Goal: Task Accomplishment & Management: Manage account settings

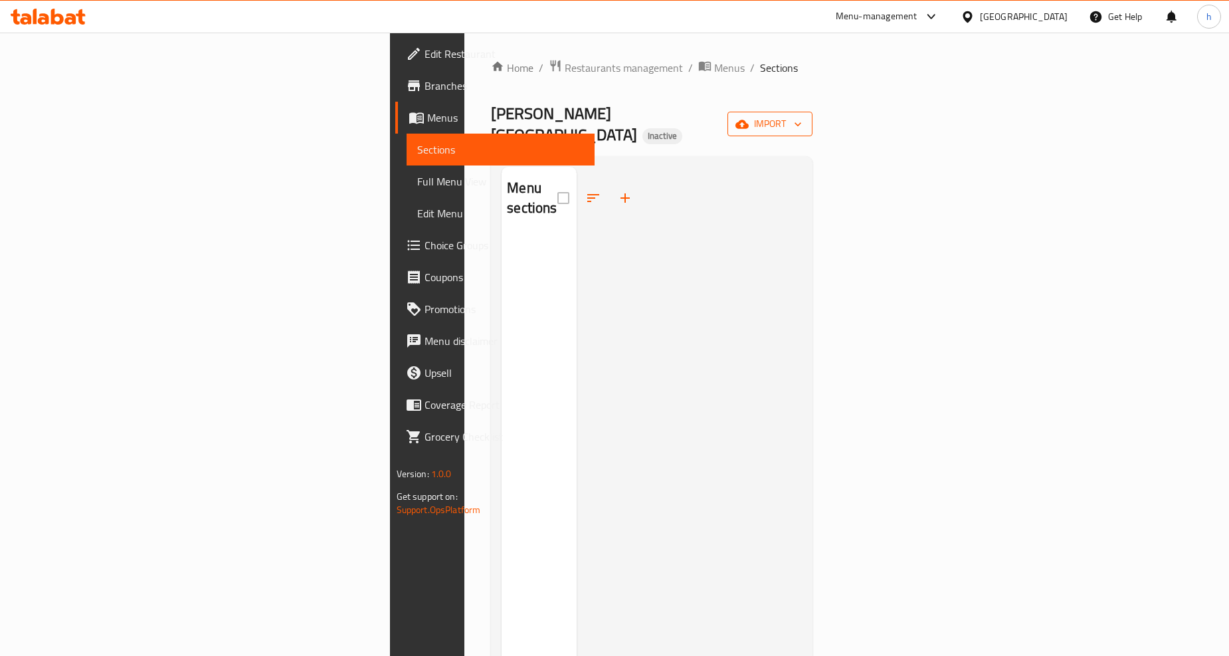
click at [802, 116] on span "import" at bounding box center [770, 124] width 64 height 17
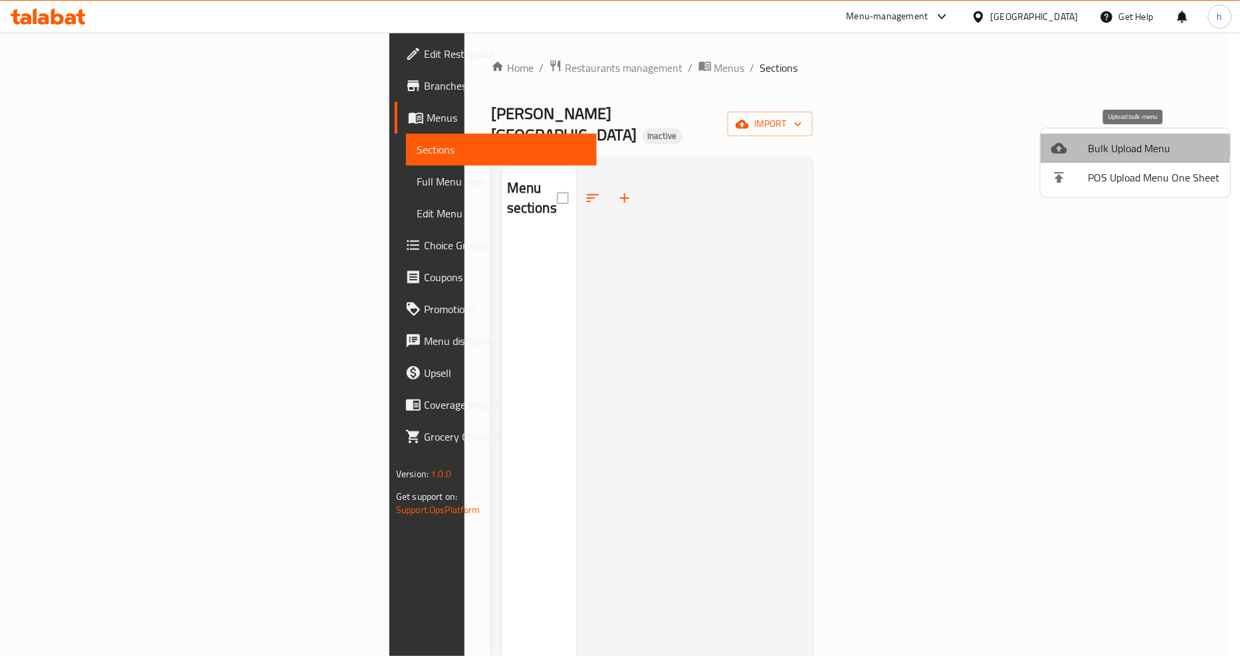
click at [1092, 147] on span "Bulk Upload Menu" at bounding box center [1154, 148] width 132 height 16
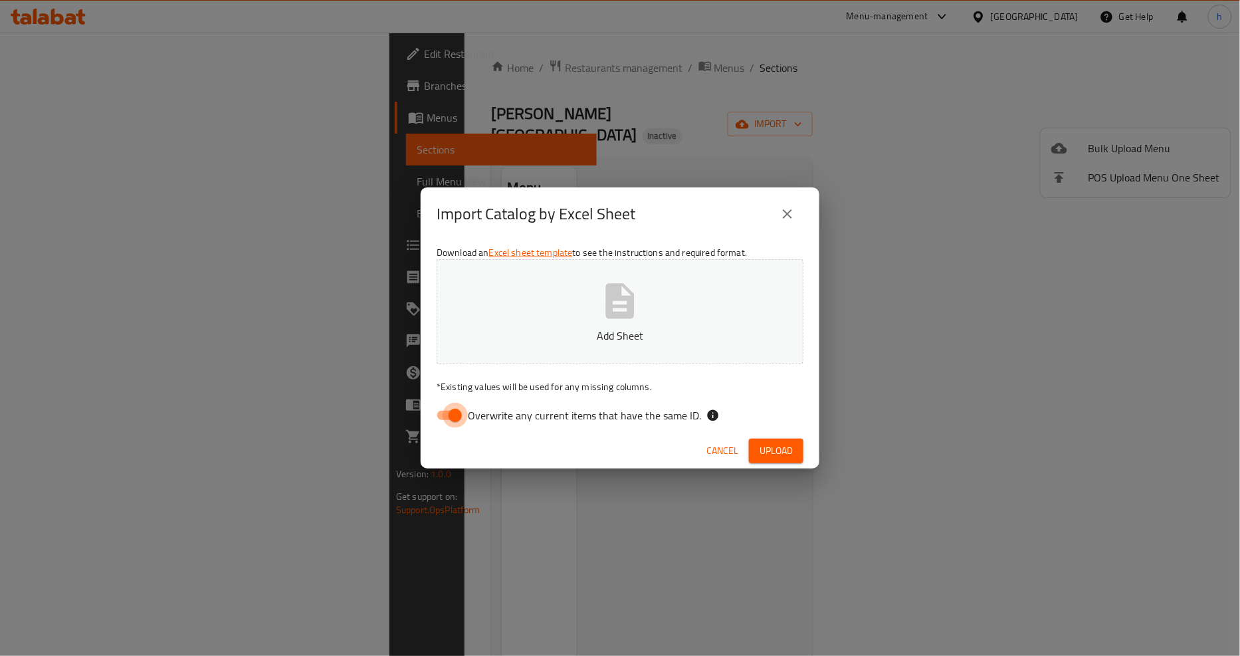
click at [452, 419] on input "Overwrite any current items that have the same ID." at bounding box center [455, 415] width 76 height 25
checkbox input "false"
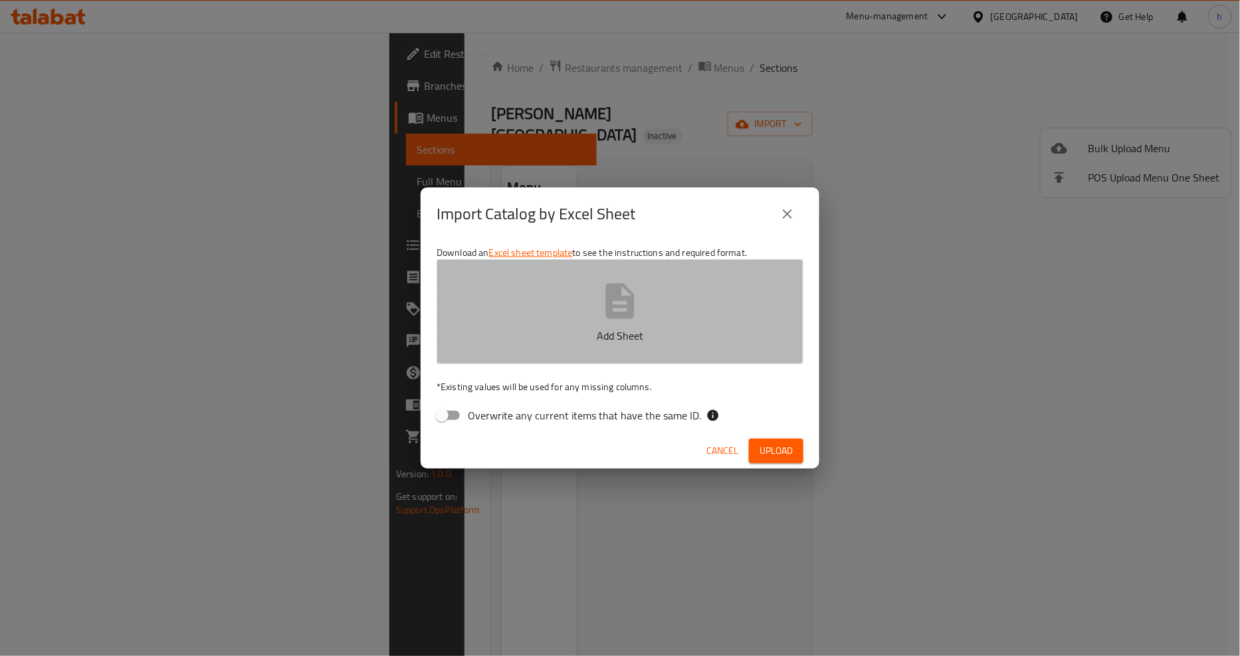
click at [578, 329] on p "Add Sheet" at bounding box center [620, 336] width 326 height 16
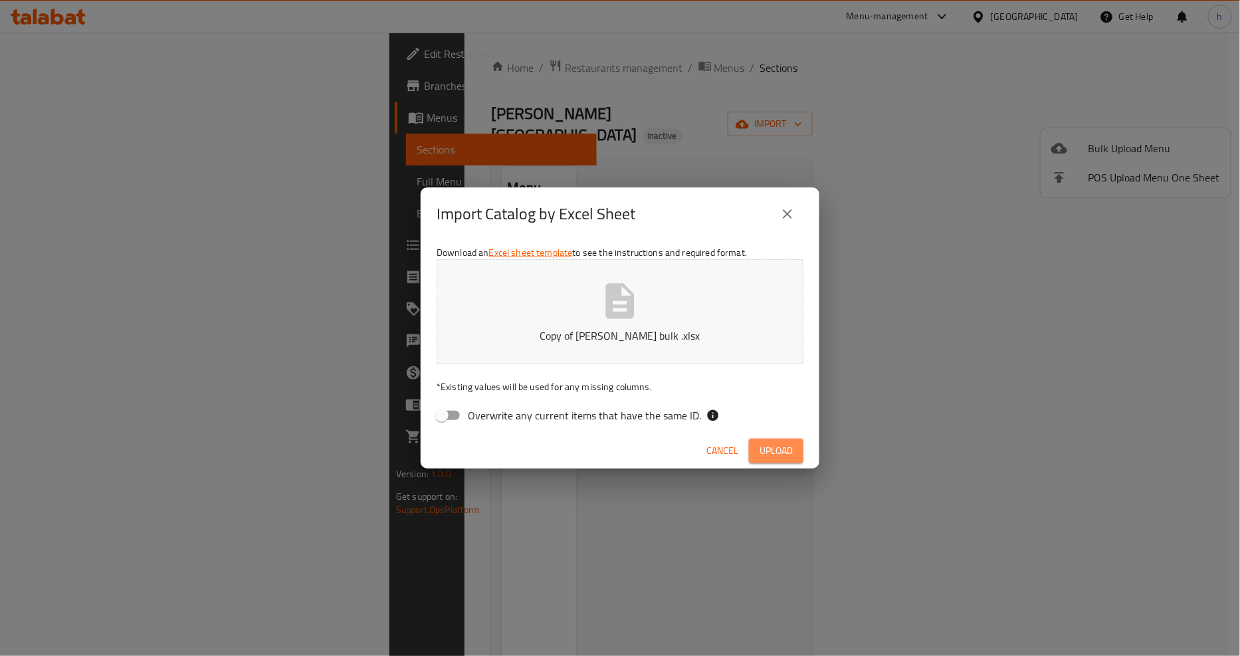
click at [779, 439] on button "Upload" at bounding box center [776, 451] width 54 height 25
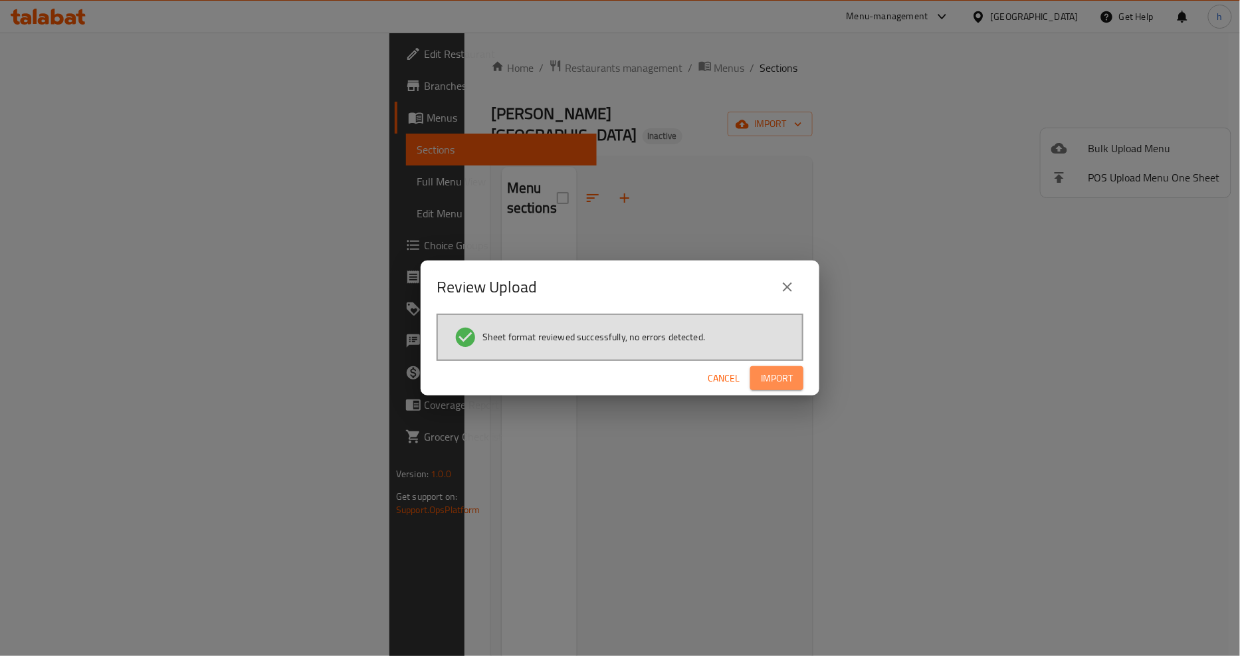
click at [772, 370] on span "Import" at bounding box center [777, 378] width 32 height 17
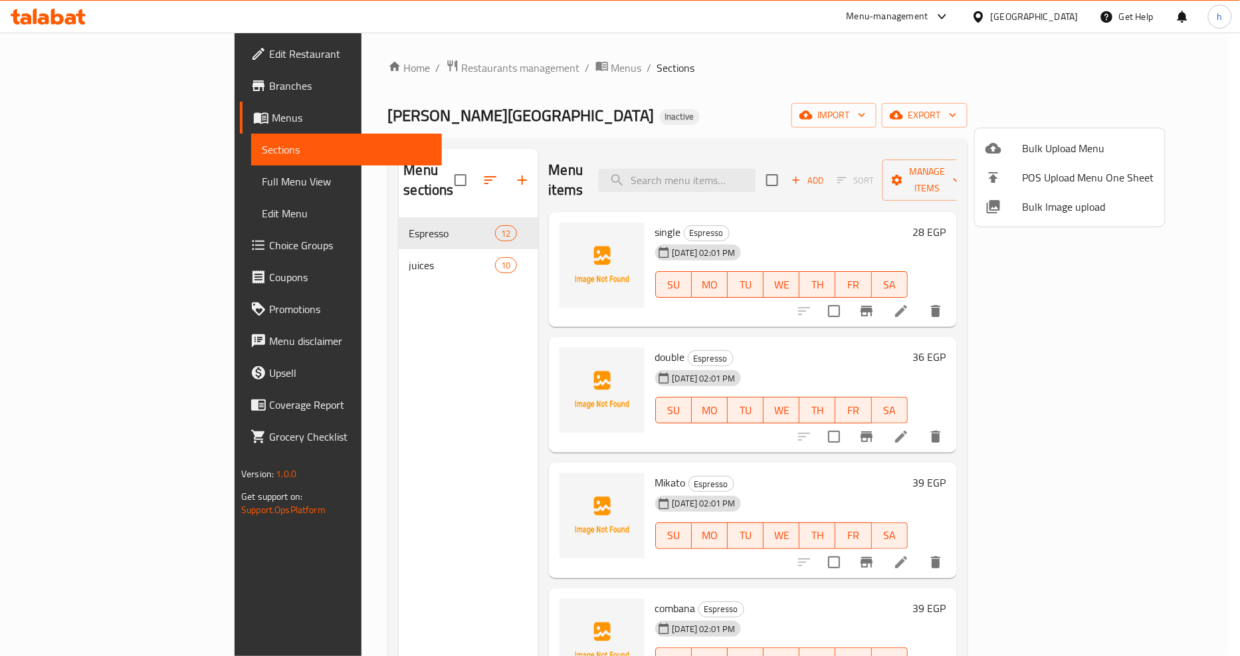
click at [116, 80] on div at bounding box center [620, 328] width 1240 height 656
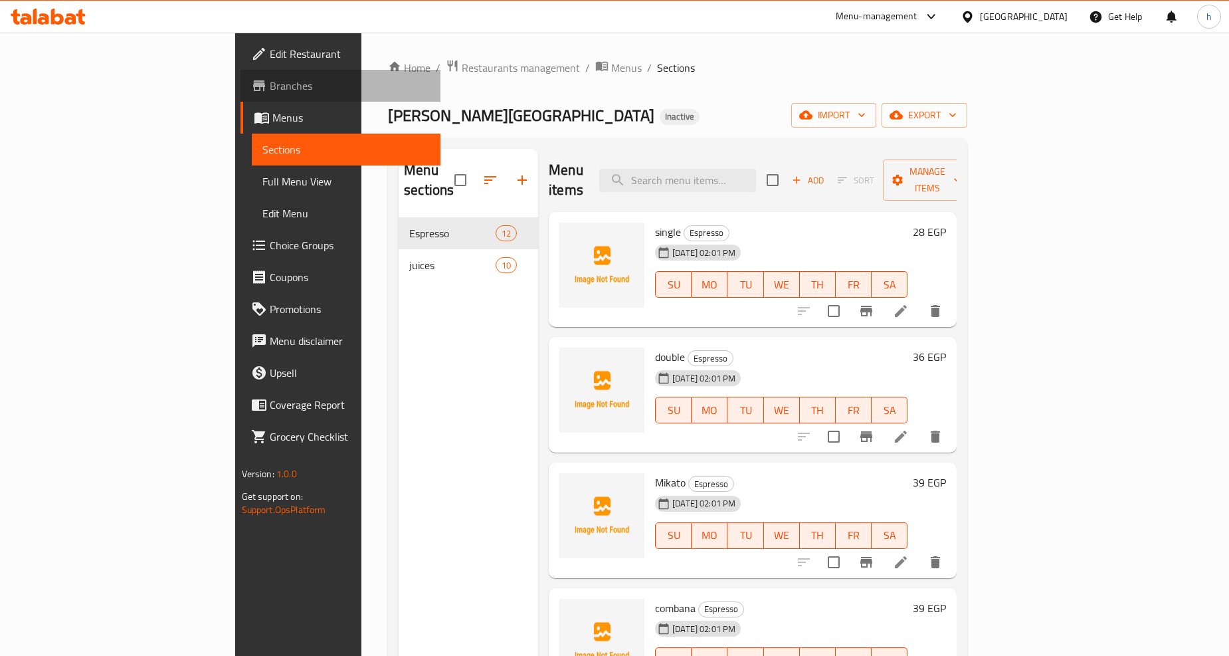
click at [270, 86] on span "Branches" at bounding box center [350, 86] width 160 height 16
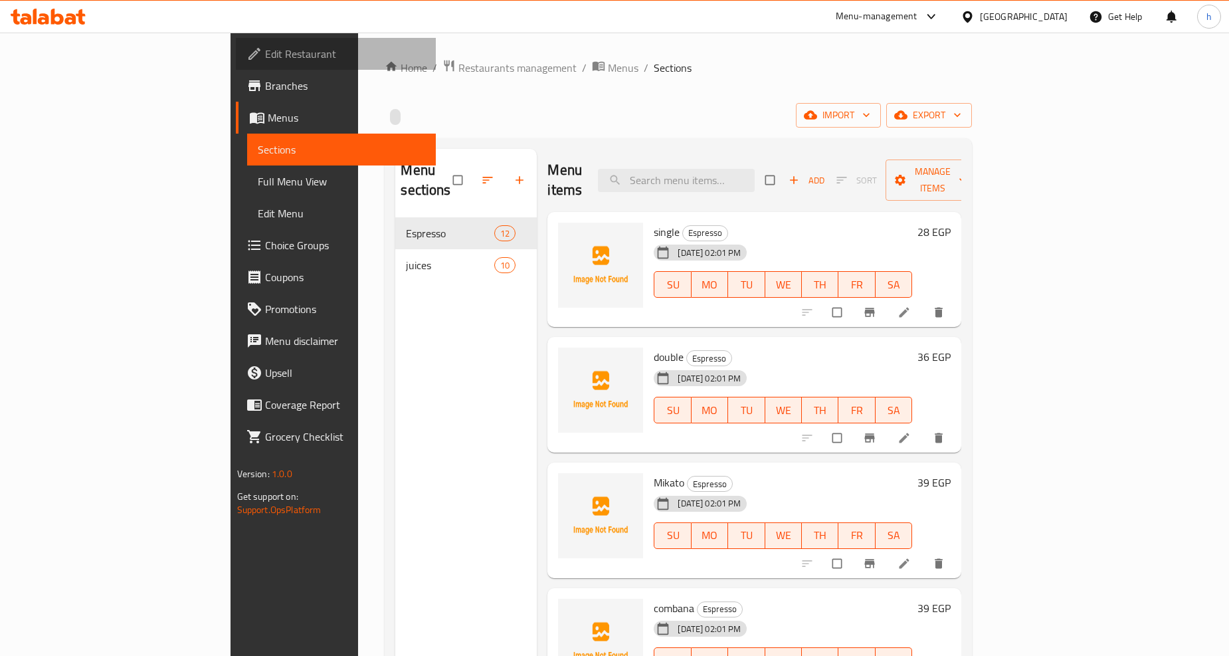
click at [265, 48] on span "Edit Restaurant" at bounding box center [345, 54] width 160 height 16
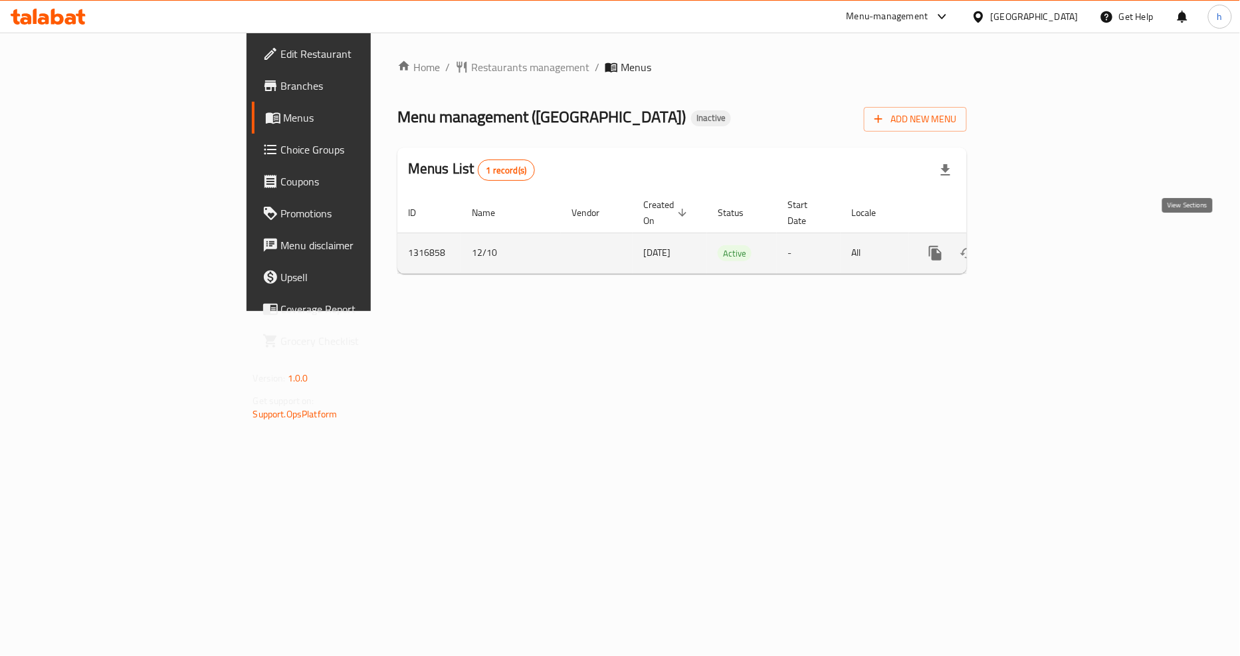
click at [1039, 245] on icon "enhanced table" at bounding box center [1031, 253] width 16 height 16
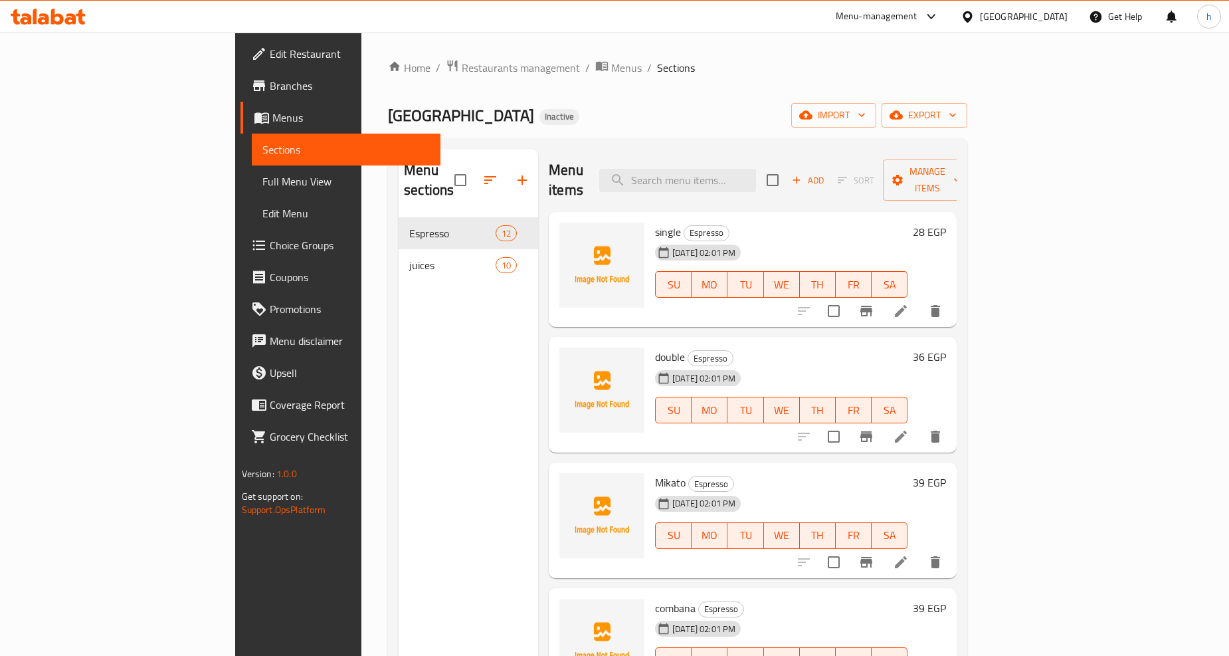
click at [262, 179] on span "Full Menu View" at bounding box center [345, 181] width 167 height 16
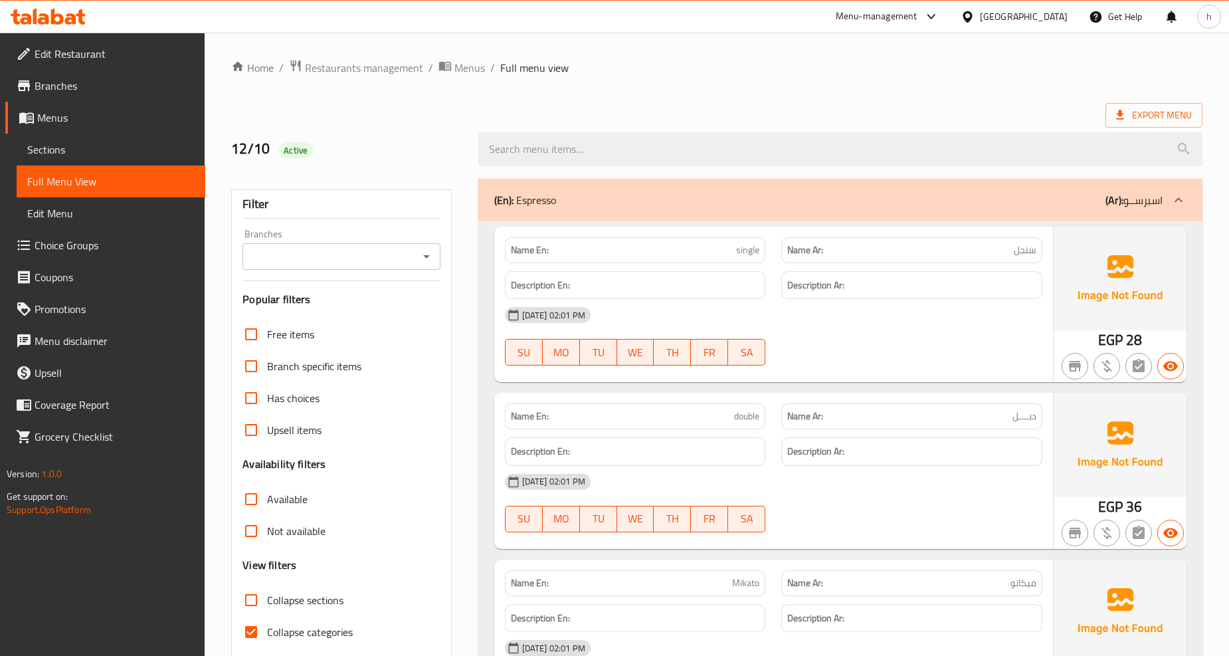
click at [541, 197] on p "(En): Espresso" at bounding box center [525, 200] width 62 height 16
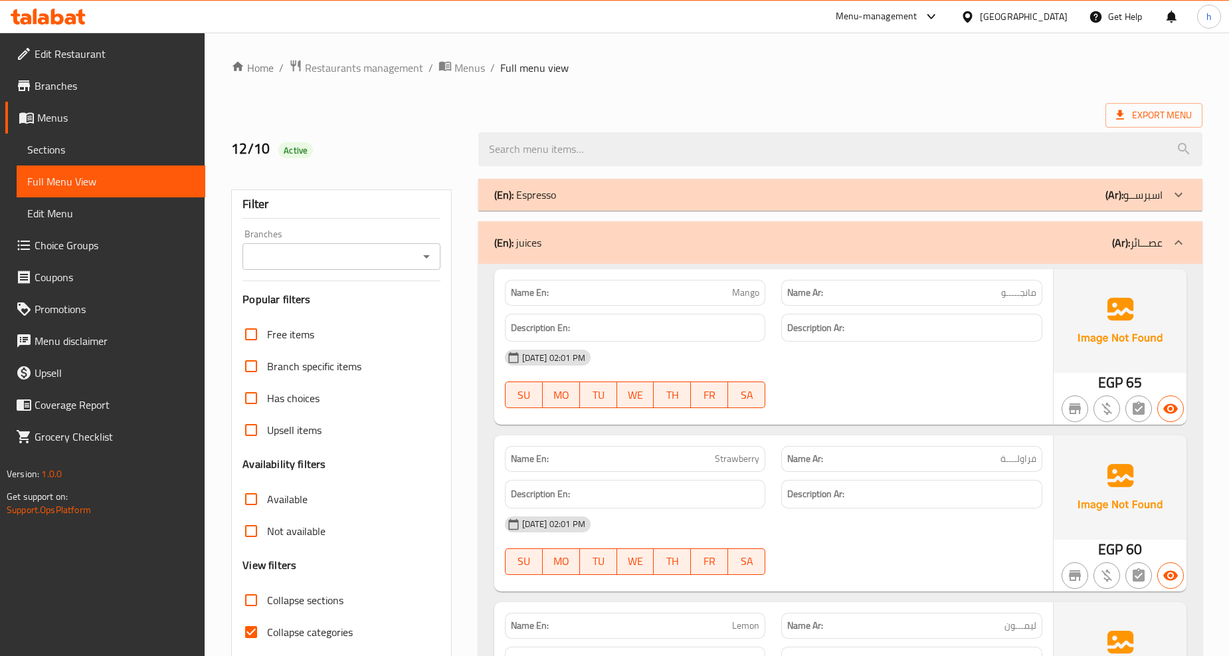
drag, startPoint x: 561, startPoint y: 196, endPoint x: 522, endPoint y: 201, distance: 40.1
click at [522, 201] on div "(En): Espresso (Ar): اسبرســو" at bounding box center [828, 195] width 668 height 16
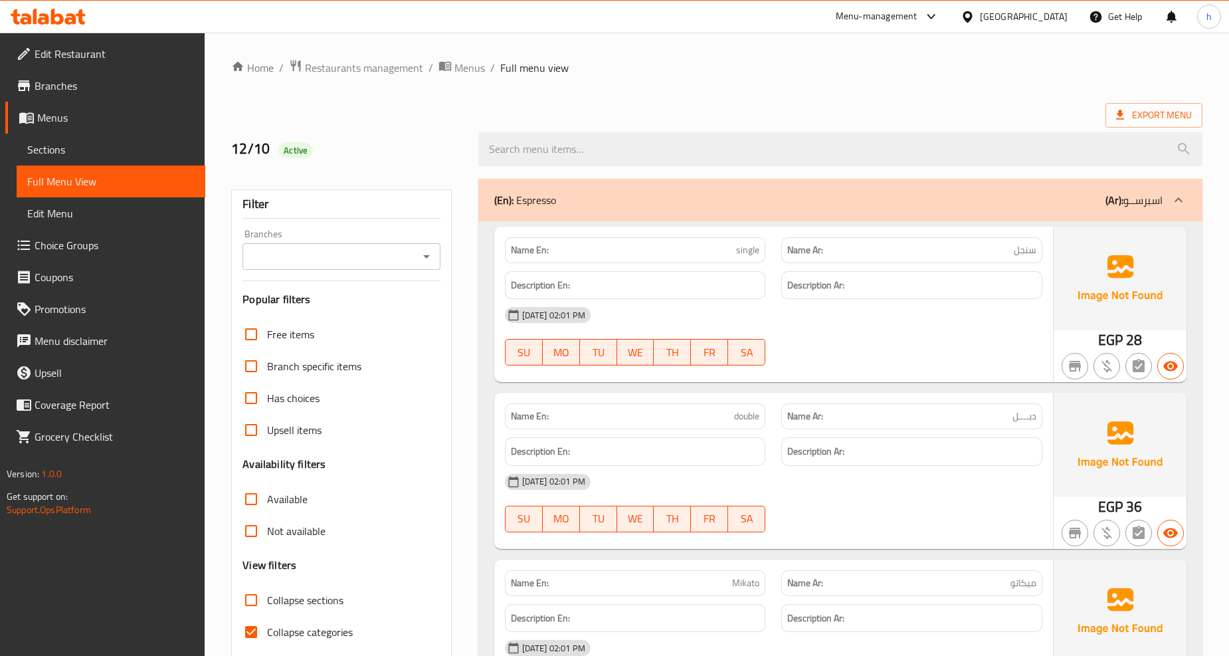
click at [81, 46] on span "Edit Restaurant" at bounding box center [115, 54] width 160 height 16
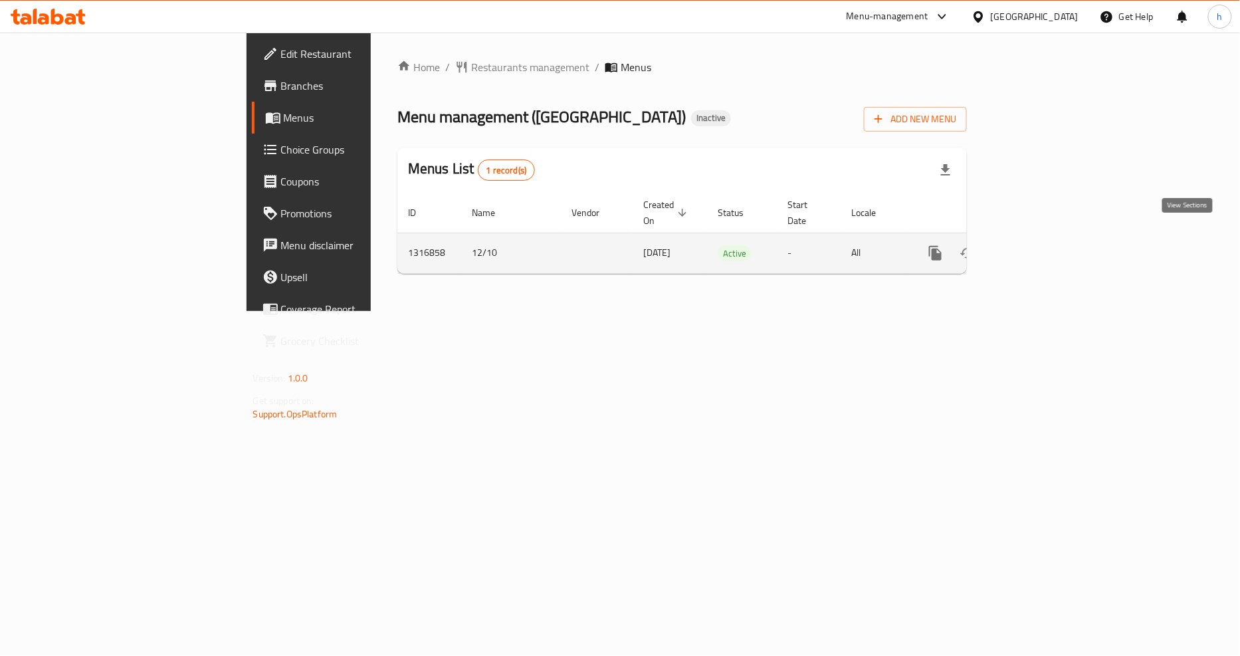
click at [1039, 245] on icon "enhanced table" at bounding box center [1031, 253] width 16 height 16
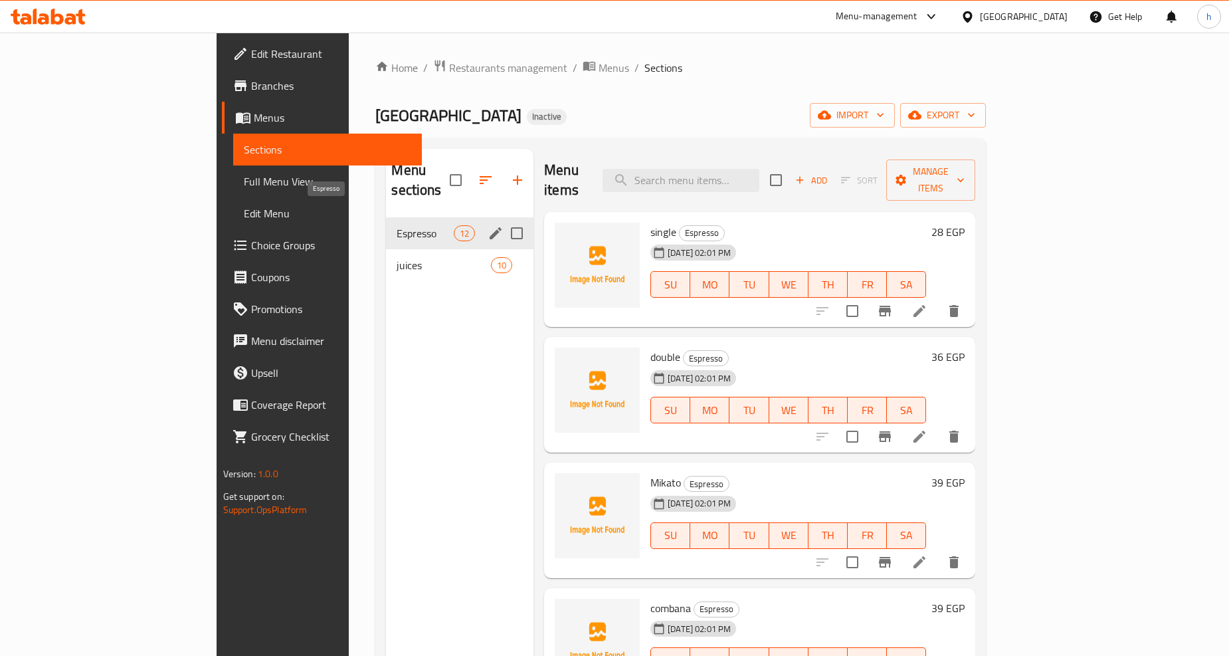
click at [397, 225] on span "Espresso" at bounding box center [425, 233] width 56 height 16
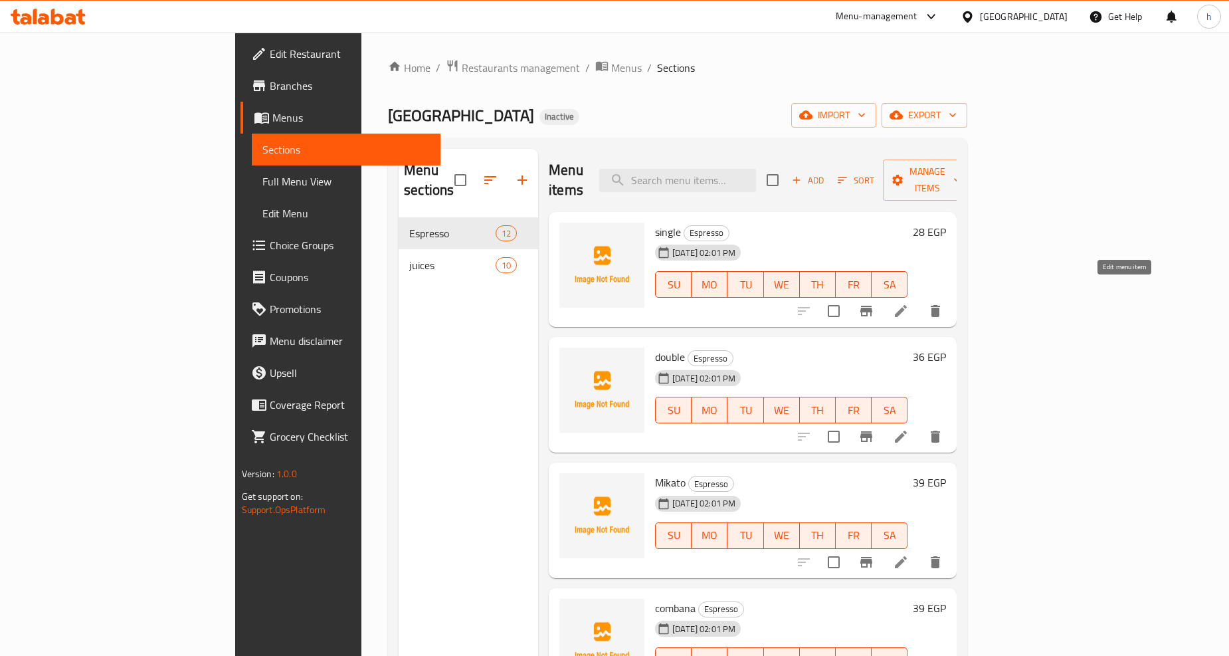
click at [909, 303] on icon at bounding box center [901, 311] width 16 height 16
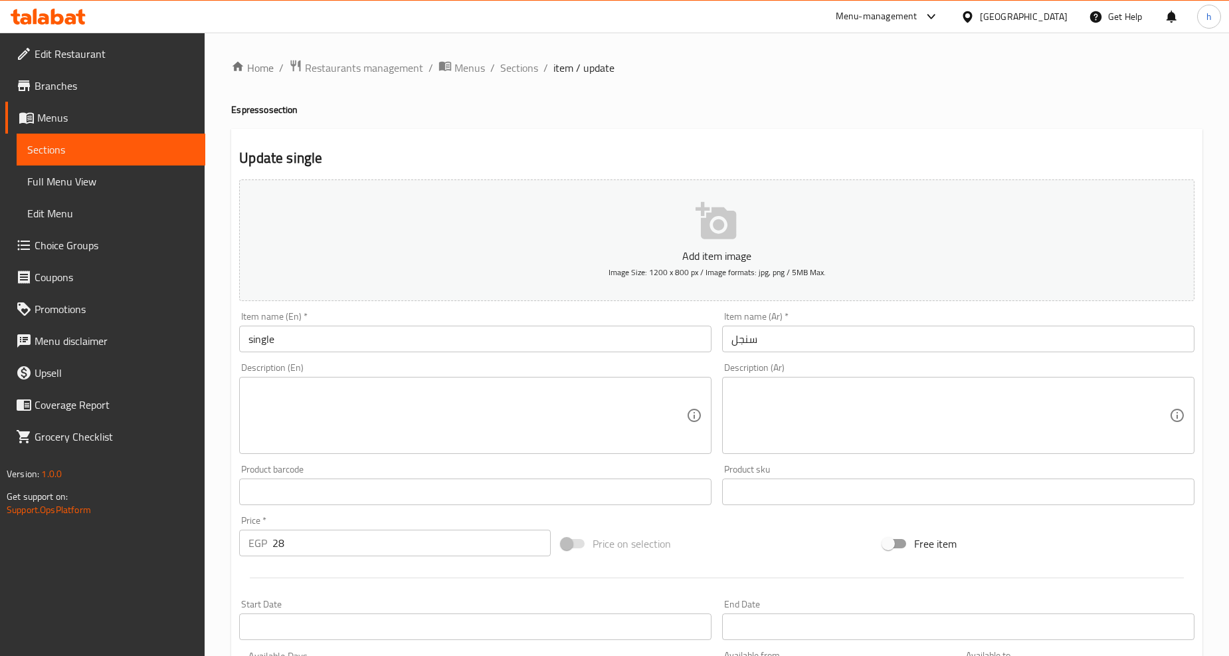
click at [416, 334] on input "single" at bounding box center [475, 339] width 472 height 27
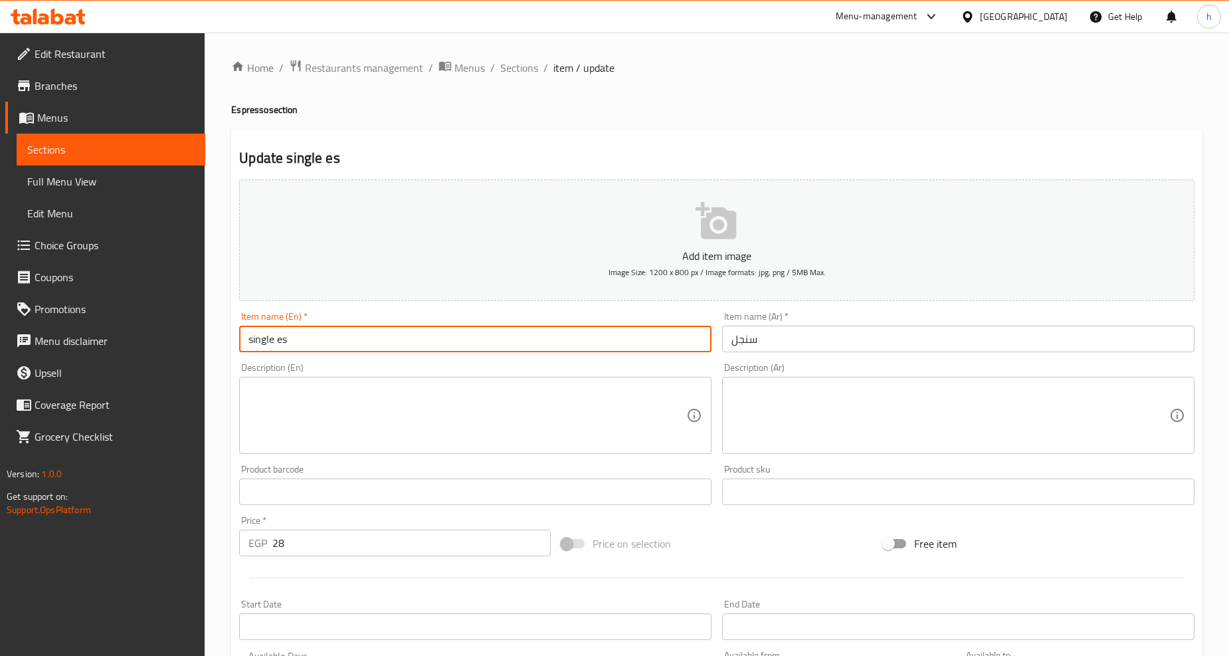
click at [294, 337] on input "single es" at bounding box center [475, 339] width 472 height 27
paste input "Espresso"
type input "single Espresso"
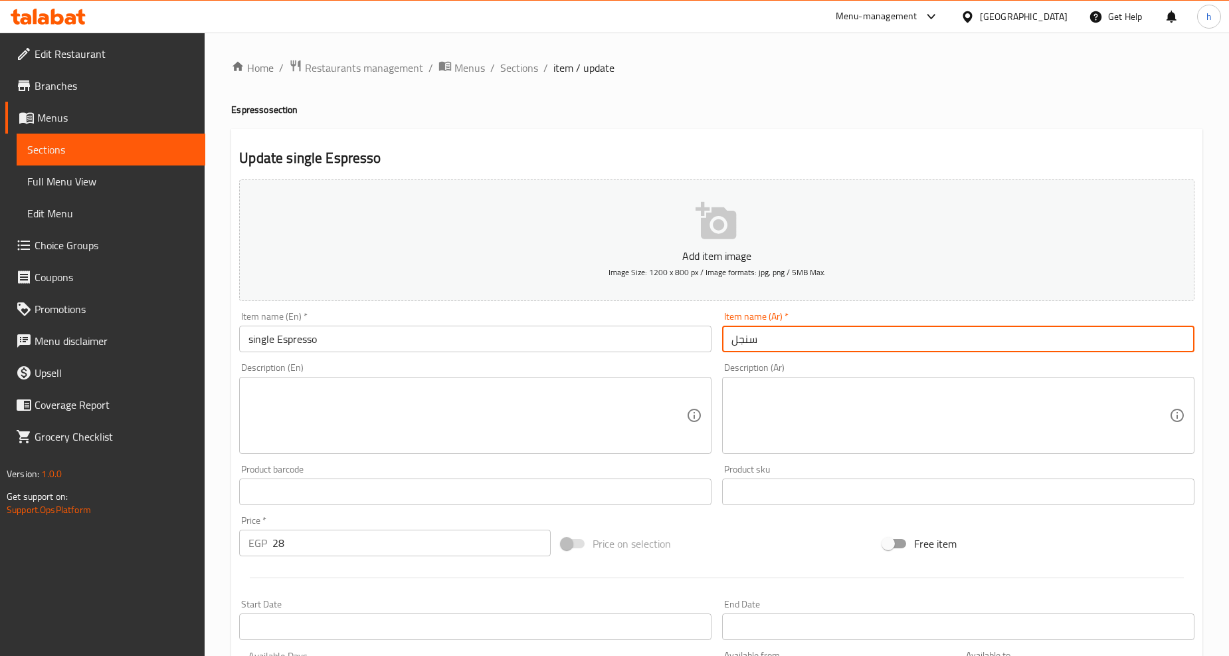
click at [841, 350] on input "سنجل" at bounding box center [958, 339] width 472 height 27
paste input "اسبرســو"
click at [739, 343] on input "سنجل اسبرســو" at bounding box center [958, 339] width 472 height 27
drag, startPoint x: 766, startPoint y: 343, endPoint x: 729, endPoint y: 353, distance: 38.5
click at [729, 352] on input "سنجل اسبرسو" at bounding box center [958, 339] width 472 height 27
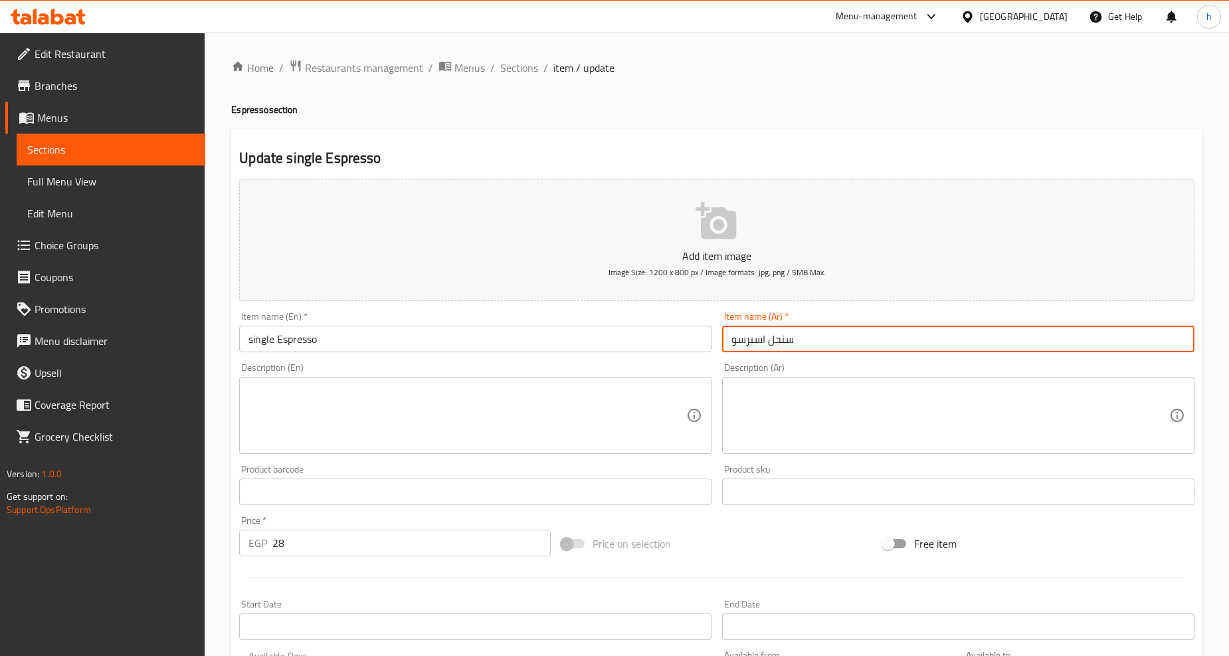
click at [811, 346] on input "سنجل اسبرسو" at bounding box center [958, 339] width 472 height 27
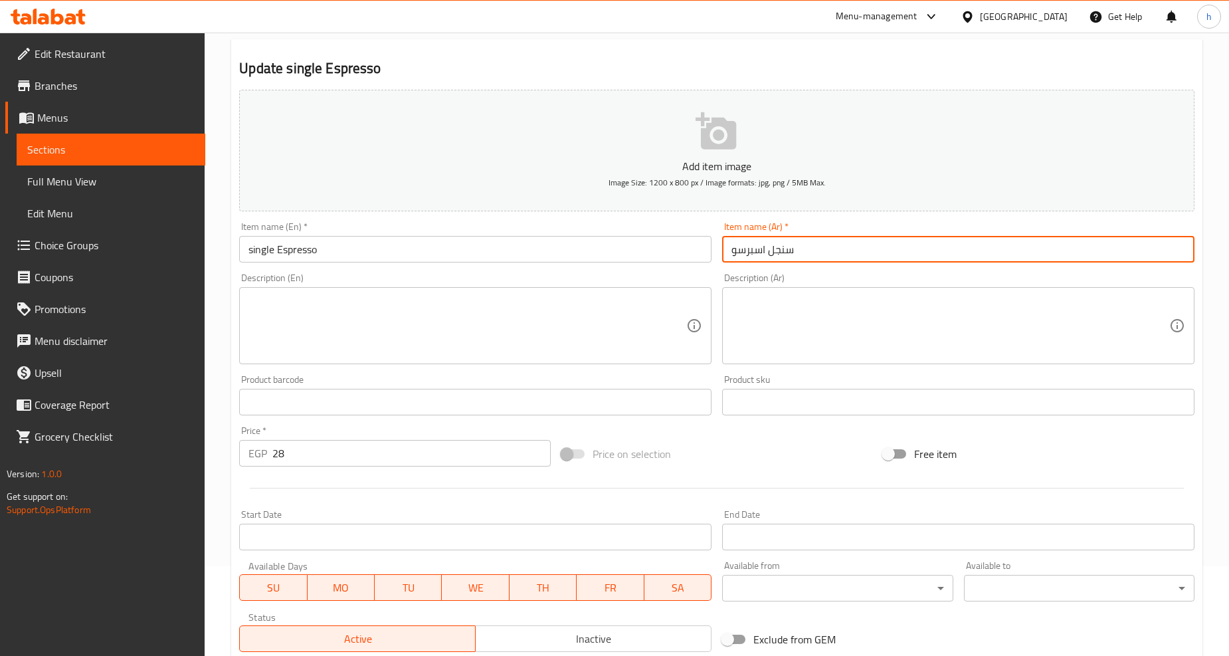
scroll to position [280, 0]
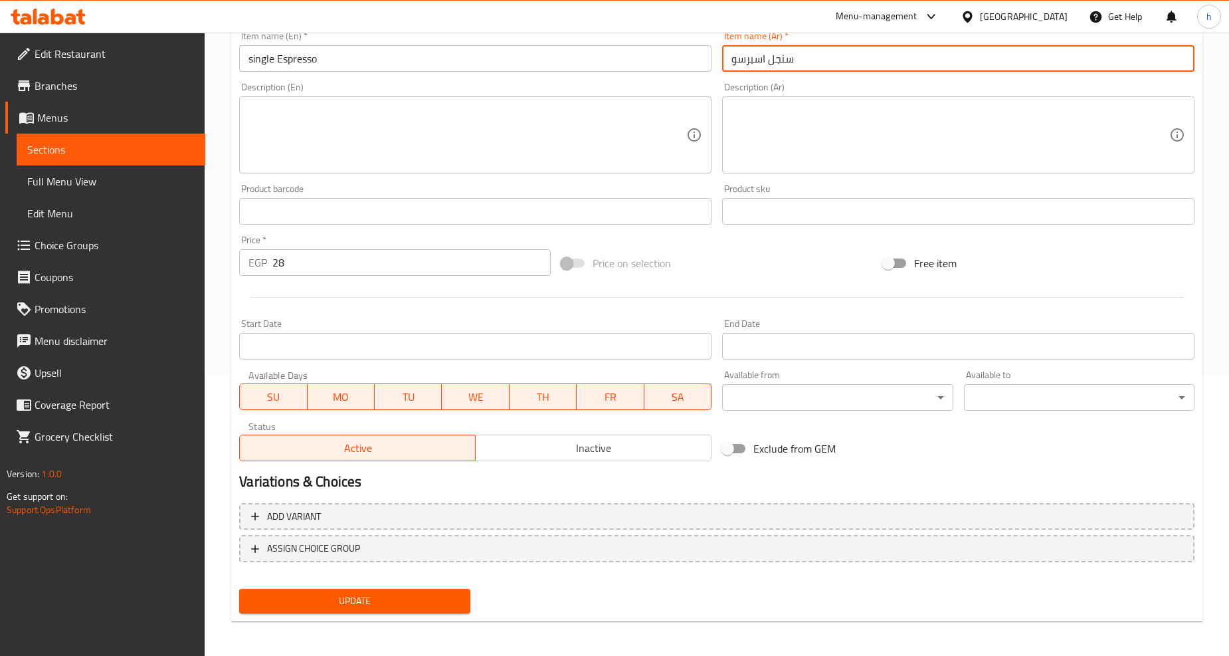
type input "سنجل اسبرسو"
click at [336, 593] on span "Update" at bounding box center [354, 601] width 209 height 17
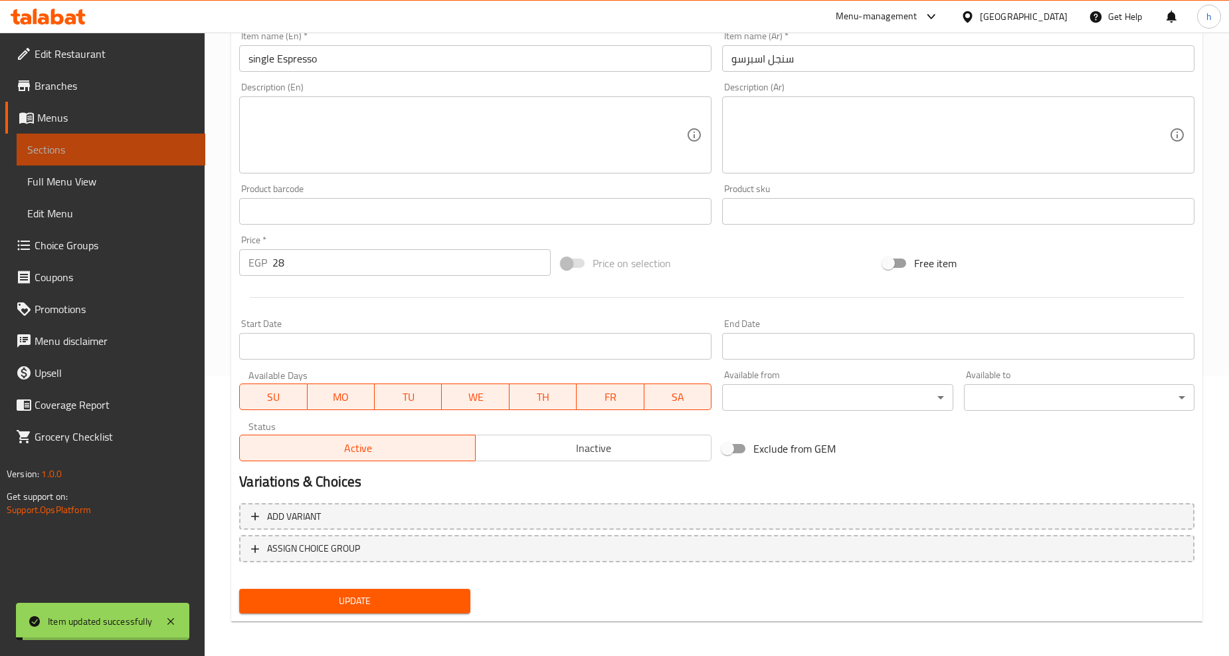
click at [76, 144] on span "Sections" at bounding box center [110, 150] width 167 height 16
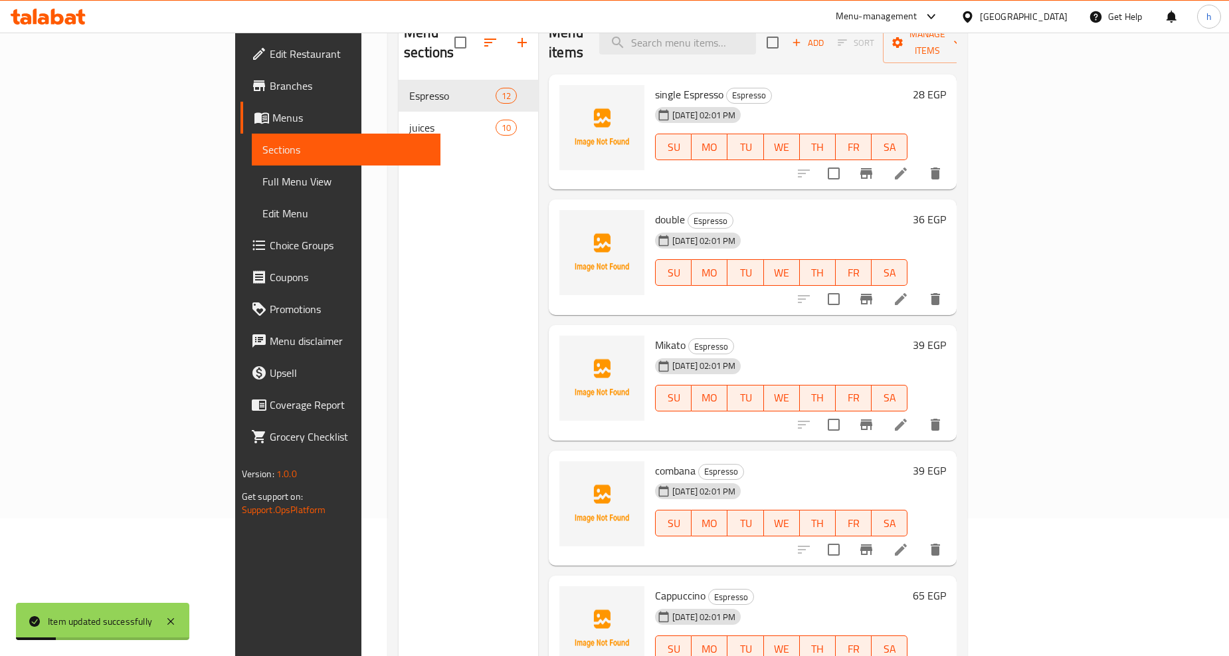
scroll to position [112, 0]
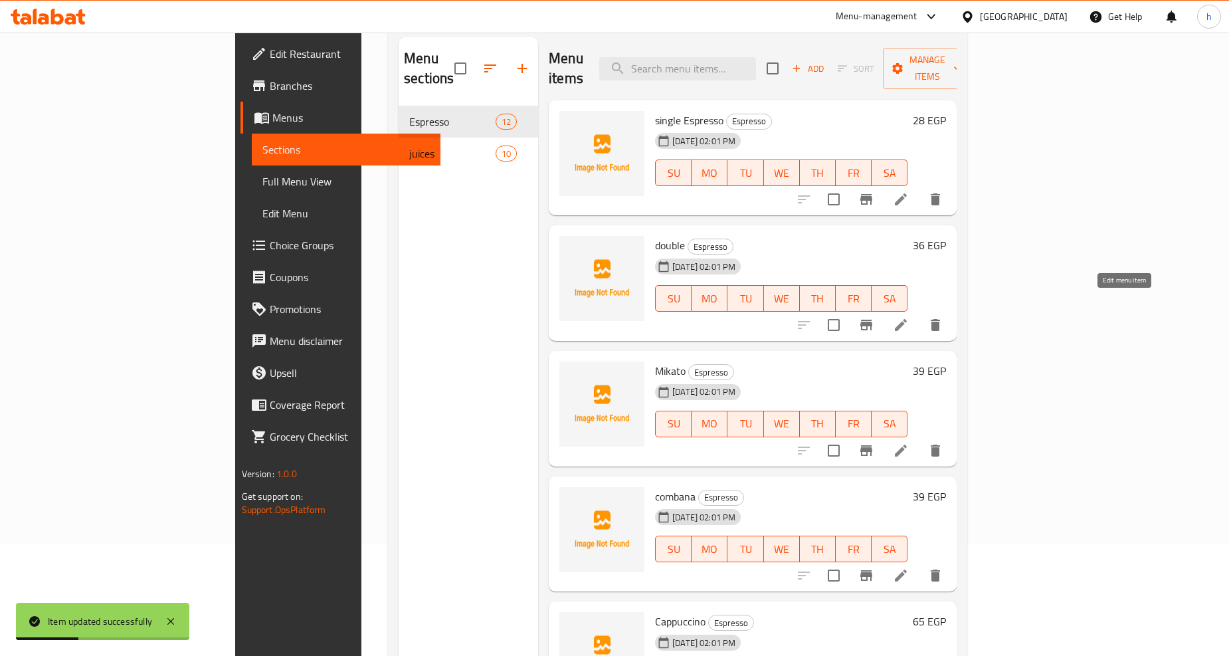
click at [907, 319] on icon at bounding box center [901, 325] width 12 height 12
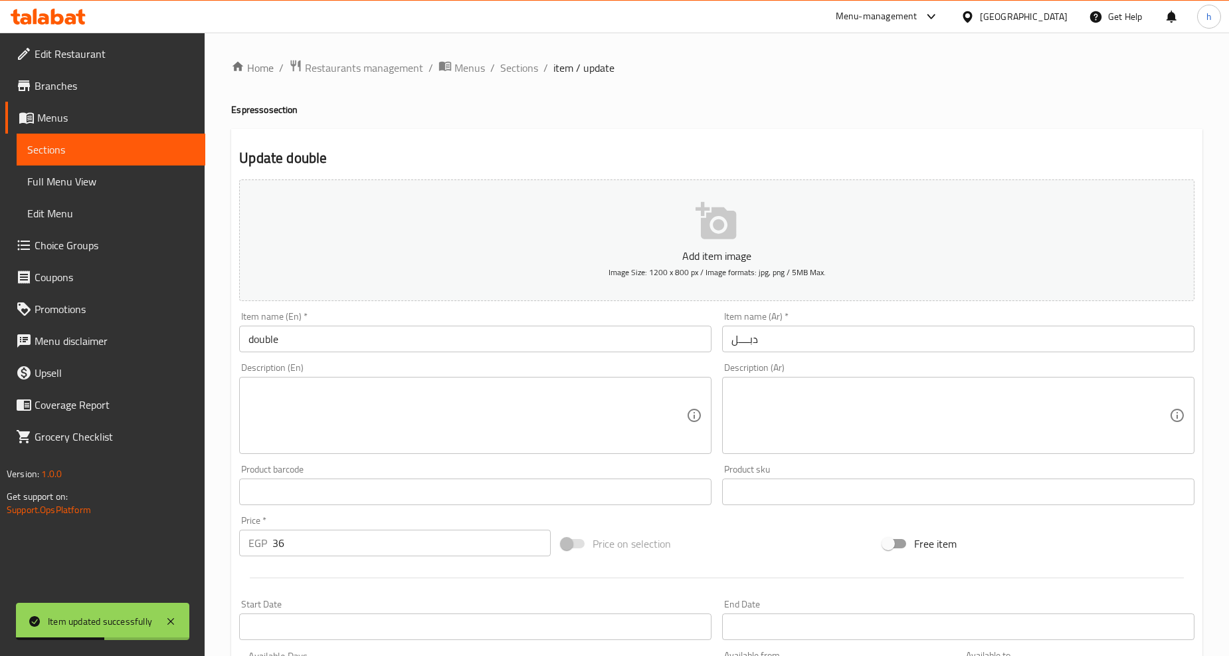
click at [296, 332] on input "double" at bounding box center [475, 339] width 472 height 27
click at [401, 342] on input "double" at bounding box center [475, 339] width 472 height 27
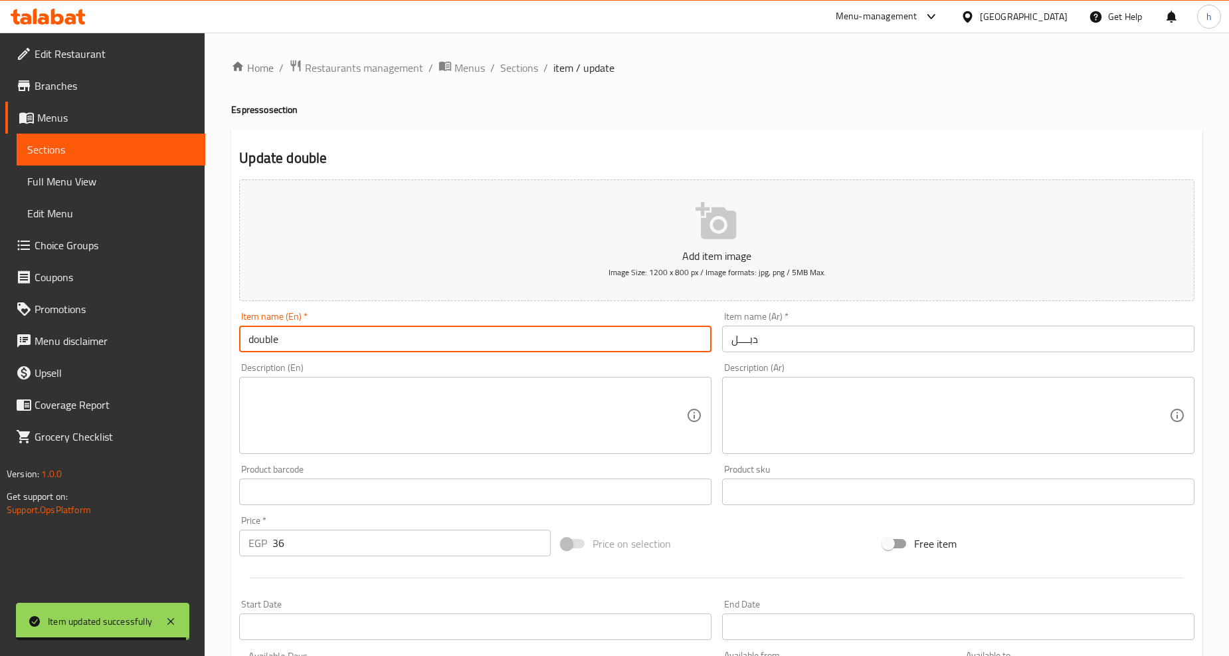
paste input "Espresso"
type input "double Espresso"
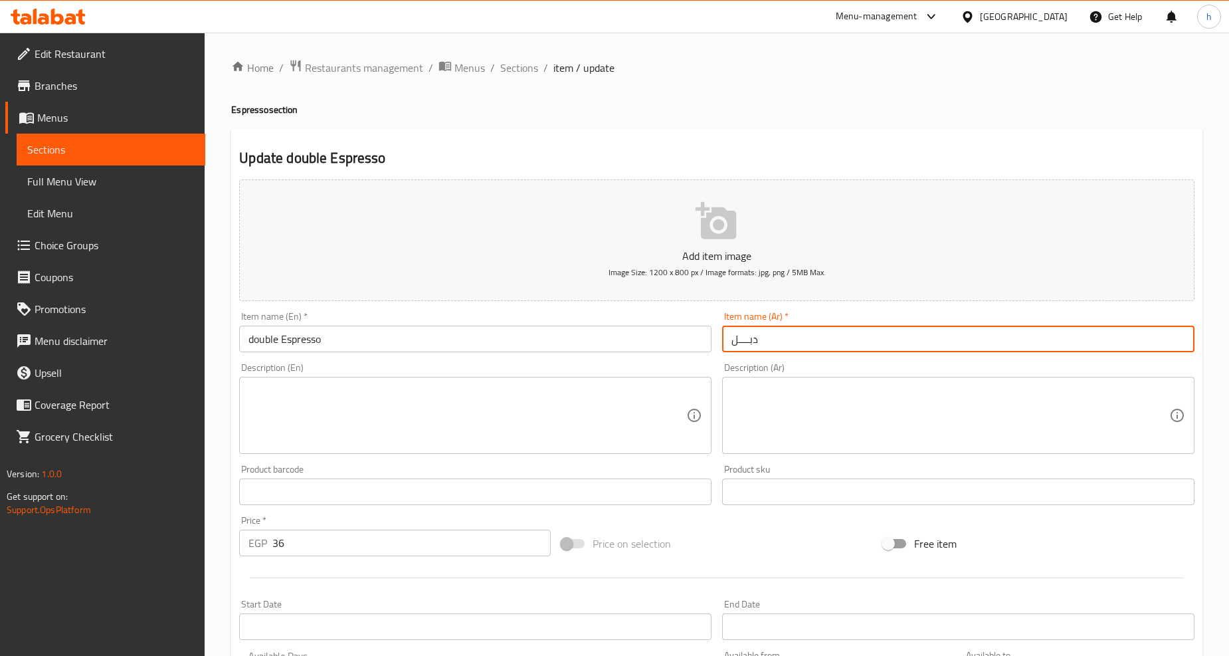
click at [831, 342] on input "دبــــل" at bounding box center [958, 339] width 472 height 27
paste input "اسبرســو"
click at [780, 343] on input "دبــــل اسبرســو" at bounding box center [958, 339] width 472 height 27
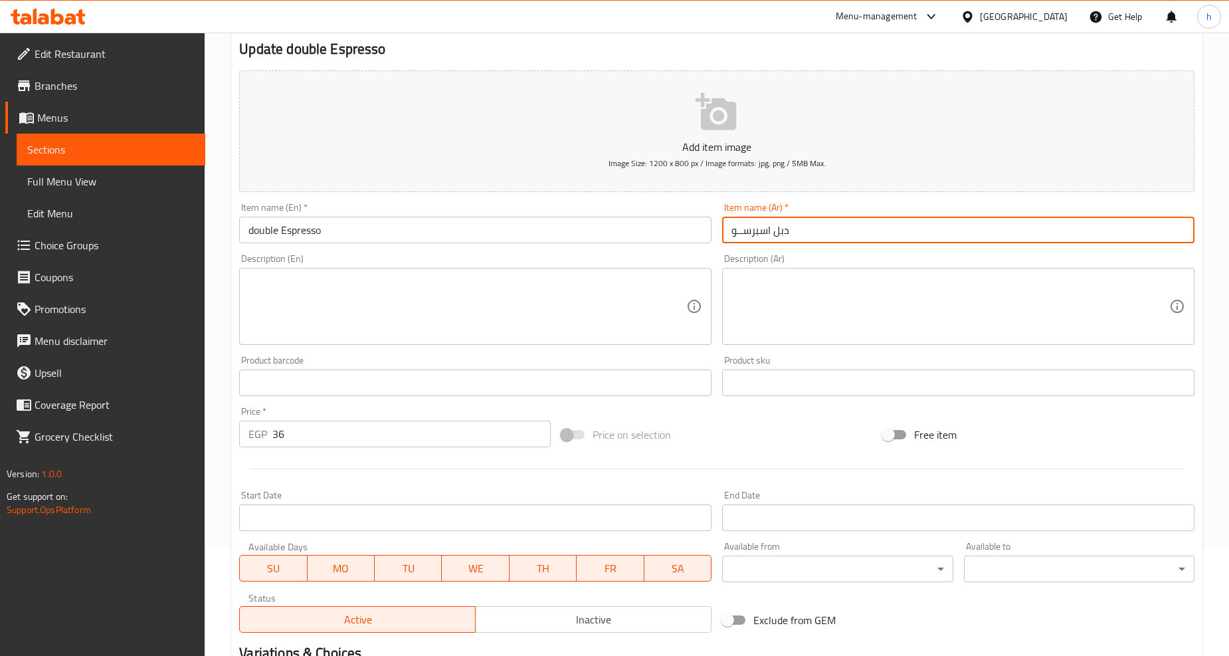
scroll to position [280, 0]
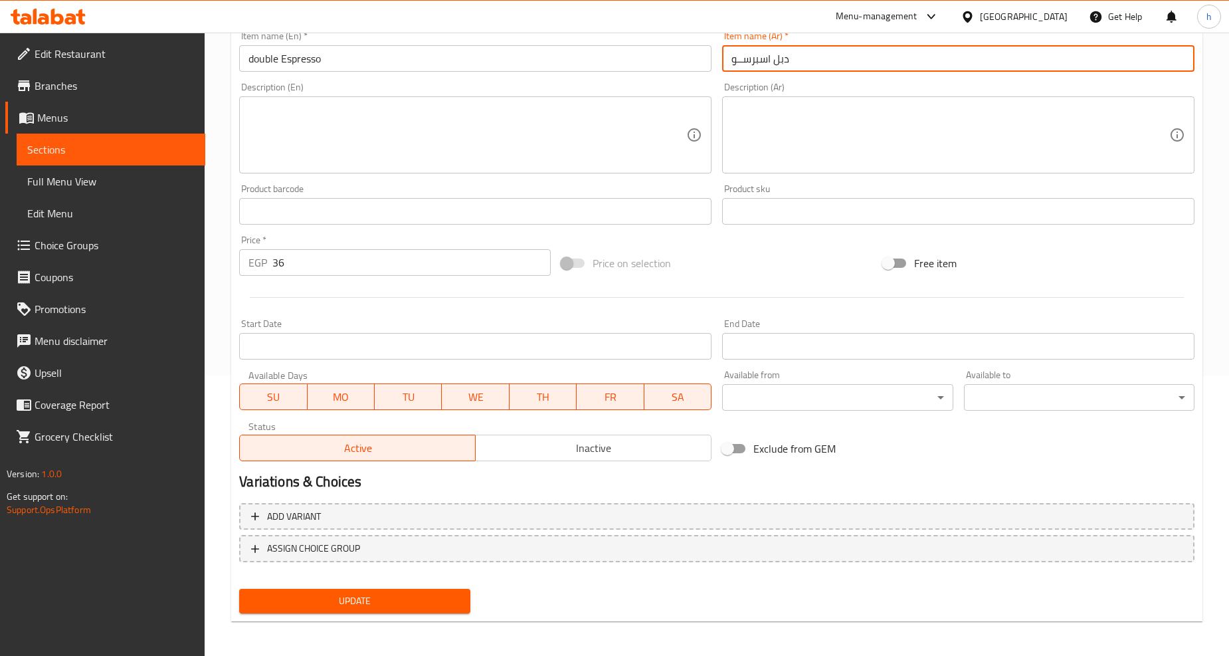
click at [738, 61] on input "دبل اسبرســو" at bounding box center [958, 58] width 472 height 27
type input "دبل اسبرسو"
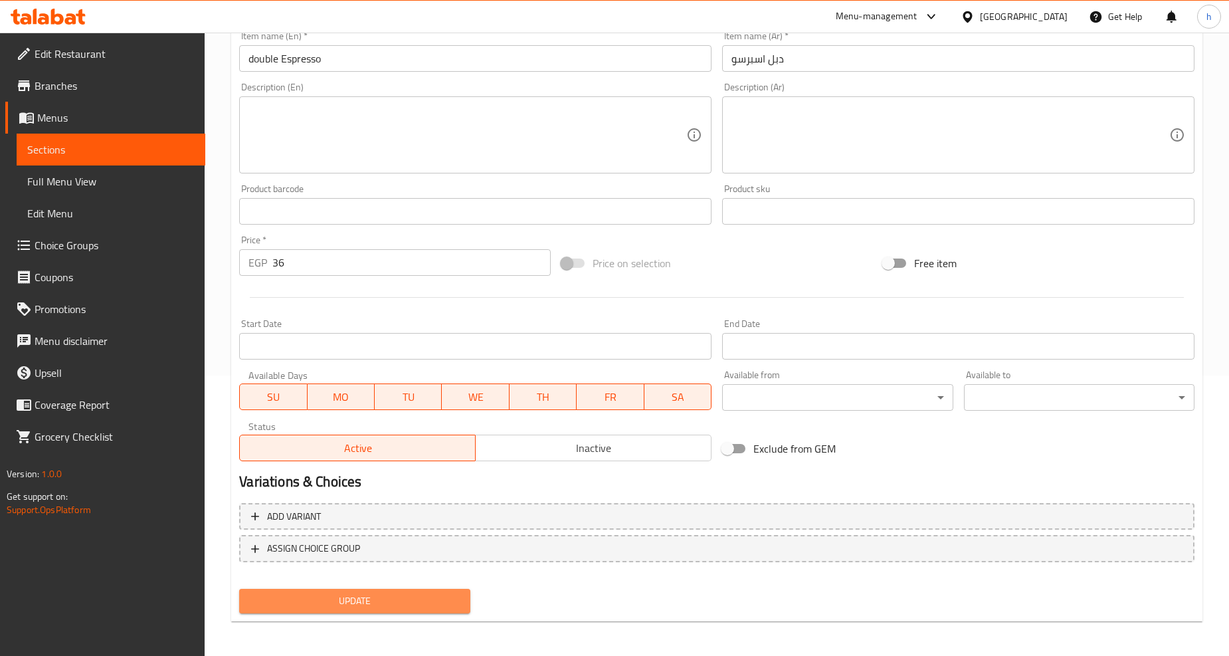
click at [405, 589] on button "Update" at bounding box center [354, 601] width 231 height 25
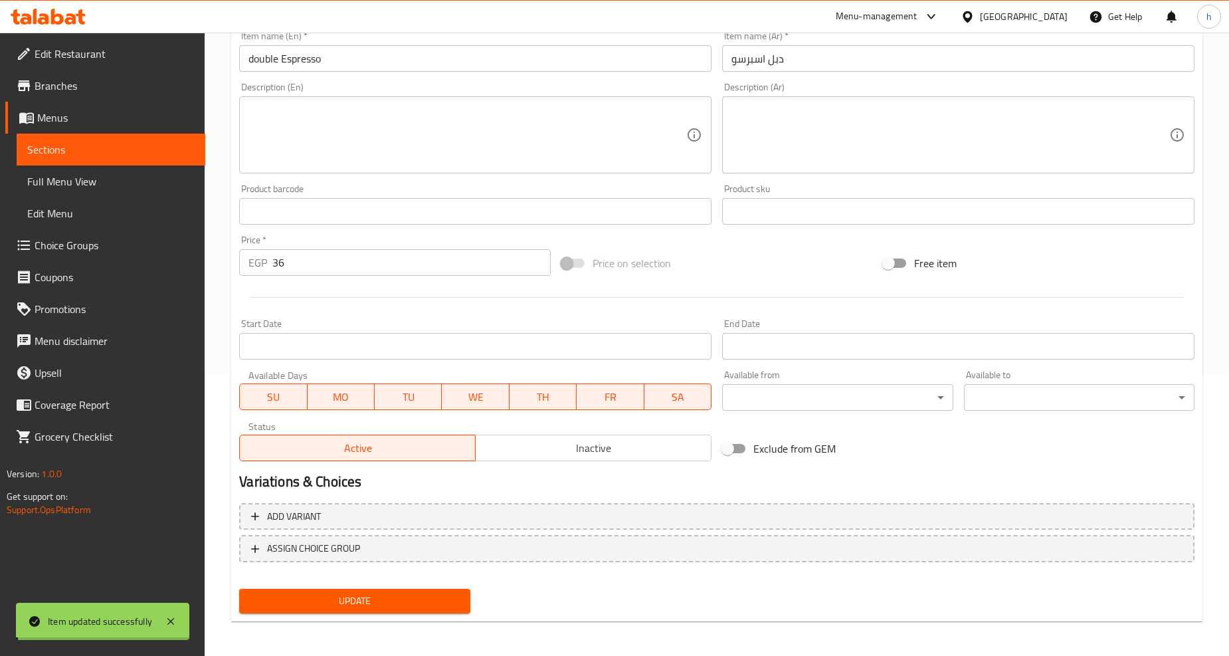
click at [97, 151] on span "Sections" at bounding box center [110, 150] width 167 height 16
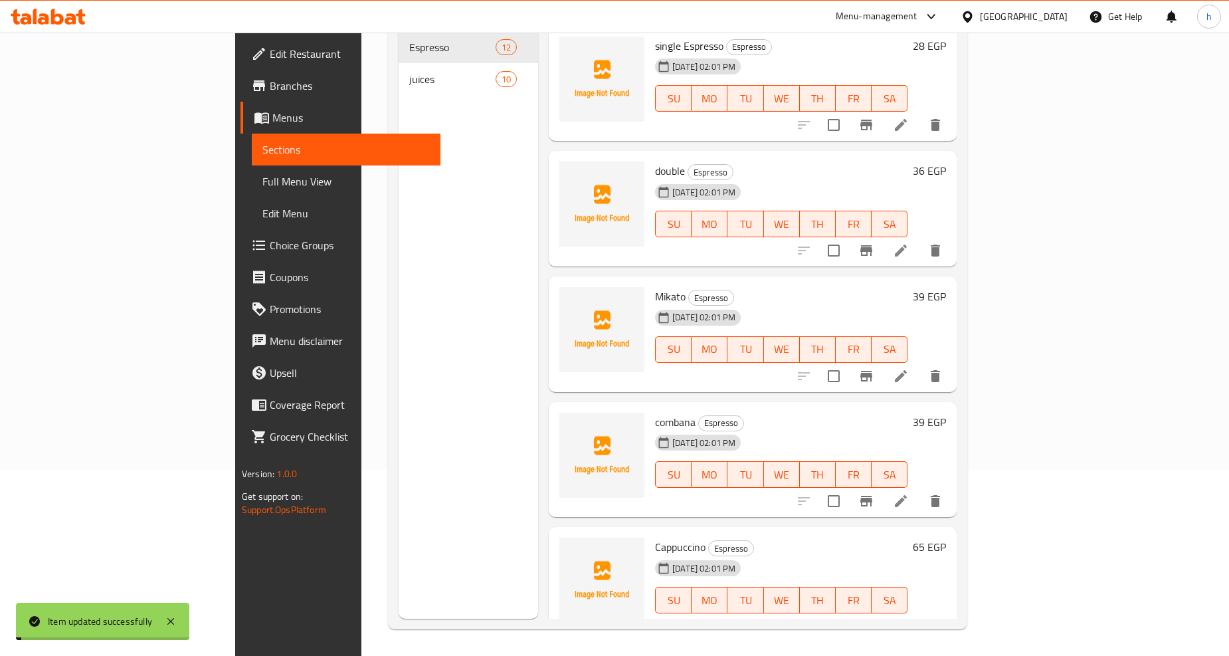
scroll to position [186, 0]
click at [909, 368] on icon at bounding box center [901, 376] width 16 height 16
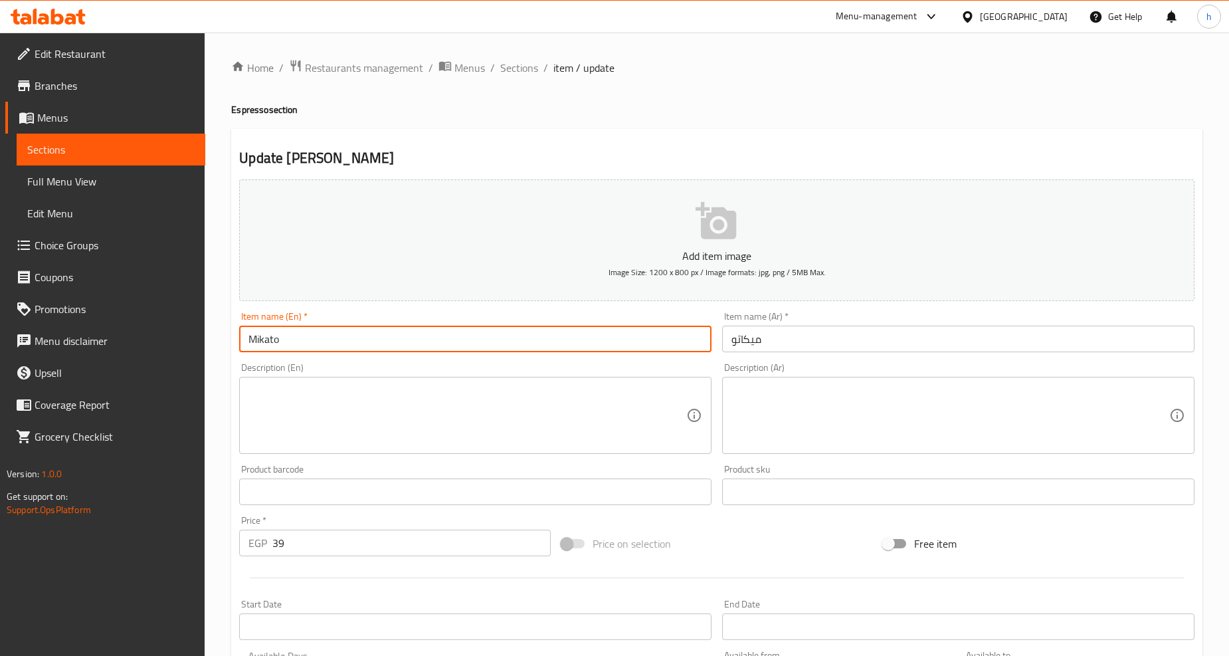
click at [315, 332] on input "Mikato" at bounding box center [475, 339] width 472 height 27
paste input "Espresso"
type input "Mikato Espresso"
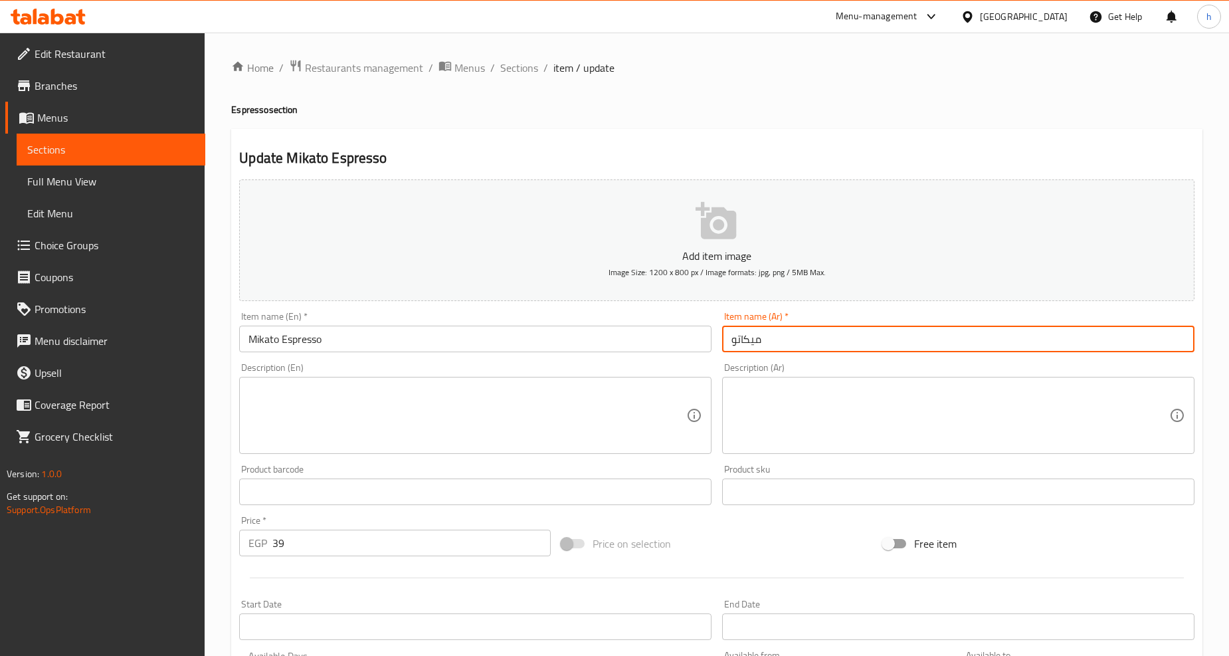
click at [807, 334] on input "ميكاتو" at bounding box center [958, 339] width 472 height 27
paste input "اسبرســو"
click at [738, 343] on input "ميكاتو اسبرســو" at bounding box center [958, 339] width 472 height 27
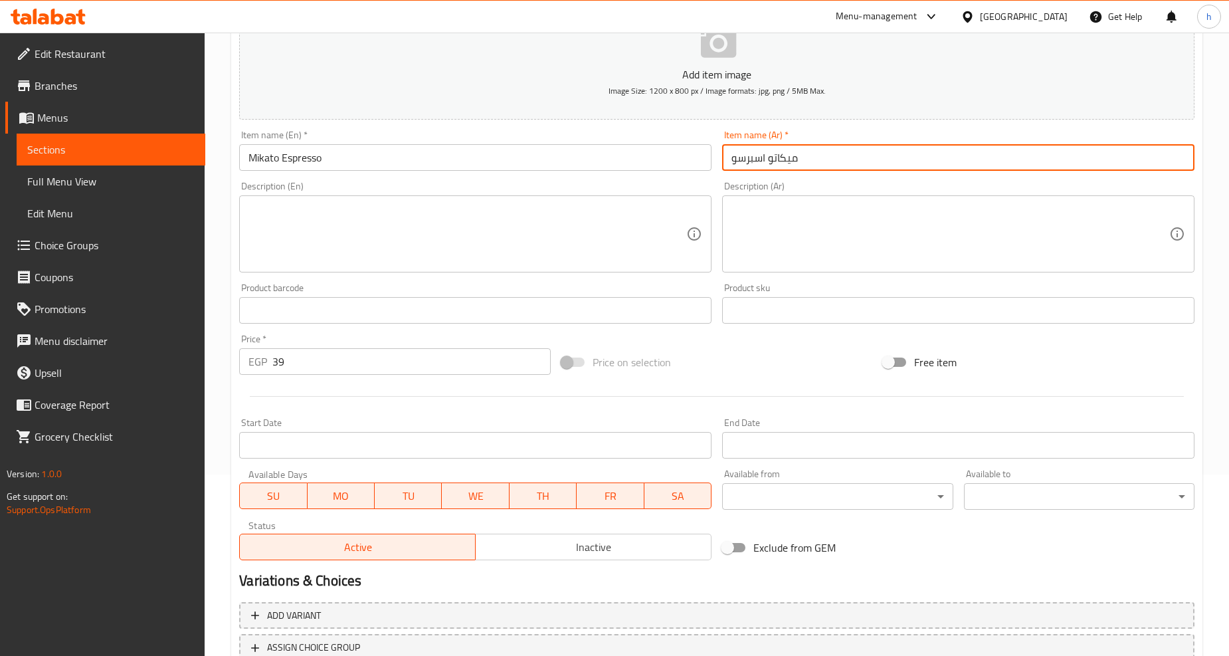
scroll to position [280, 0]
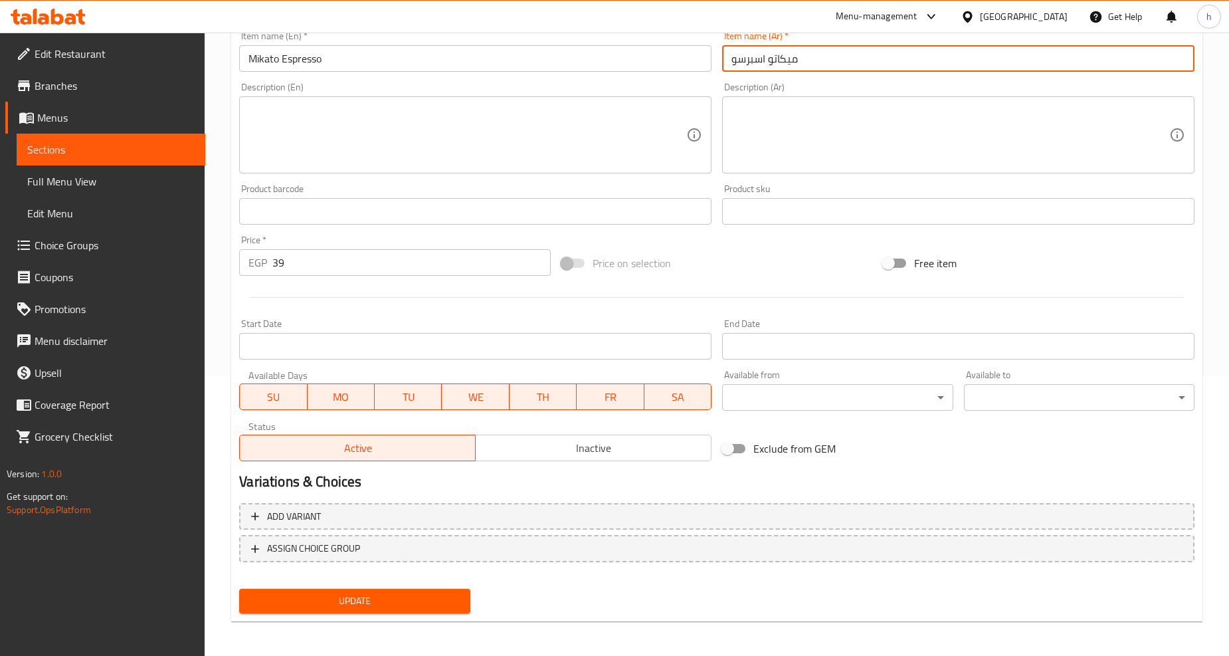
type input "ميكاتو اسبرسو"
click at [359, 593] on span "Update" at bounding box center [354, 601] width 209 height 17
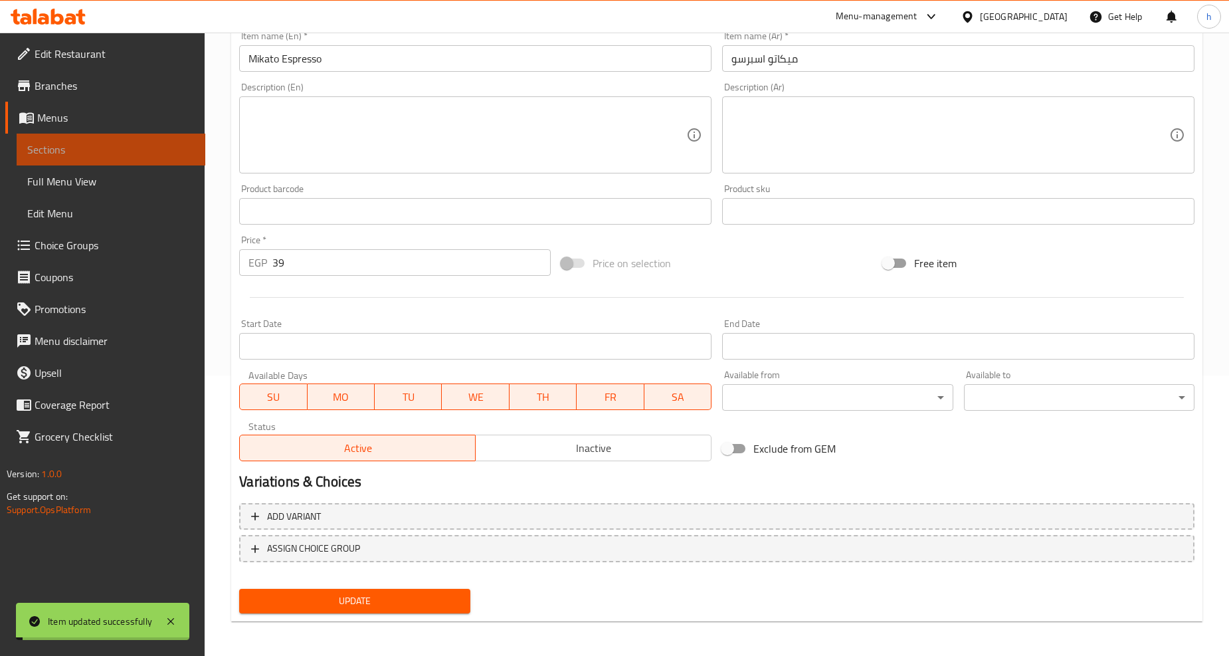
click at [93, 153] on span "Sections" at bounding box center [110, 150] width 167 height 16
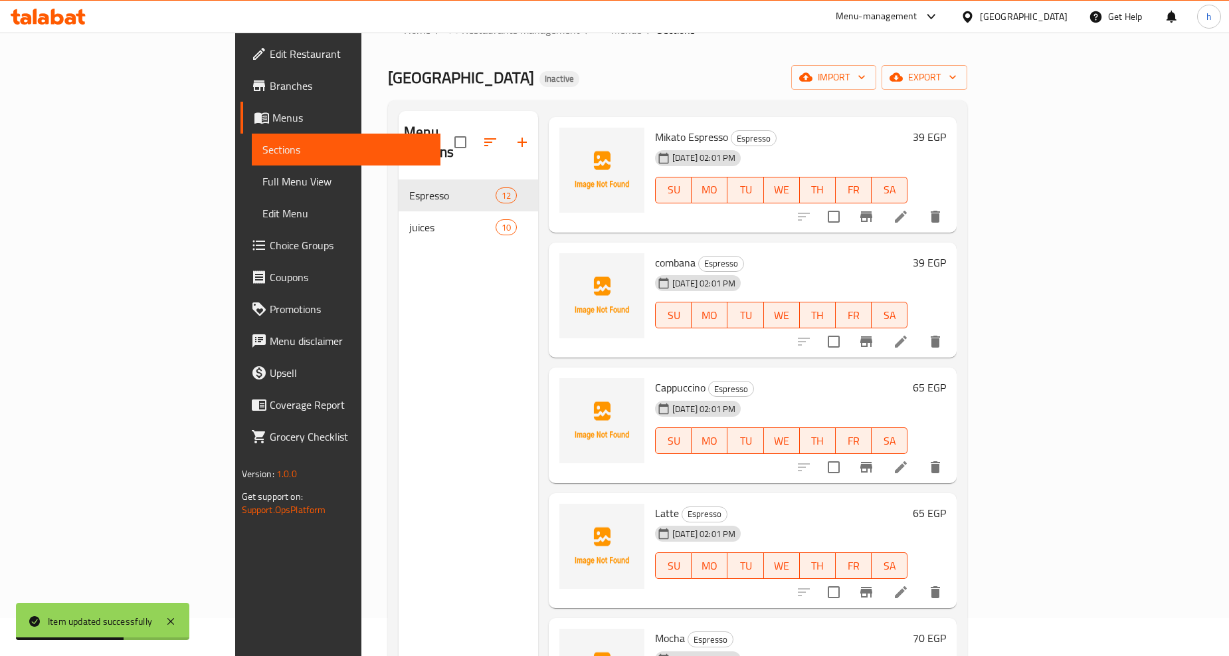
scroll to position [295, 0]
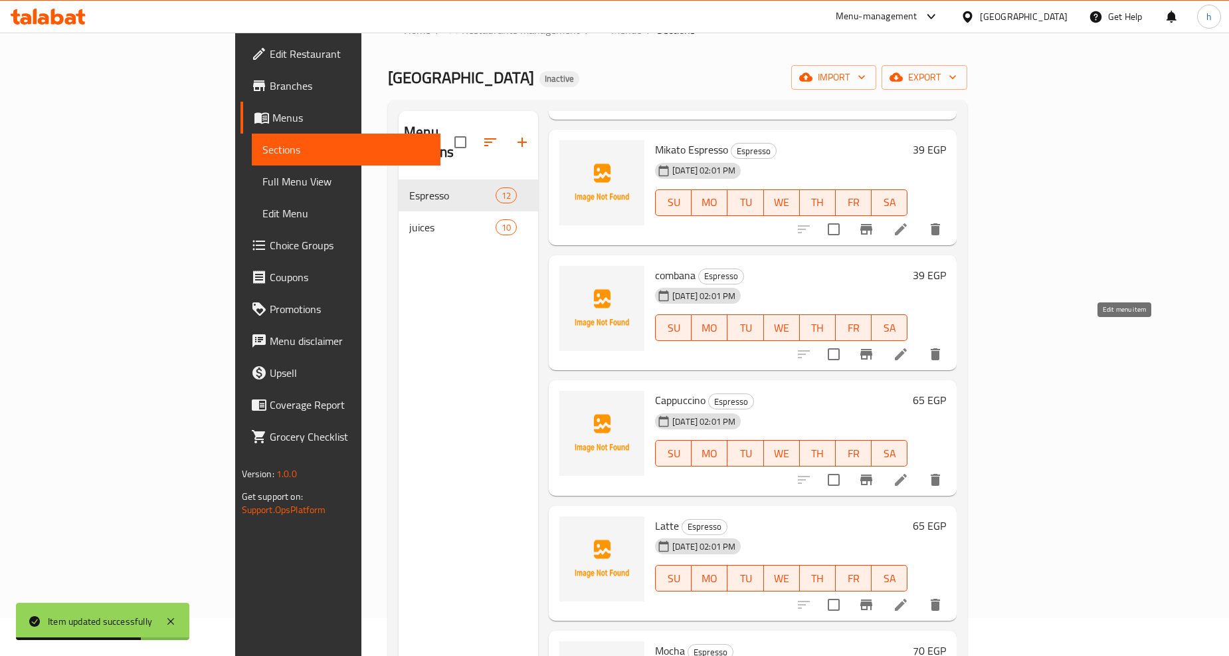
click at [907, 348] on icon at bounding box center [901, 354] width 12 height 12
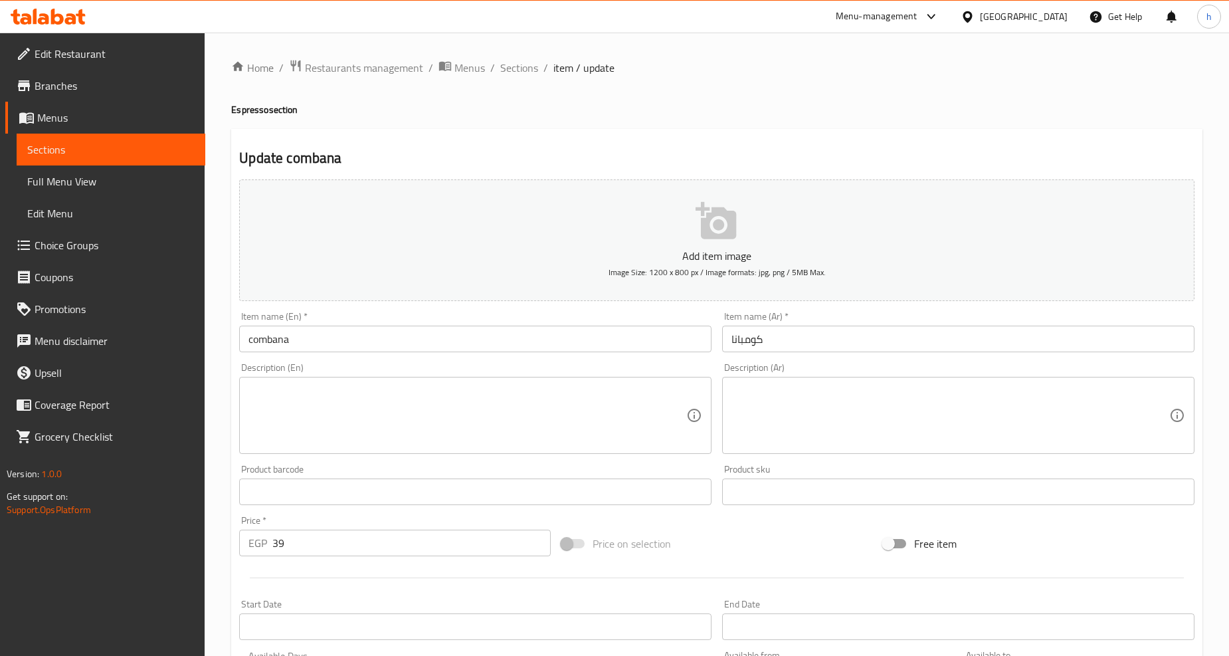
click at [460, 346] on input "combana" at bounding box center [475, 339] width 472 height 27
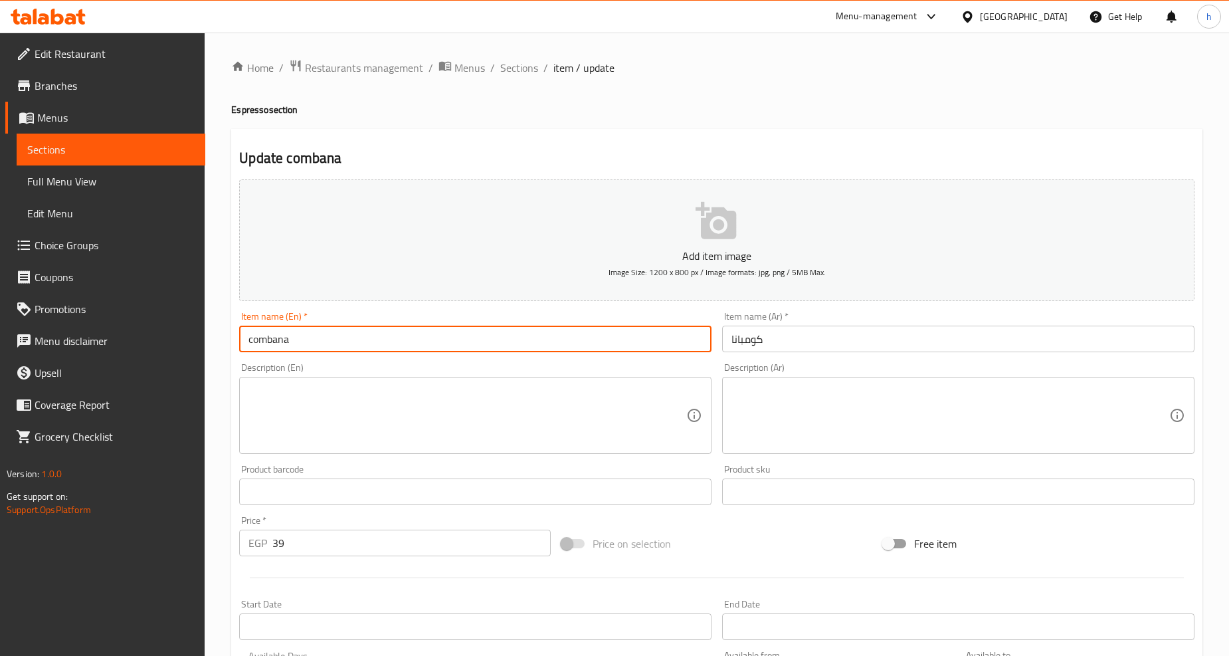
paste input "Espresso"
type input "combana Espresso"
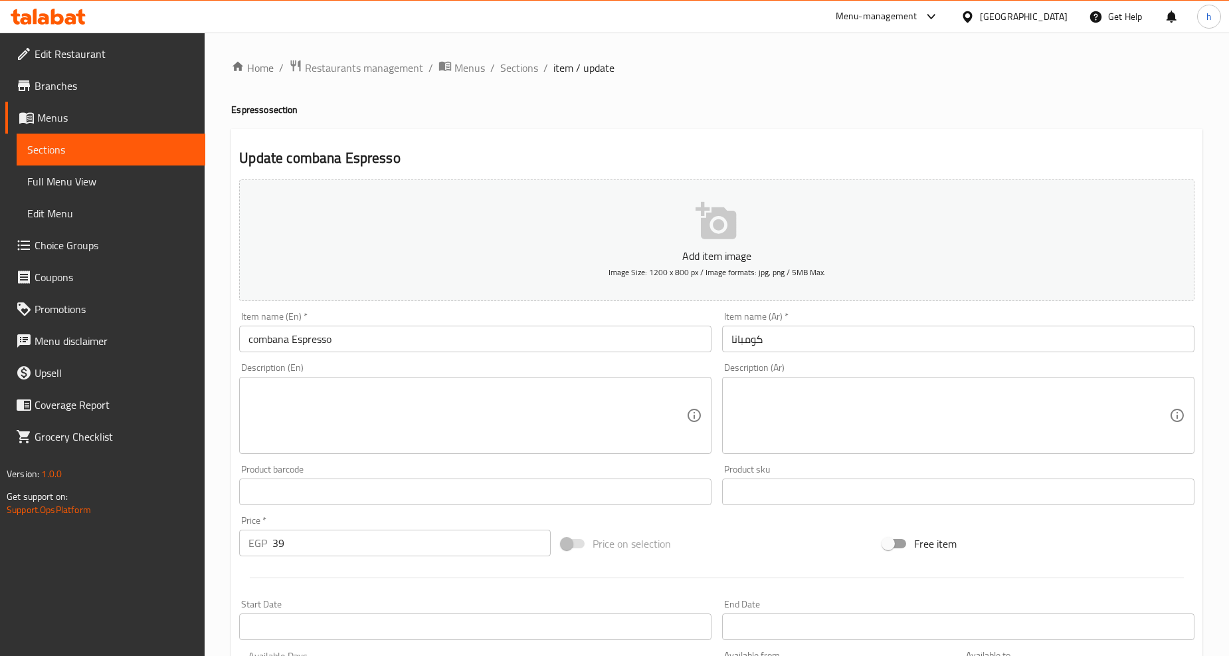
click at [816, 344] on input "كومبانا" at bounding box center [958, 339] width 472 height 27
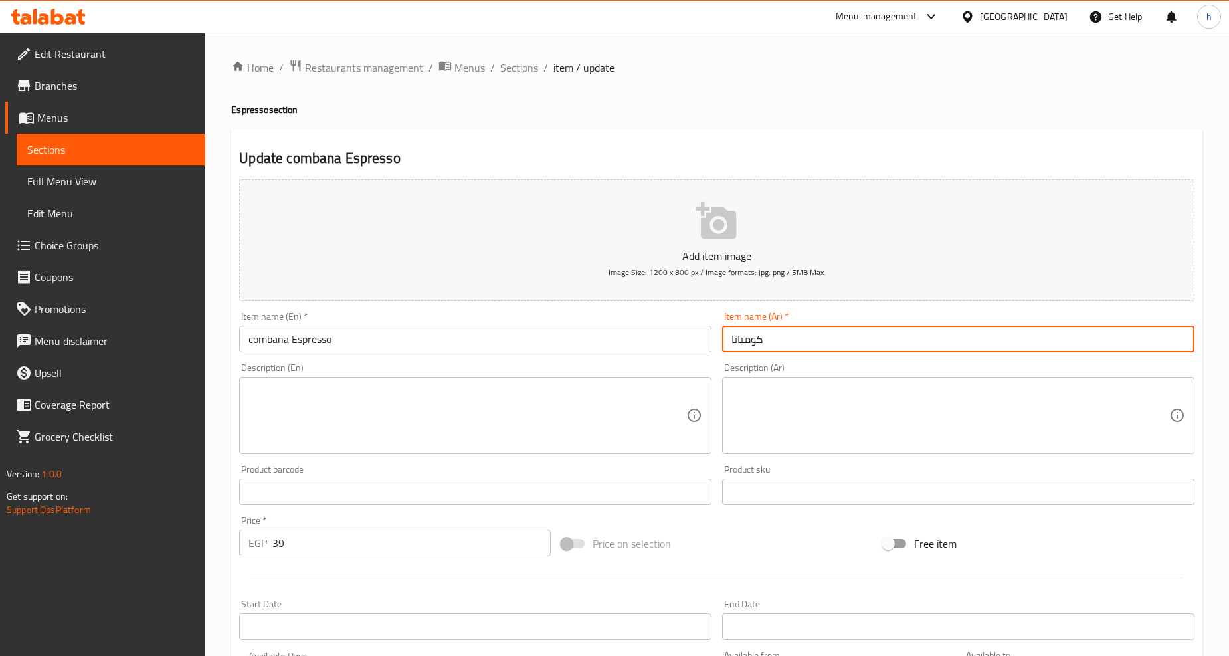
paste input "اسبرســو"
click at [740, 340] on input "كومبانا اسبرســو" at bounding box center [958, 339] width 472 height 27
click at [736, 344] on input "كومبانا اسبرسـو" at bounding box center [958, 339] width 472 height 27
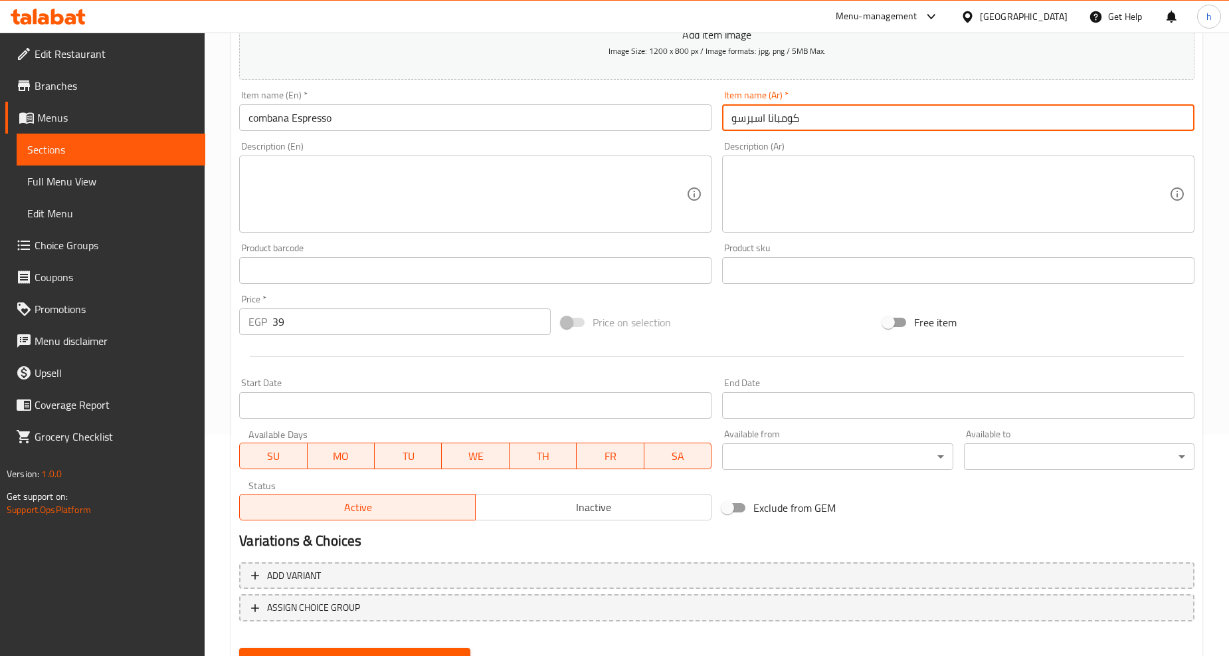
scroll to position [280, 0]
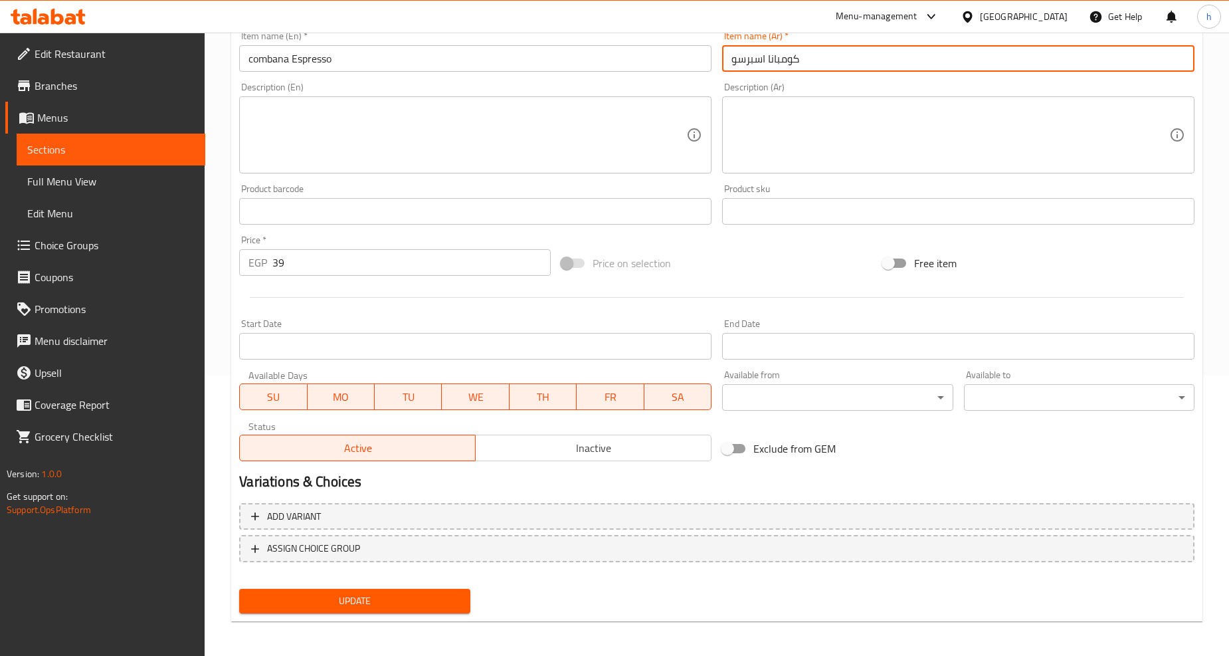
type input "كومبانا اسبرسو"
click at [337, 605] on span "Update" at bounding box center [354, 601] width 209 height 17
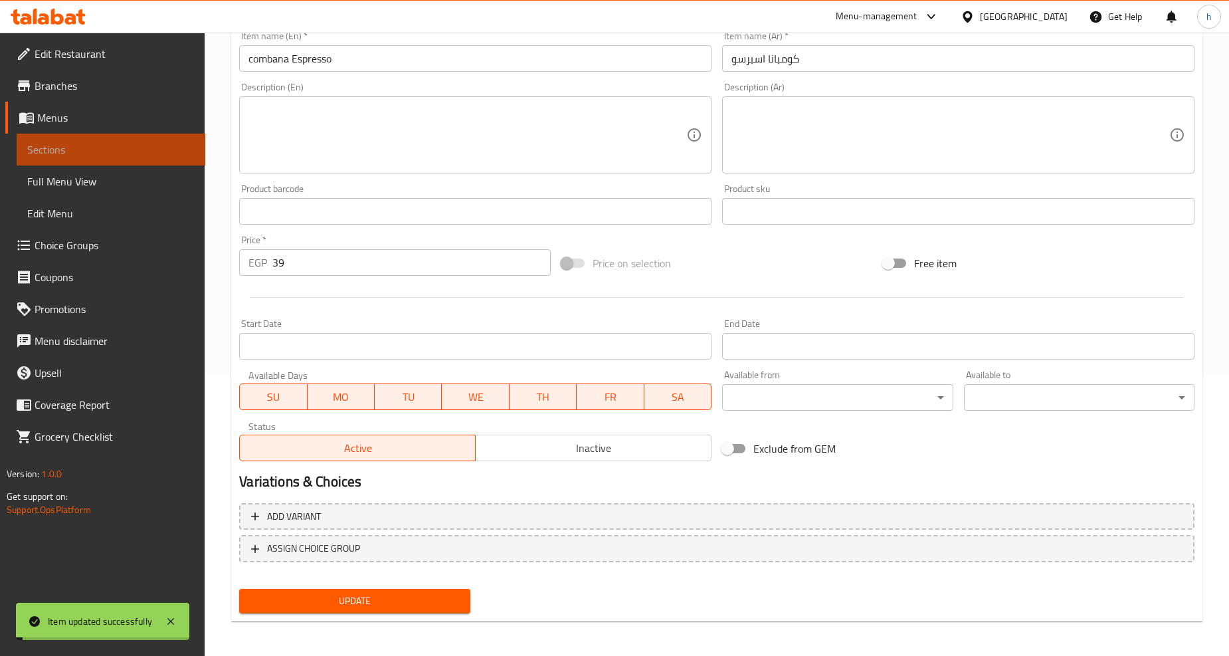
click at [107, 155] on span "Sections" at bounding box center [110, 150] width 167 height 16
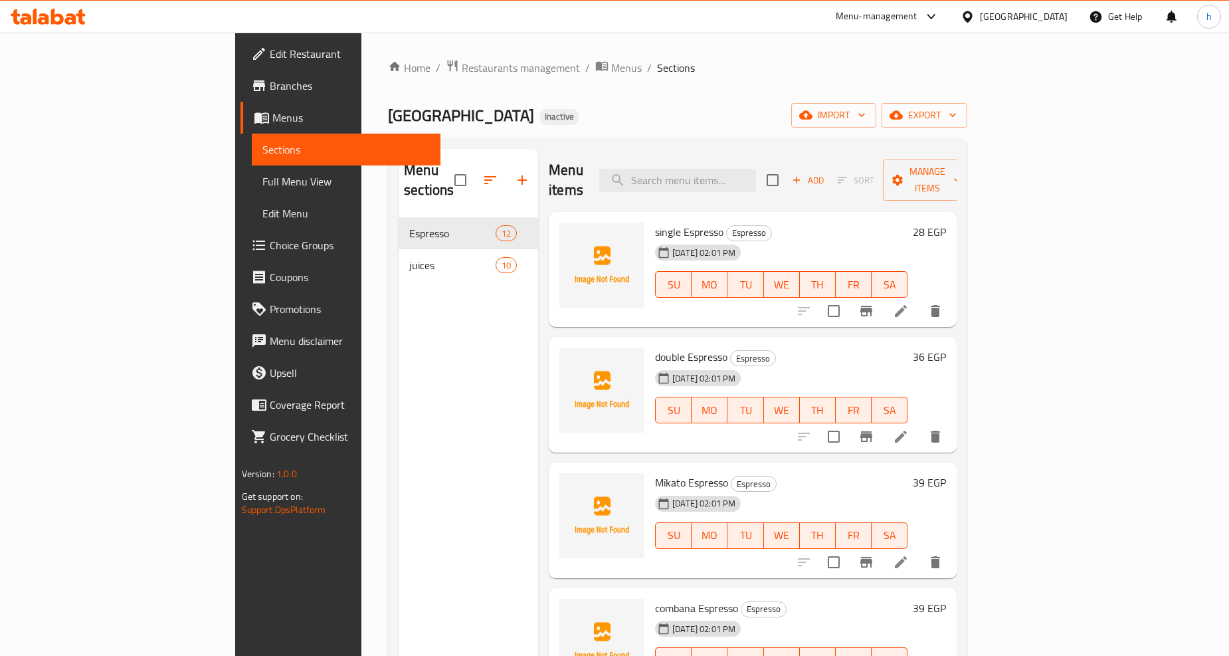
click at [262, 175] on span "Full Menu View" at bounding box center [345, 181] width 167 height 16
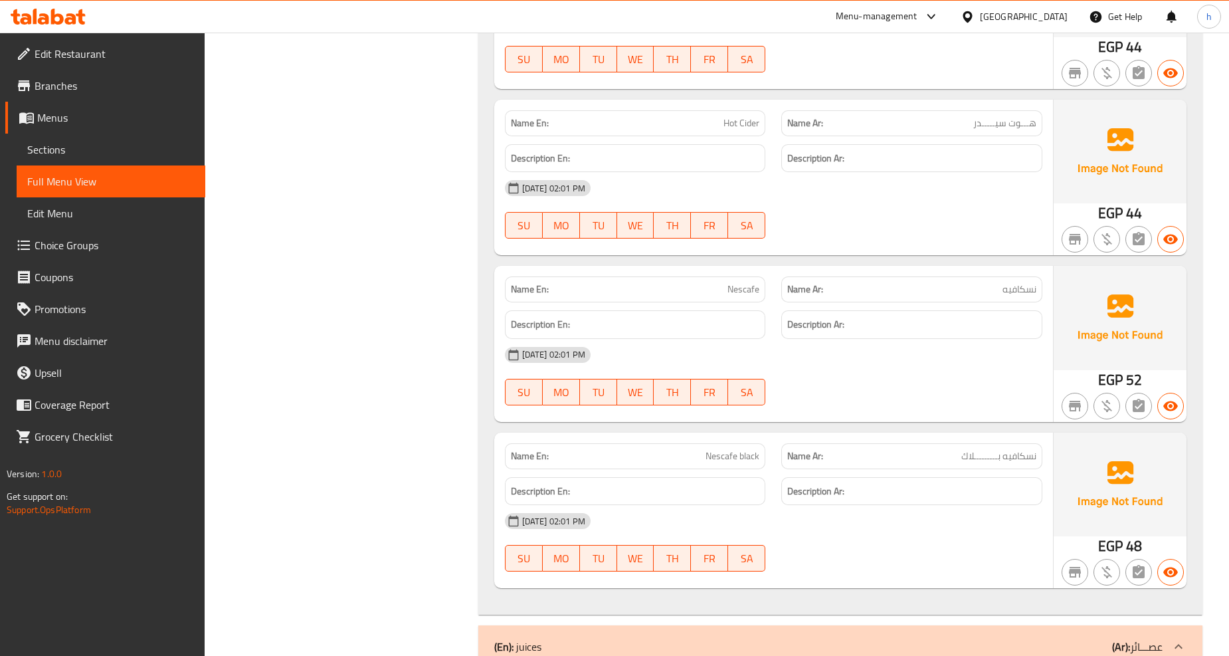
scroll to position [1698, 0]
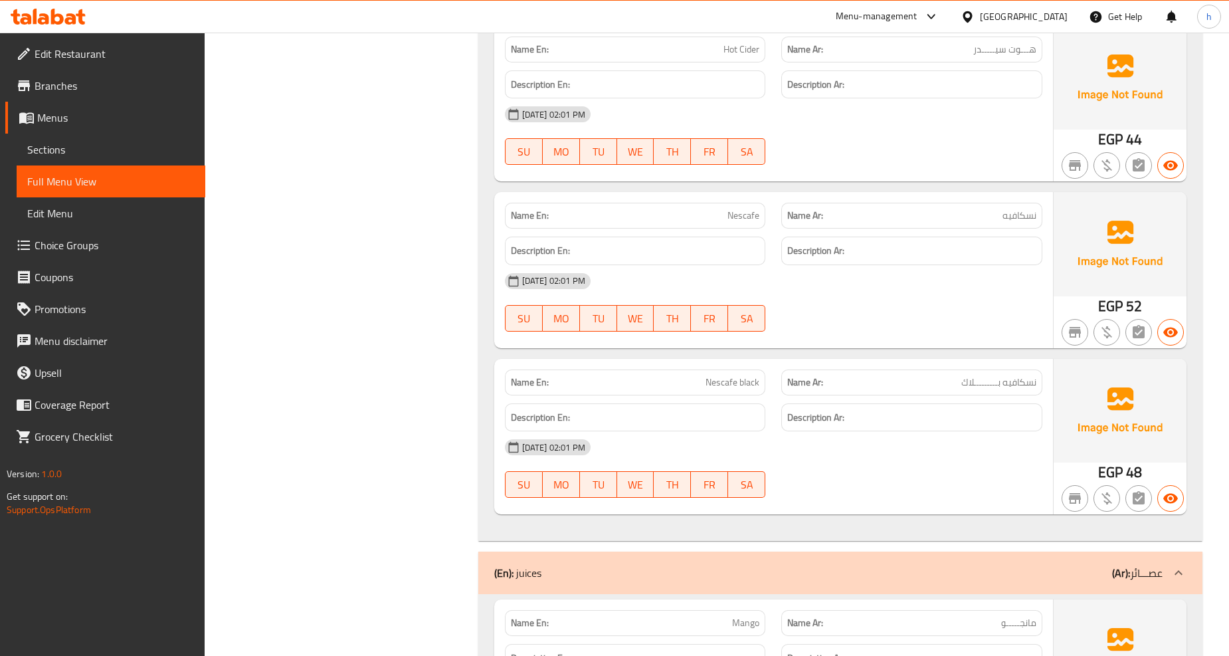
click at [721, 372] on div "Name En: Nescafe black" at bounding box center [635, 382] width 261 height 26
click at [726, 369] on div "Name En: Nescafe black" at bounding box center [635, 382] width 261 height 26
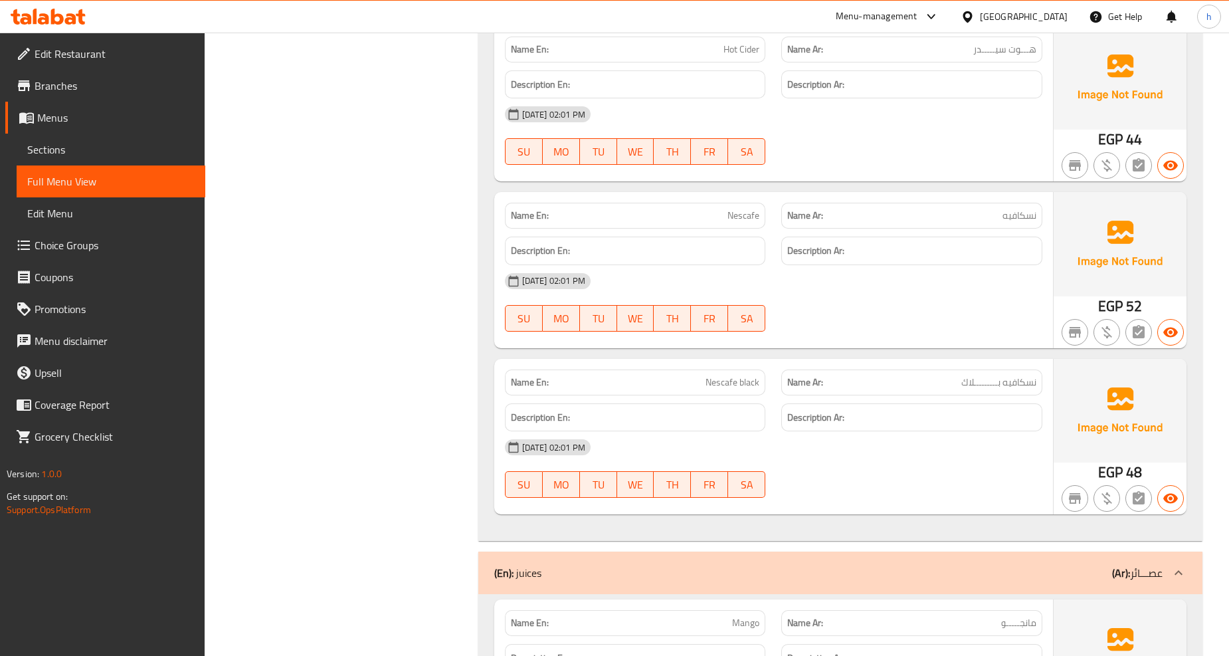
click at [993, 379] on span "نسكافيه بـــــــــلاك" at bounding box center [998, 382] width 75 height 14
copy span "نسكافيه بـــــــــلاك"
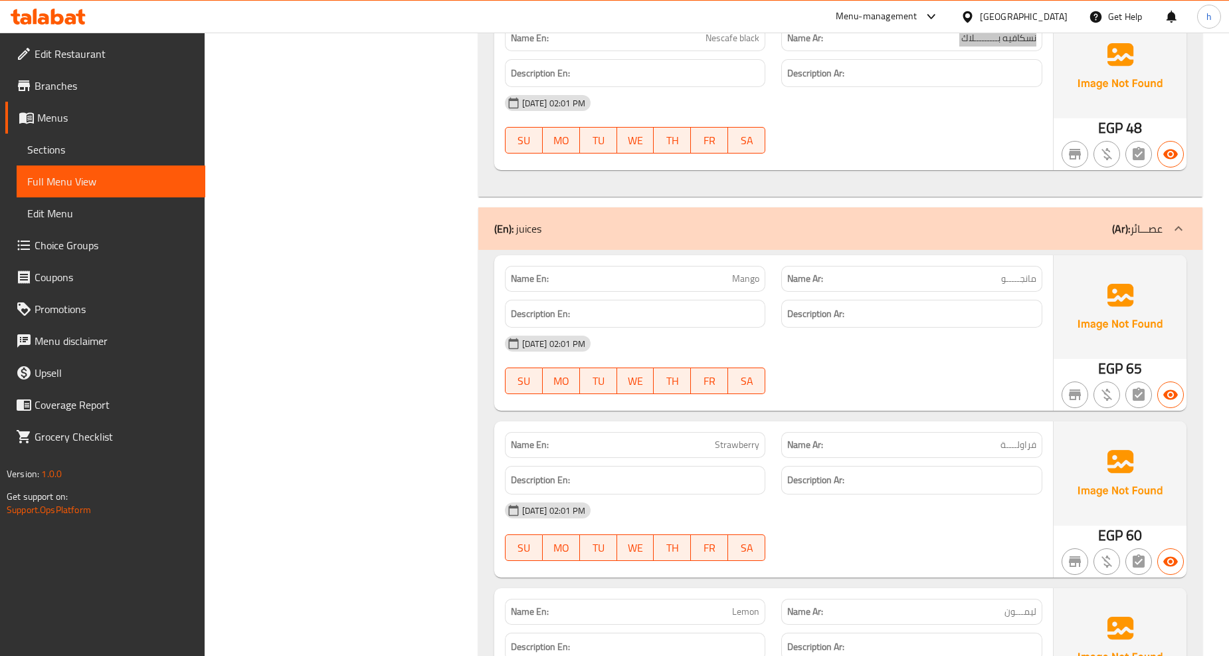
scroll to position [2141, 0]
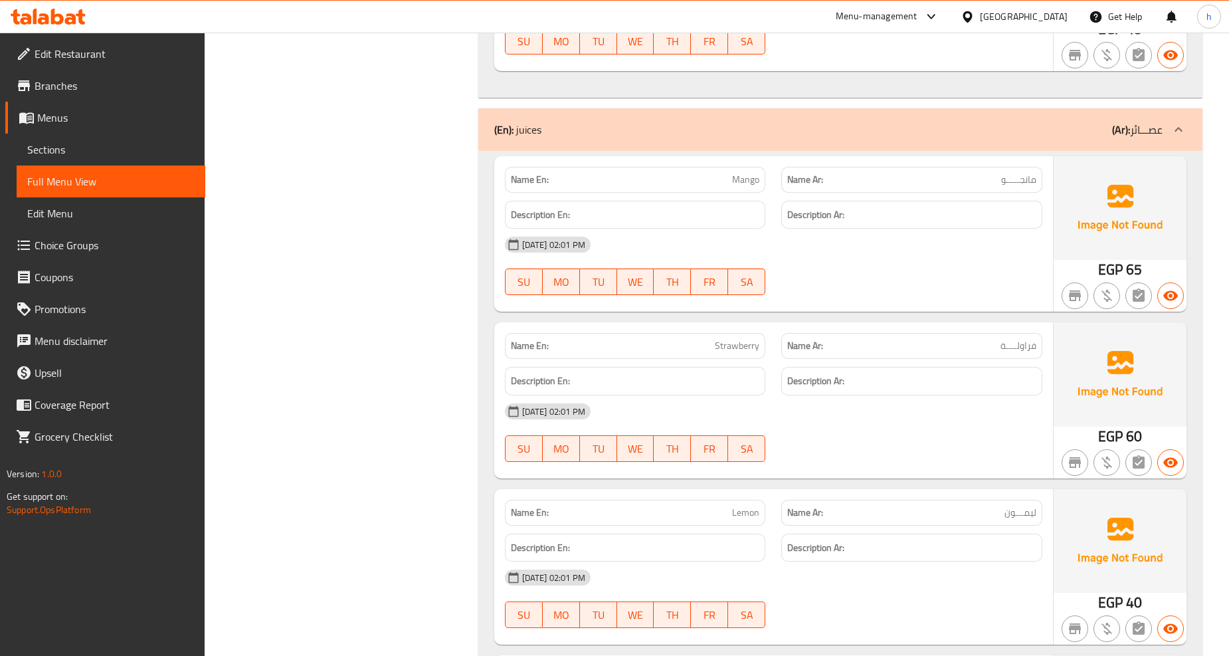
click at [1008, 175] on span "مانجـــــو" at bounding box center [1018, 180] width 35 height 14
copy span "مانجـــــو"
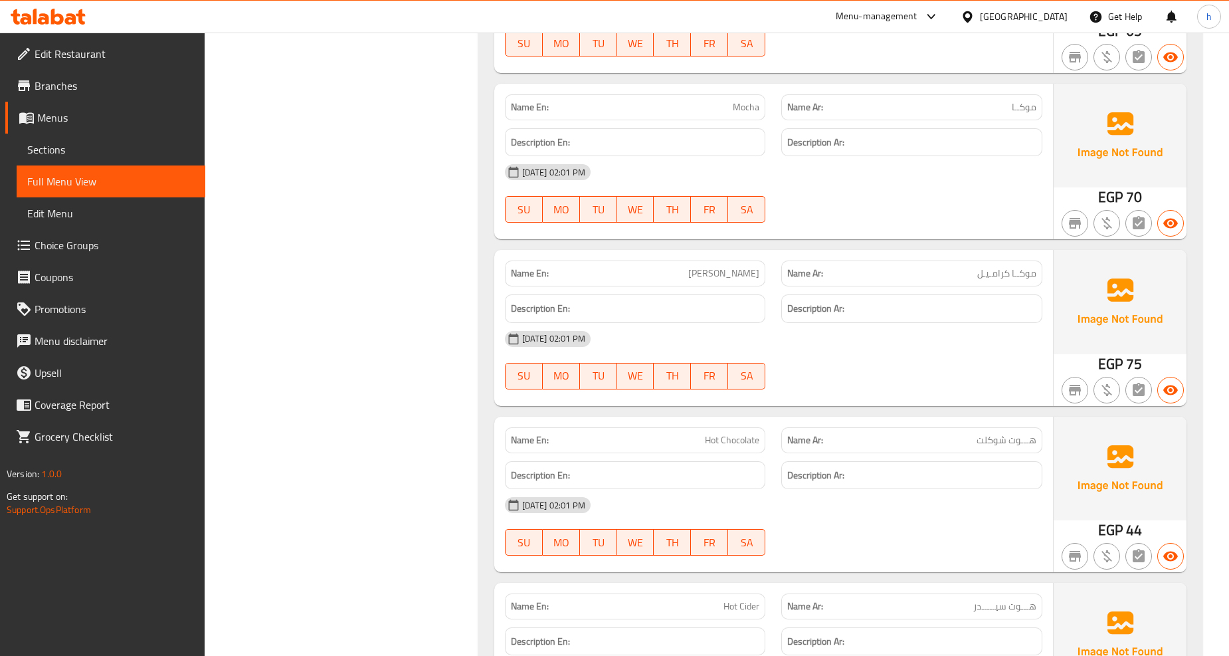
scroll to position [787, 0]
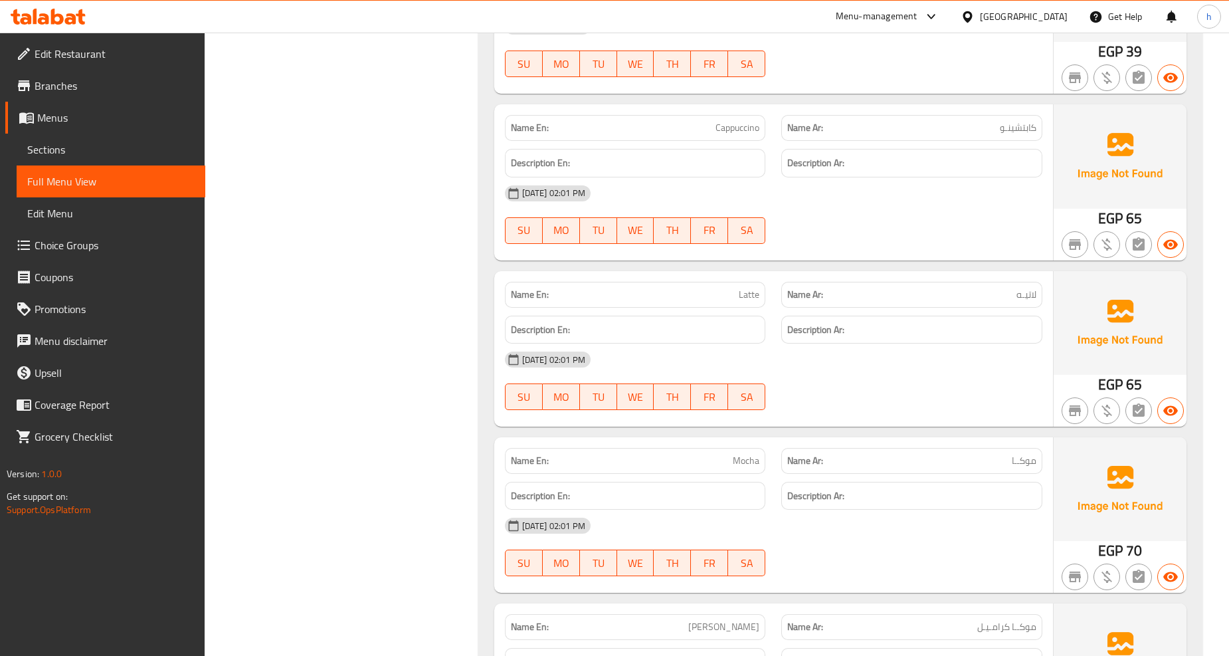
click at [125, 53] on span "Edit Restaurant" at bounding box center [115, 54] width 160 height 16
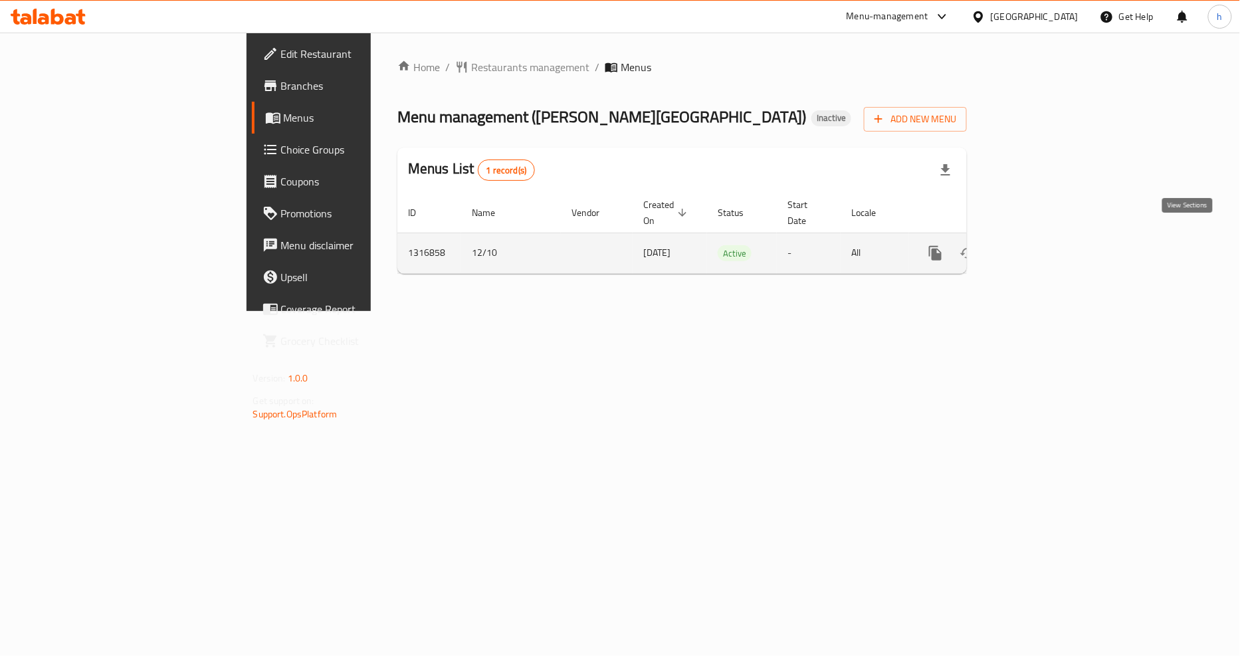
click at [1039, 245] on icon "enhanced table" at bounding box center [1031, 253] width 16 height 16
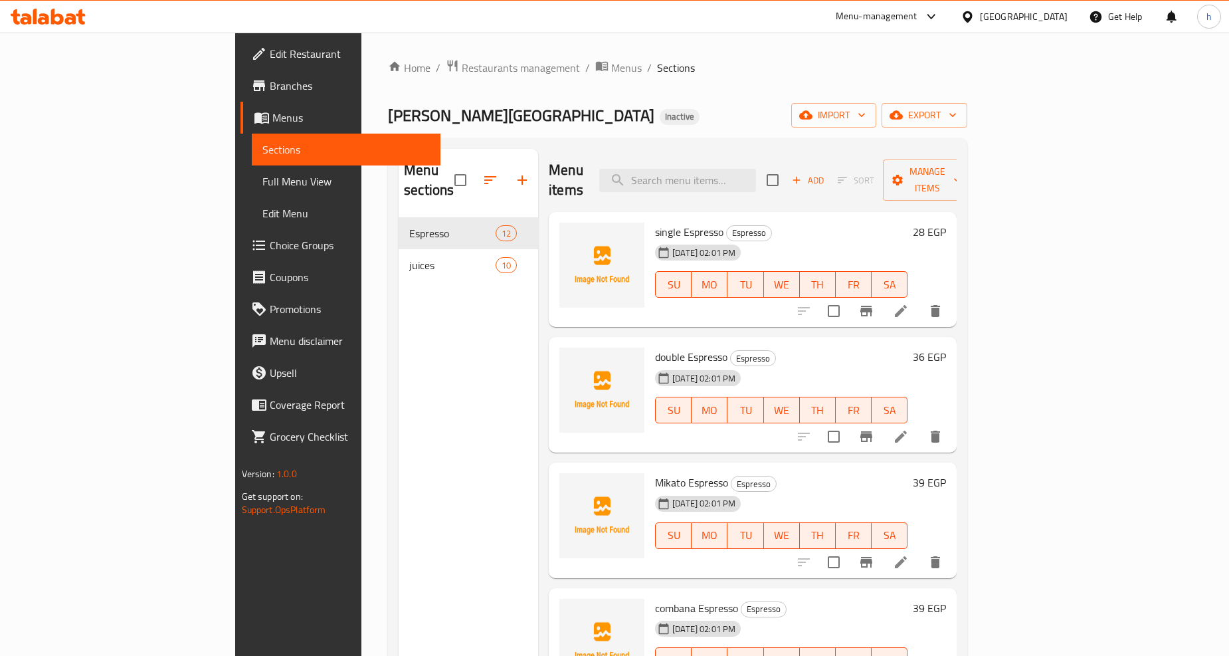
click at [262, 186] on span "Full Menu View" at bounding box center [345, 181] width 167 height 16
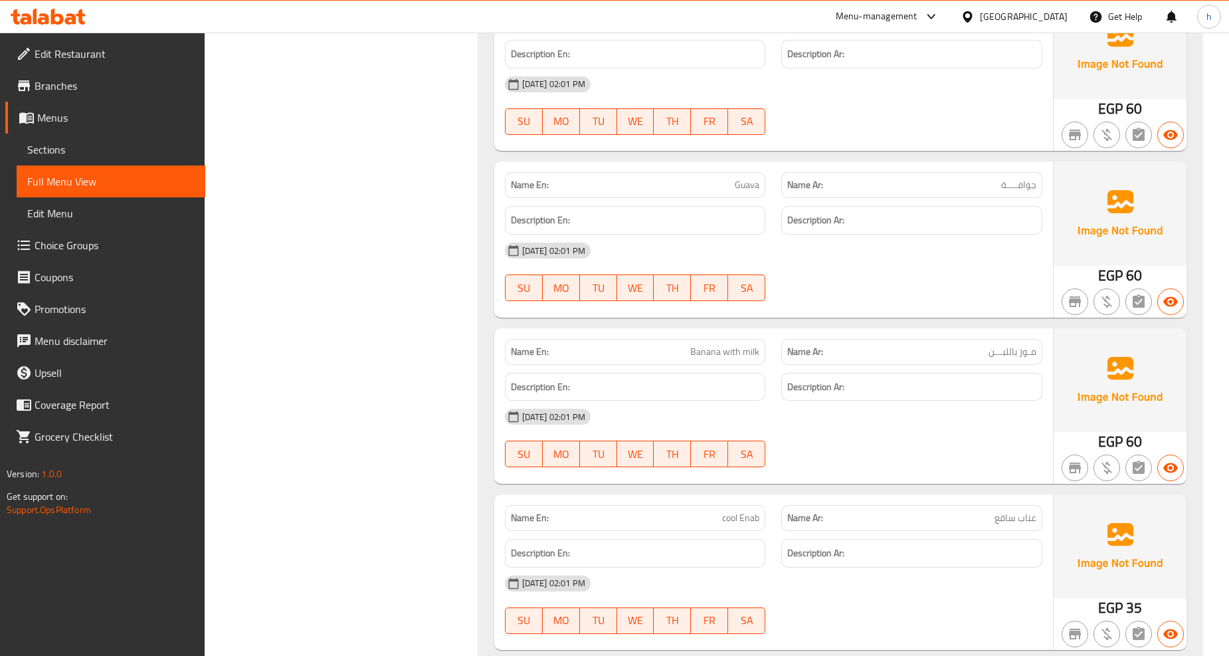
scroll to position [3346, 0]
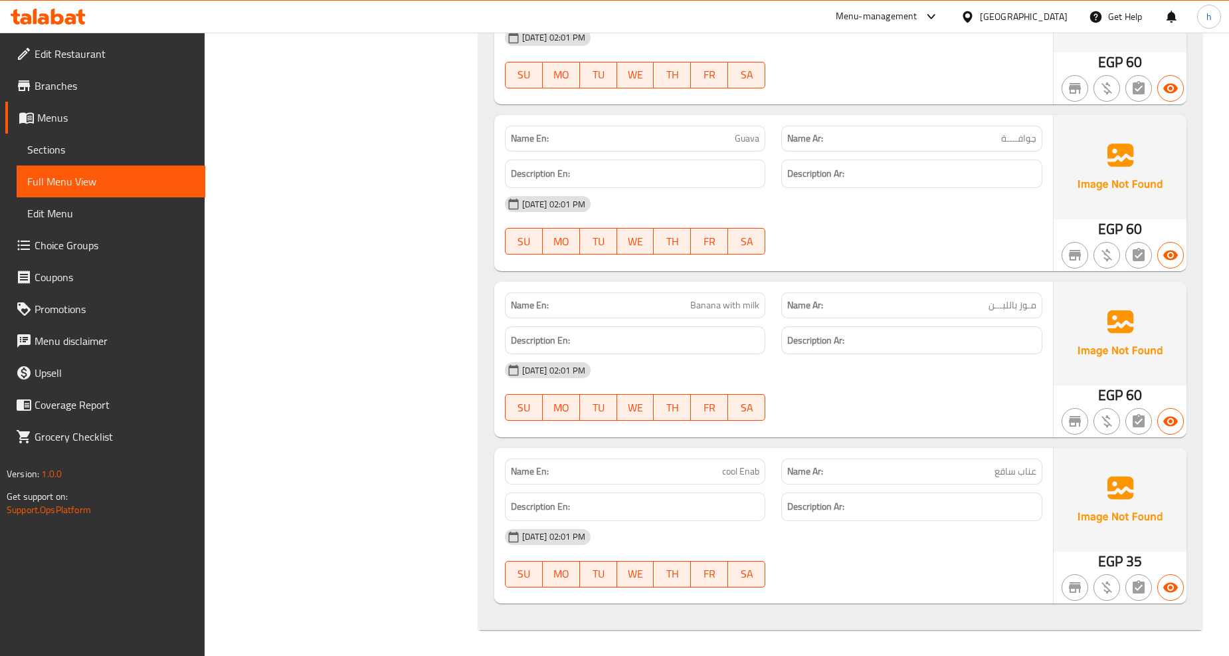
click at [749, 470] on span "cool Enab" at bounding box center [740, 471] width 37 height 14
copy span "Enab"
click at [1035, 472] on span "عناب ساقع" at bounding box center [1016, 471] width 42 height 14
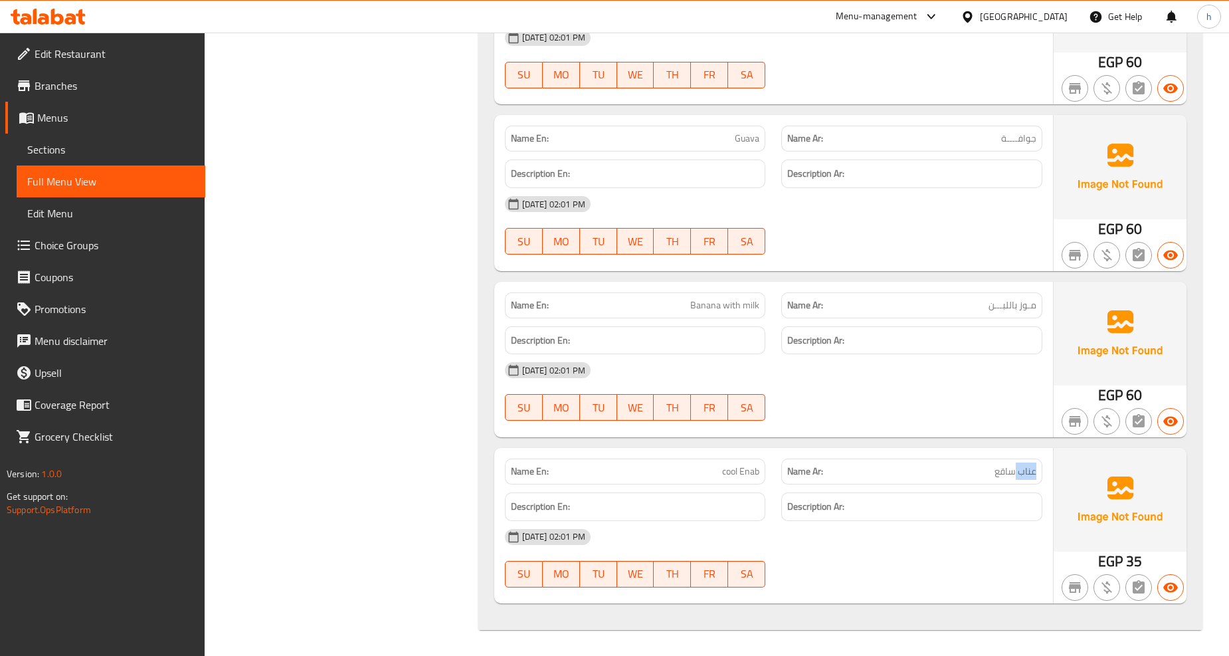
click at [1035, 472] on span "عناب ساقع" at bounding box center [1016, 471] width 42 height 14
copy span "عناب"
click at [799, 346] on strong "Description Ar:" at bounding box center [815, 340] width 57 height 17
click at [716, 306] on span "Banana with milk" at bounding box center [724, 305] width 69 height 14
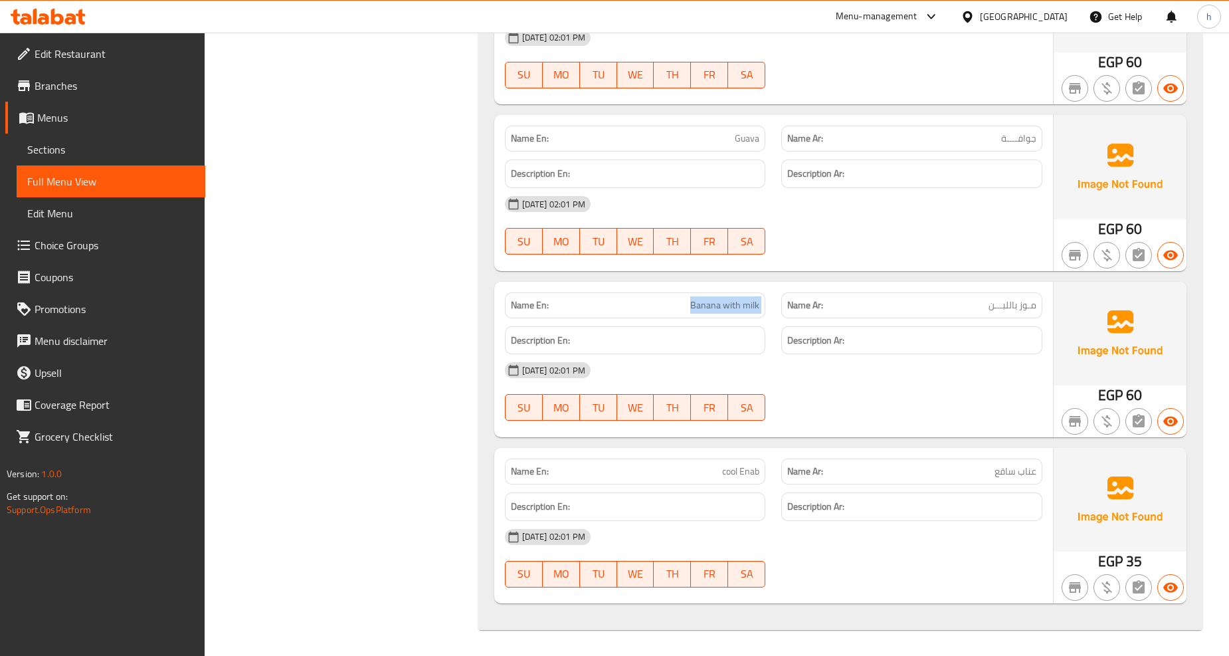
click at [716, 306] on span "Banana with milk" at bounding box center [724, 305] width 69 height 14
copy span "Banana with milk"
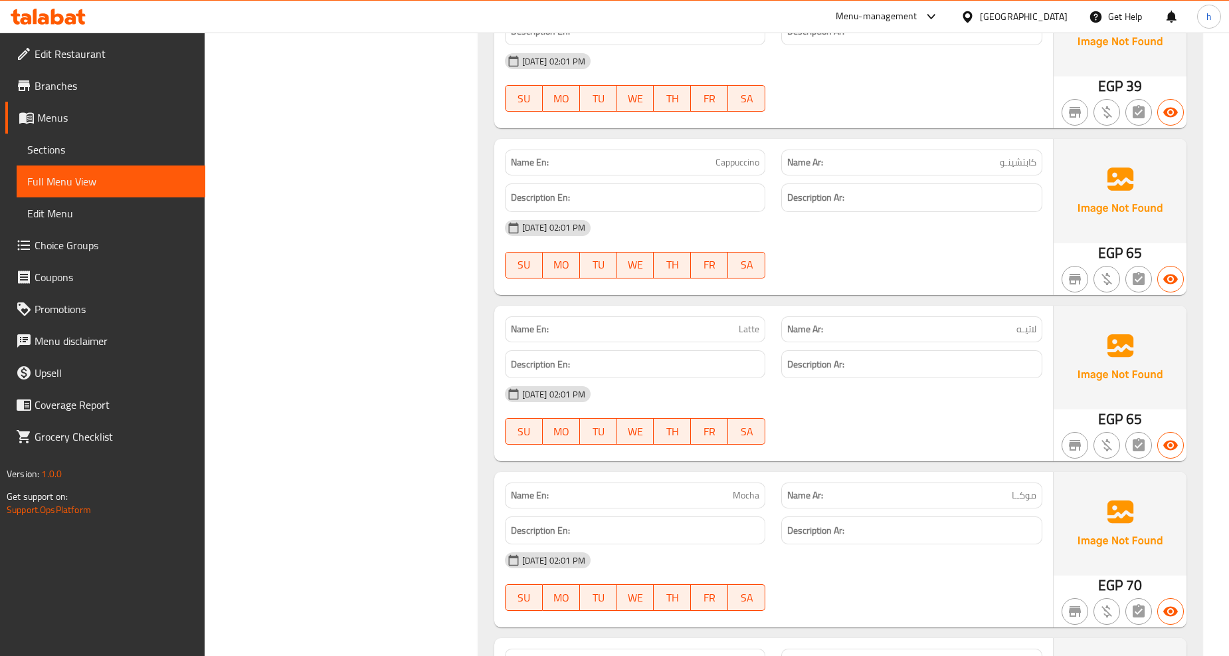
scroll to position [688, 0]
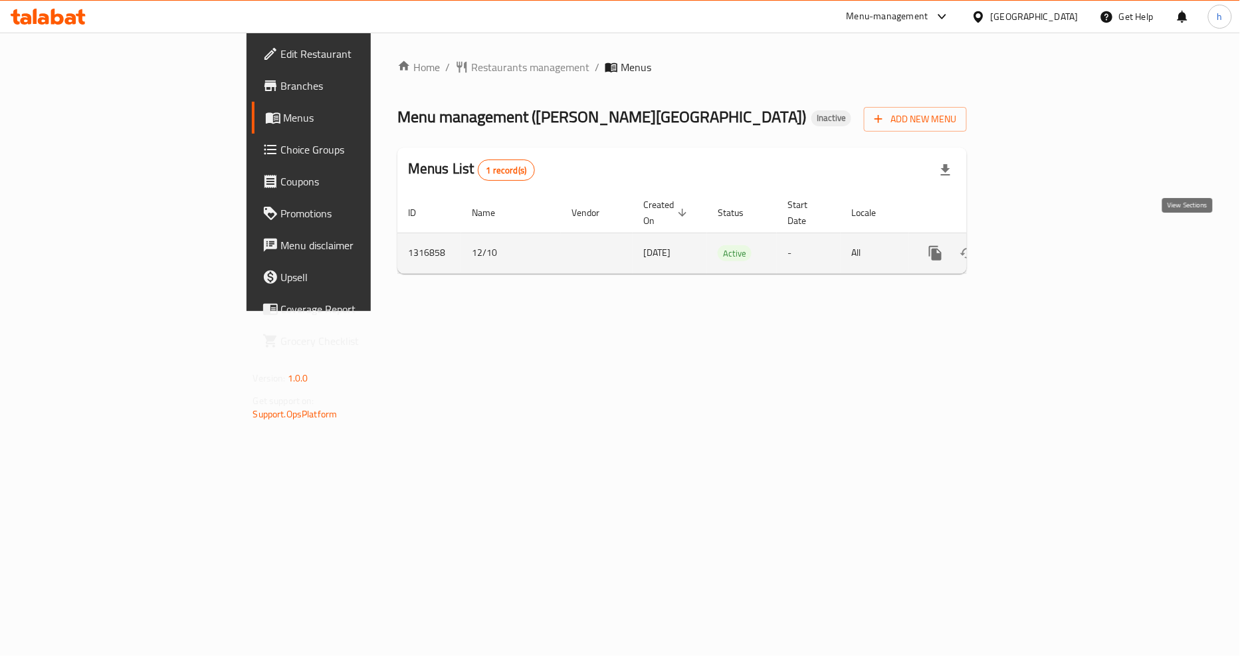
click at [1039, 245] on icon "enhanced table" at bounding box center [1031, 253] width 16 height 16
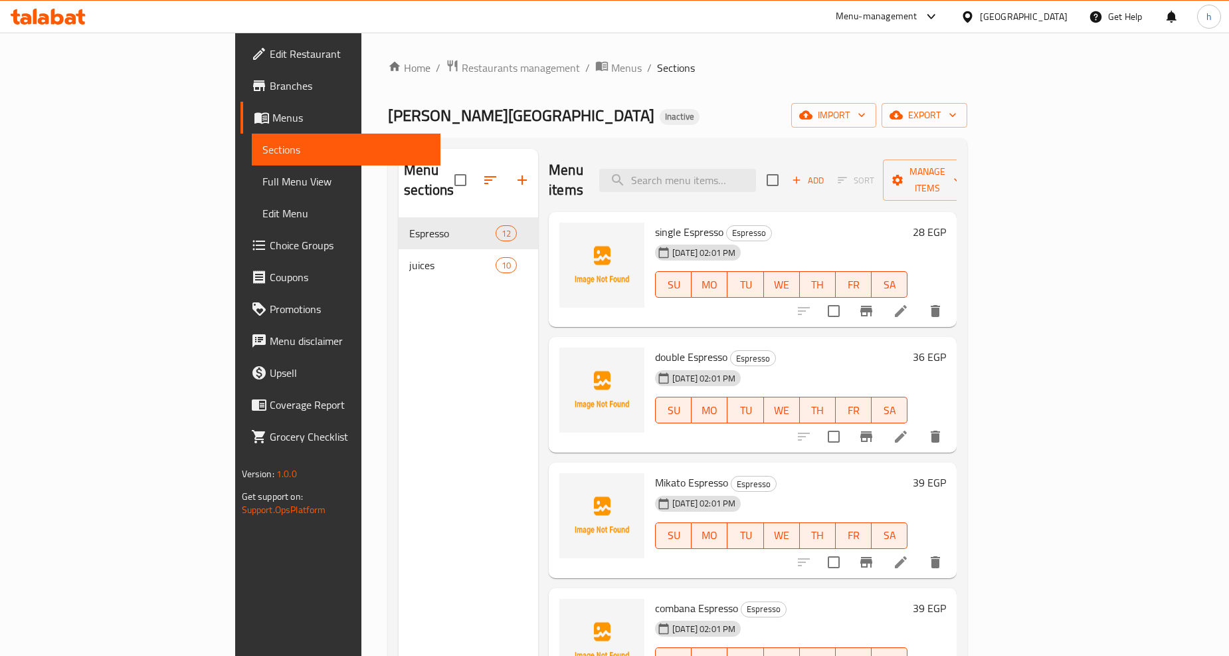
scroll to position [516, 0]
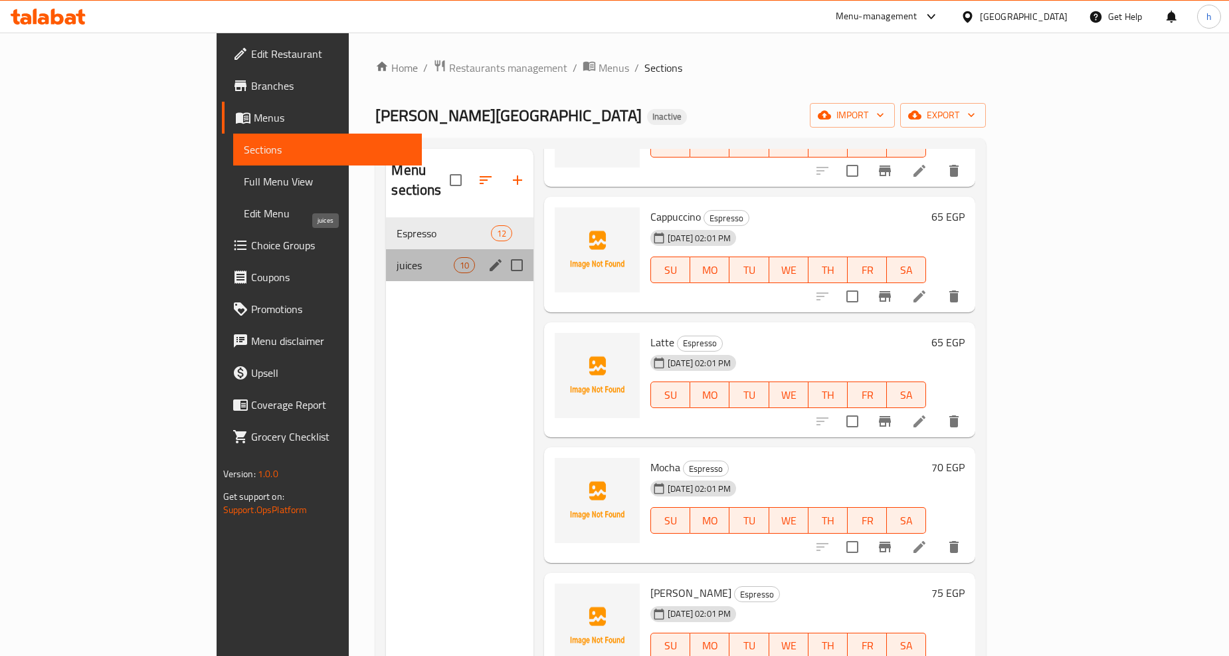
click at [397, 257] on span "juices" at bounding box center [425, 265] width 56 height 16
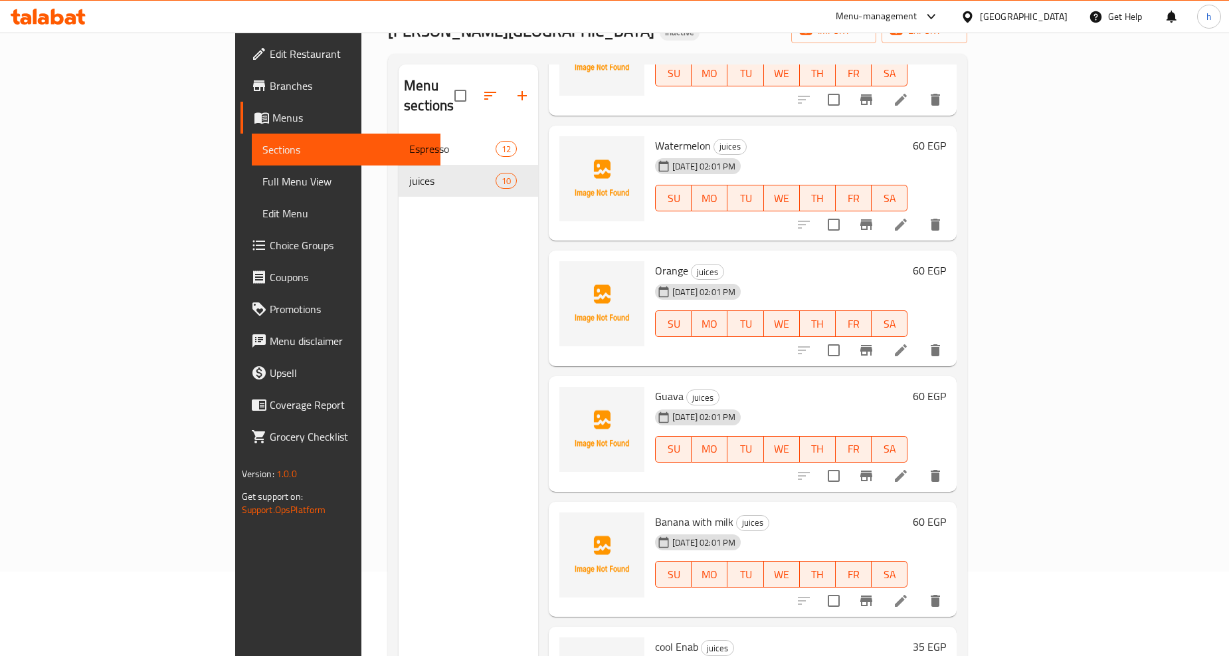
scroll to position [186, 0]
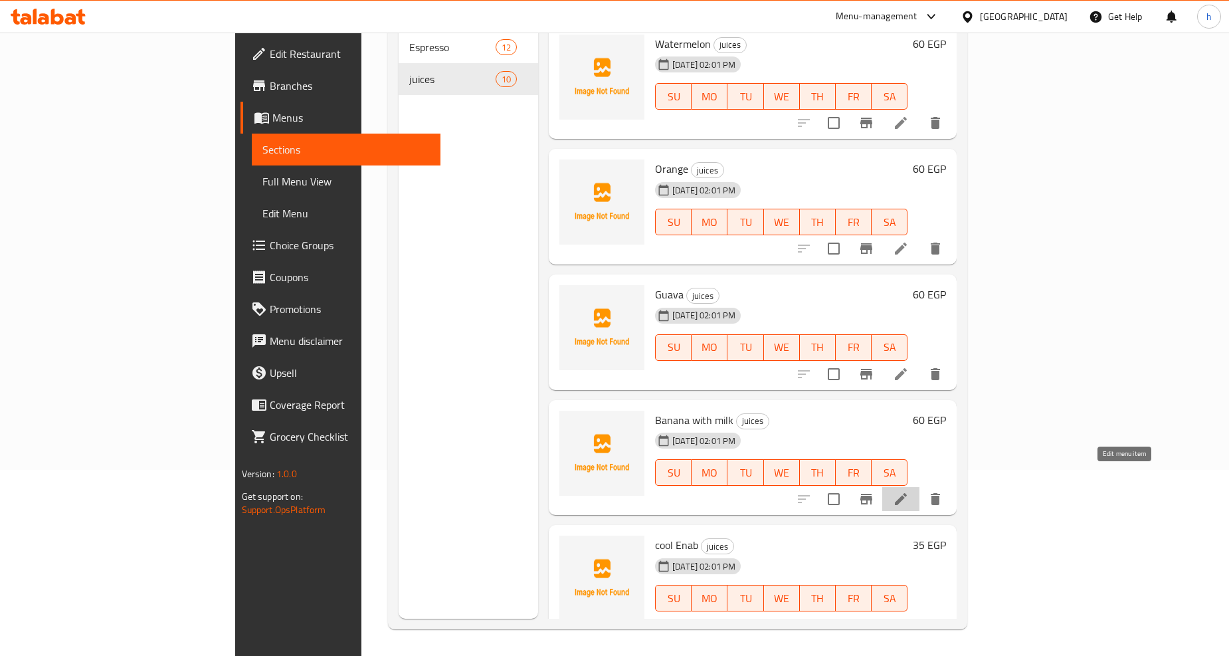
click at [909, 491] on icon at bounding box center [901, 499] width 16 height 16
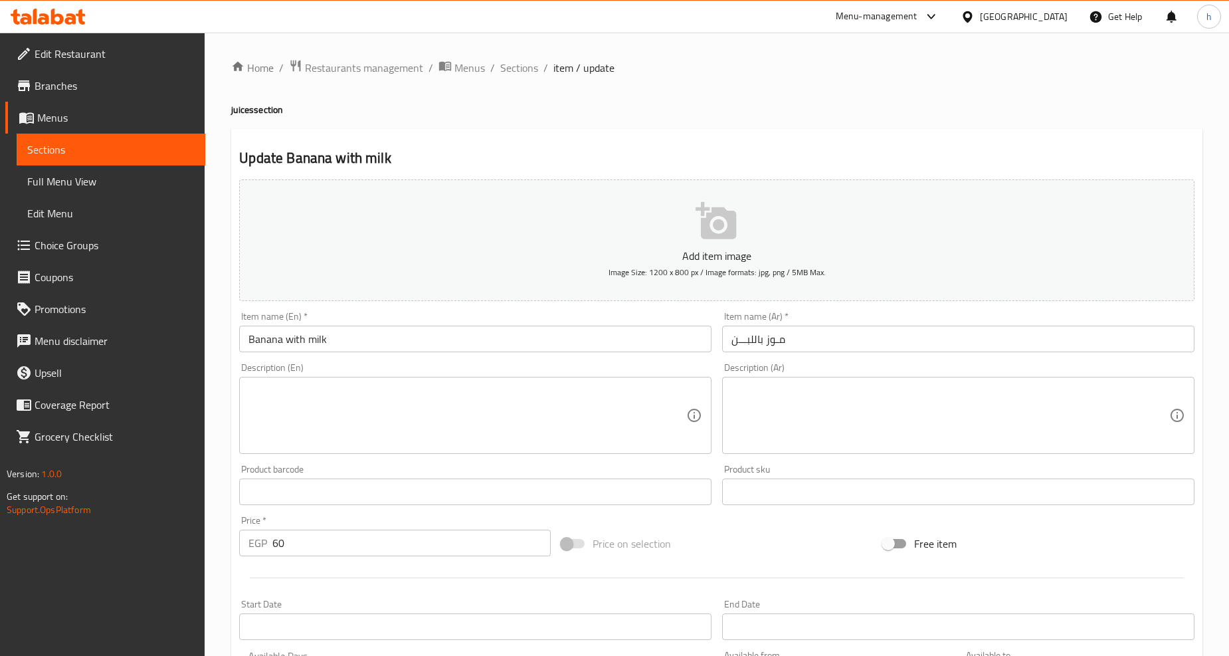
click at [301, 407] on textarea at bounding box center [468, 415] width 438 height 63
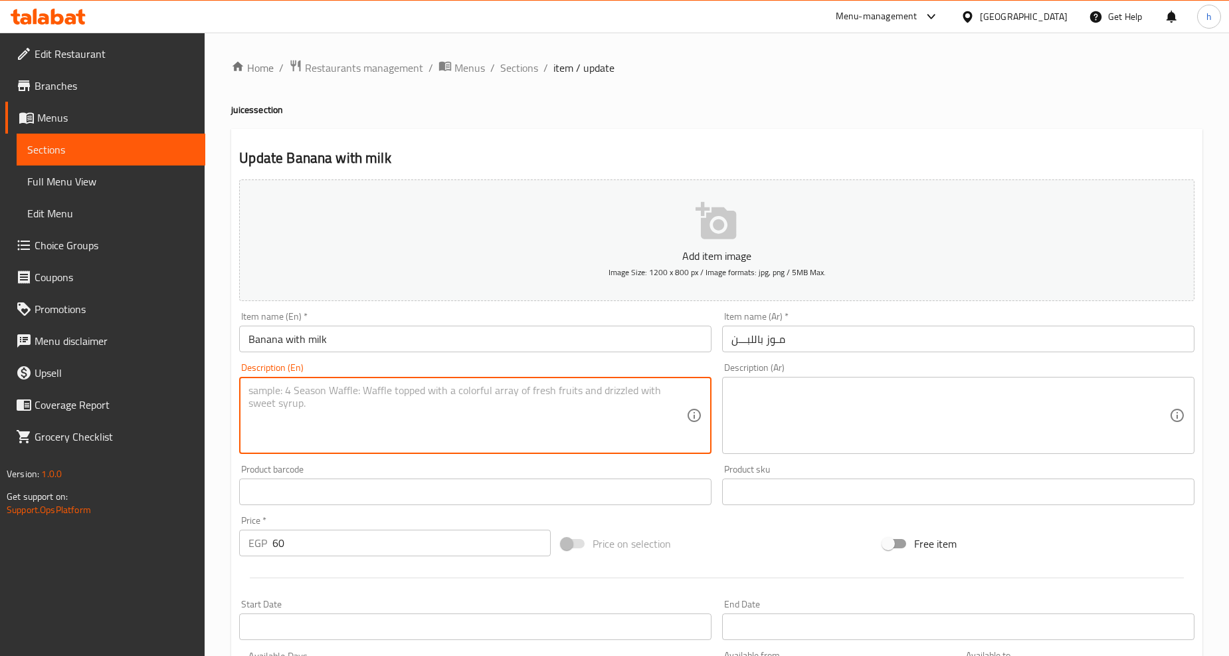
paste textarea "Combination of banana and milk."
type textarea "Combination of banana and milk."
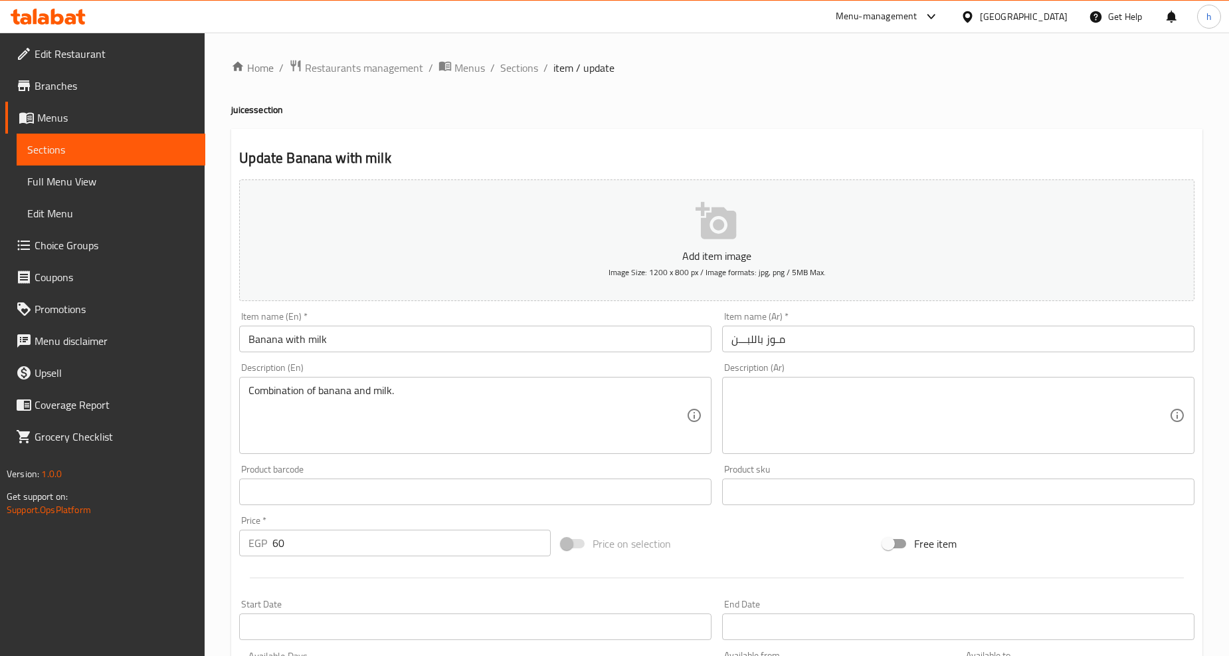
click at [1049, 401] on textarea at bounding box center [951, 415] width 438 height 63
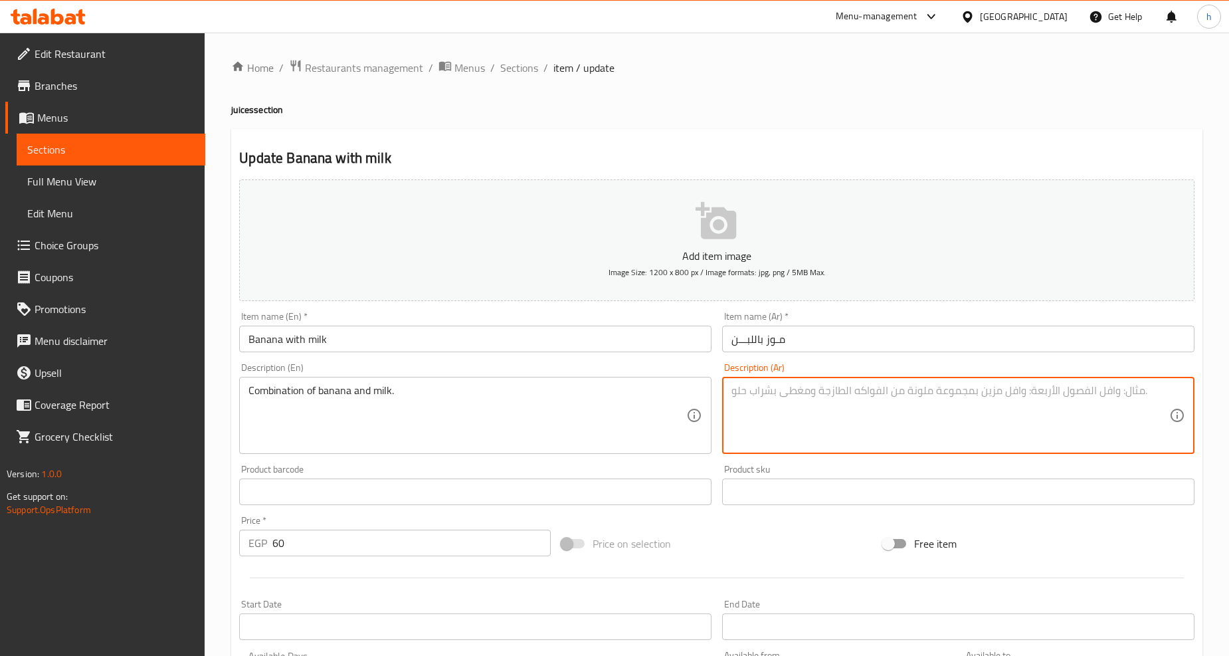
paste textarea "مزيج من الموز والحليب"
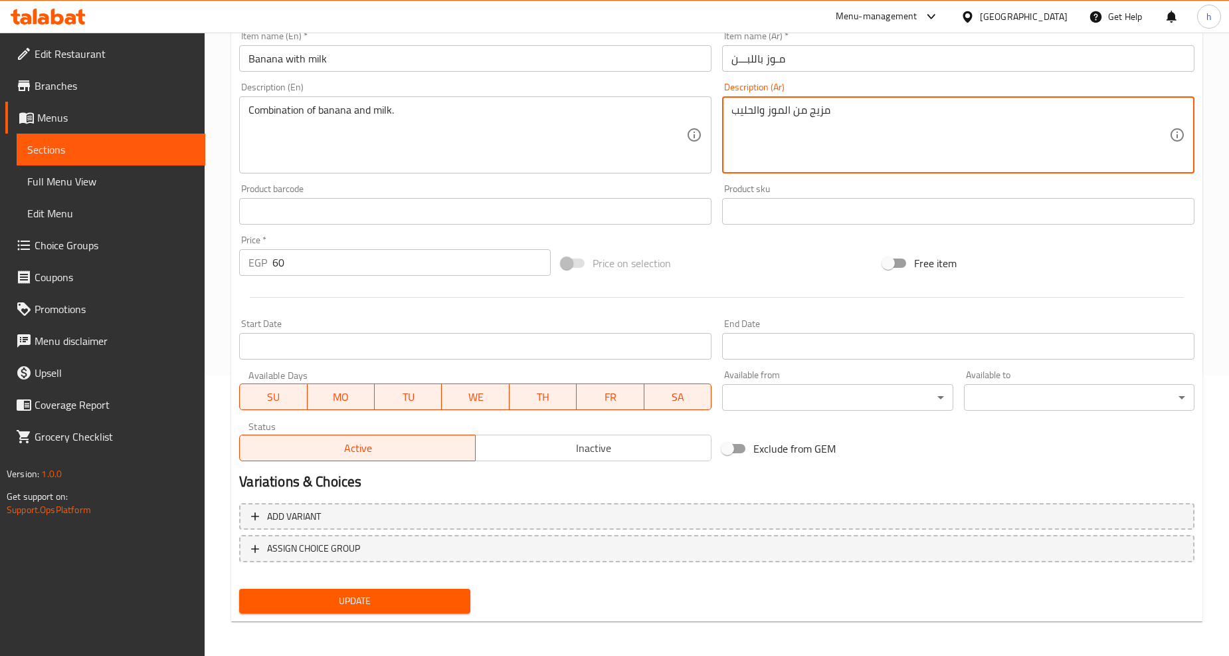
type textarea "مزيج من الموز والحليب"
click at [276, 603] on span "Update" at bounding box center [354, 601] width 209 height 17
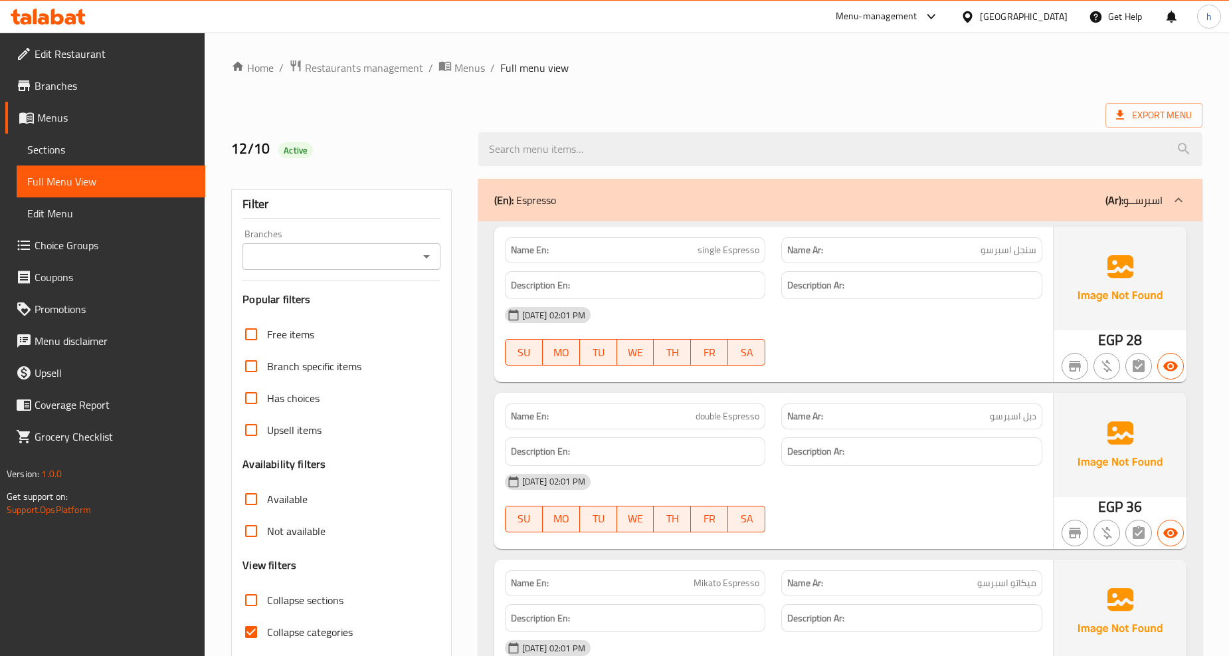
scroll to position [50, 0]
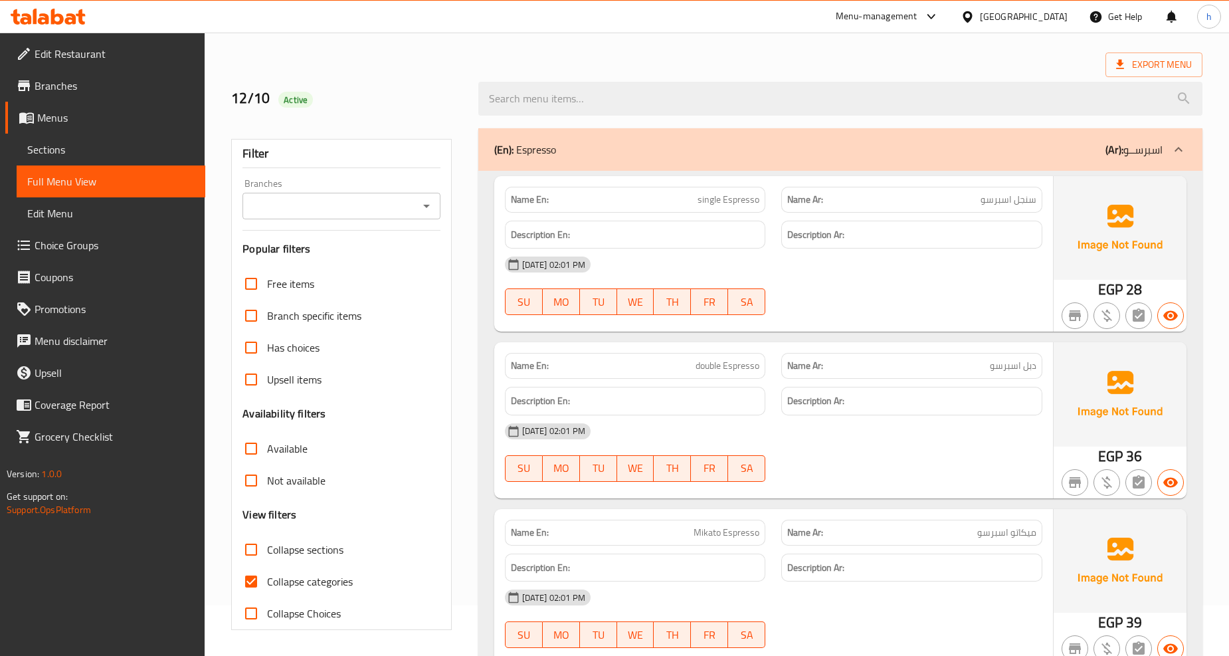
click at [288, 573] on span "Collapse categories" at bounding box center [310, 581] width 86 height 16
click at [267, 573] on input "Collapse categories" at bounding box center [251, 581] width 32 height 32
checkbox input "false"
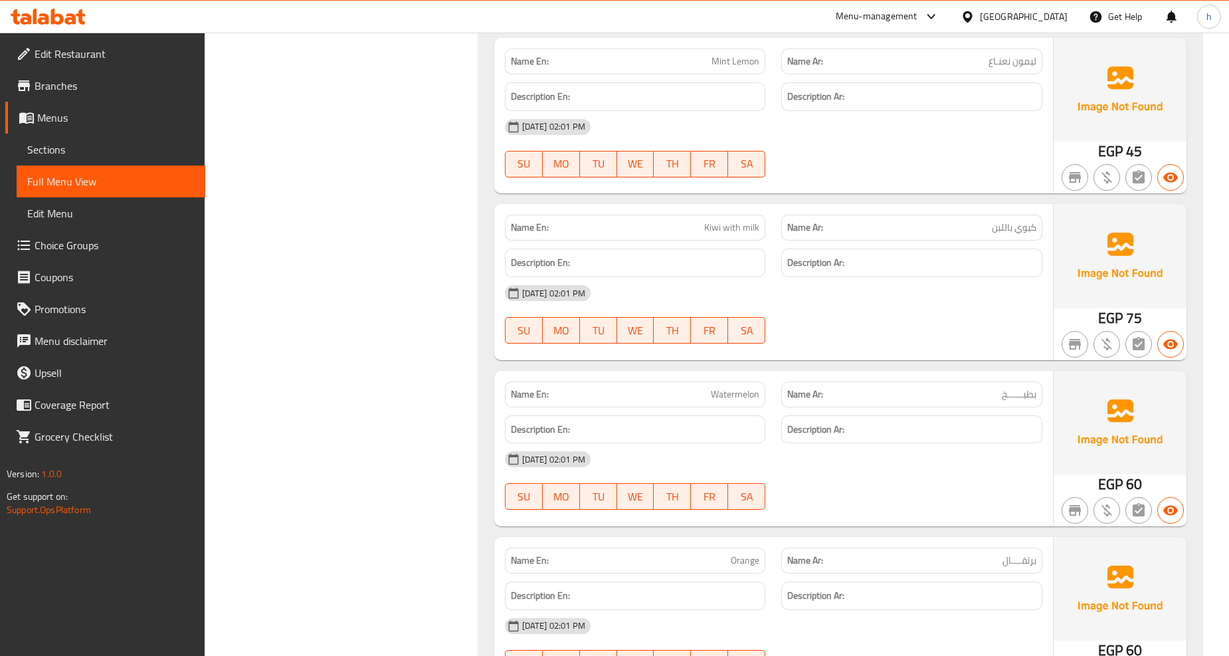
scroll to position [2732, 0]
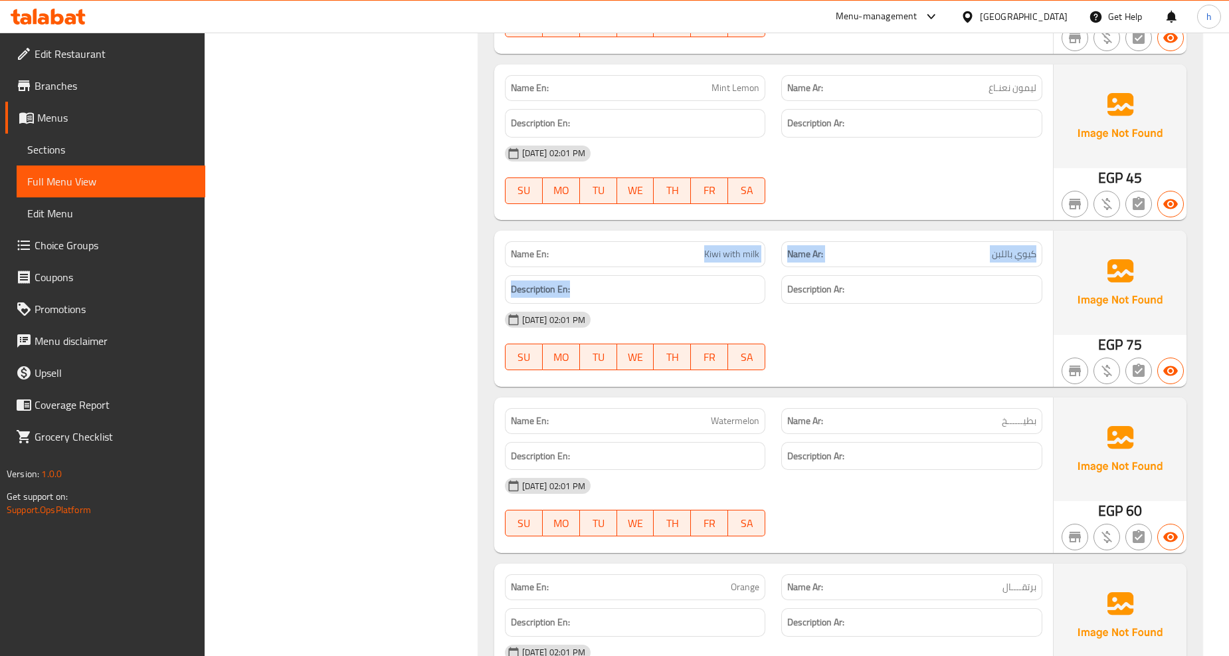
drag, startPoint x: 696, startPoint y: 259, endPoint x: 756, endPoint y: 276, distance: 61.6
click at [754, 274] on div "Name En: Kiwi with milk Name Ar: كيوي باللبن Description En: Description Ar: [D…" at bounding box center [773, 308] width 559 height 155
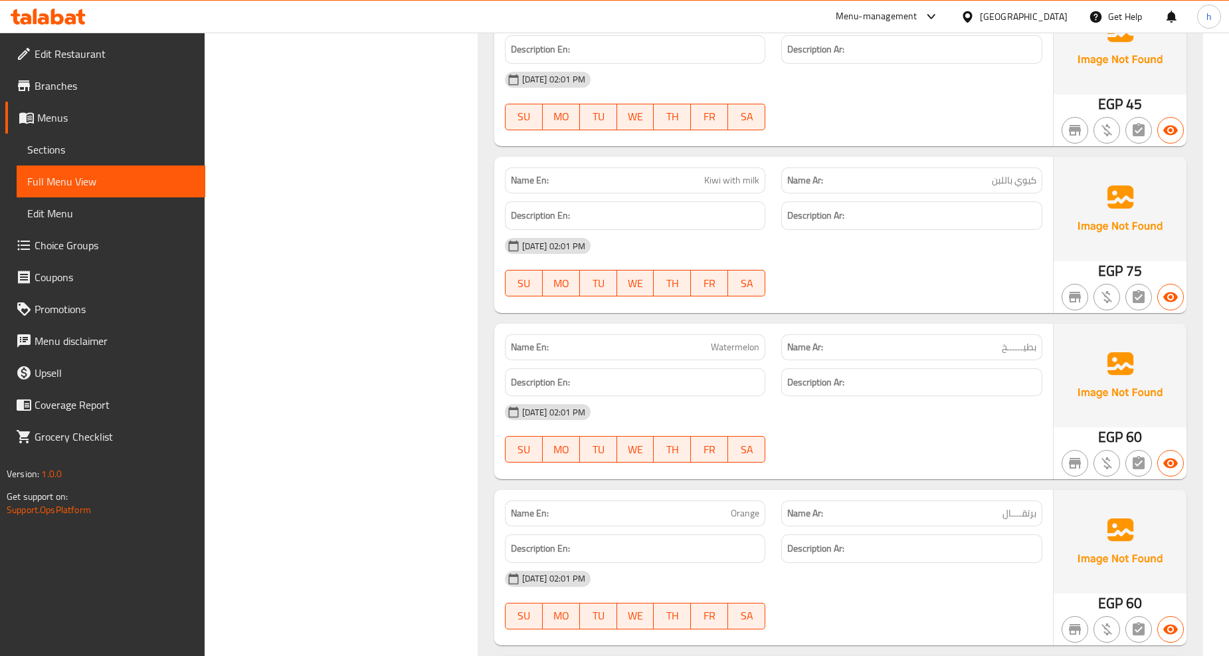
click at [740, 397] on div "[DATE] 02:01 PM" at bounding box center [774, 412] width 554 height 32
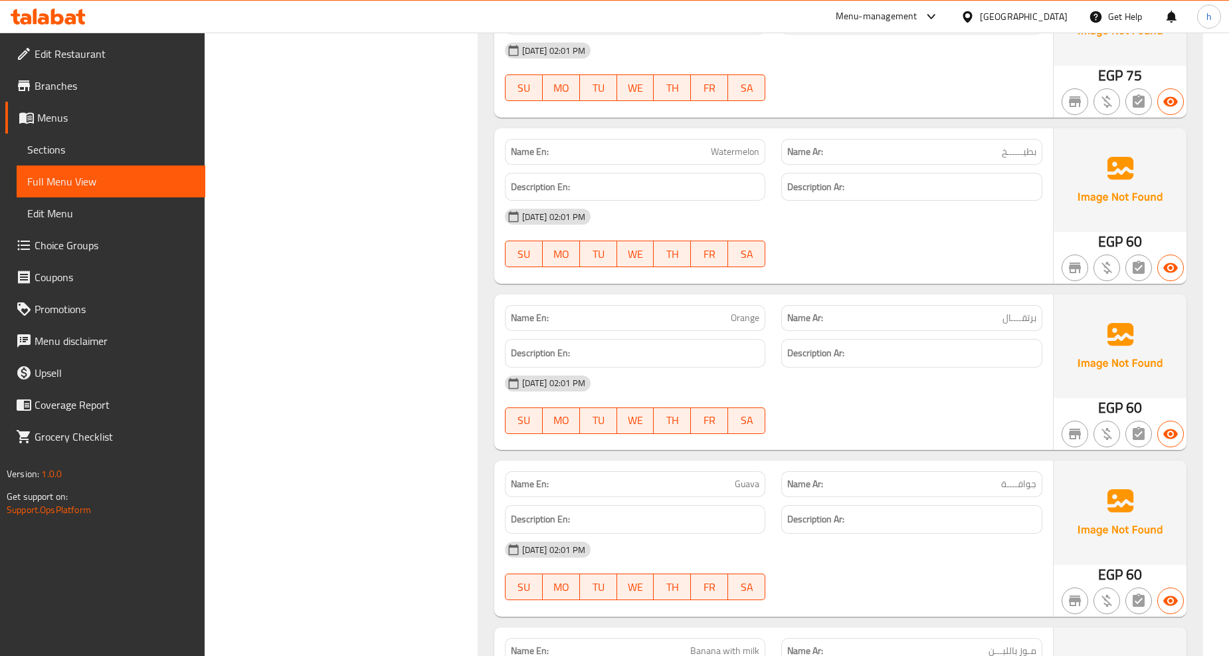
scroll to position [3027, 0]
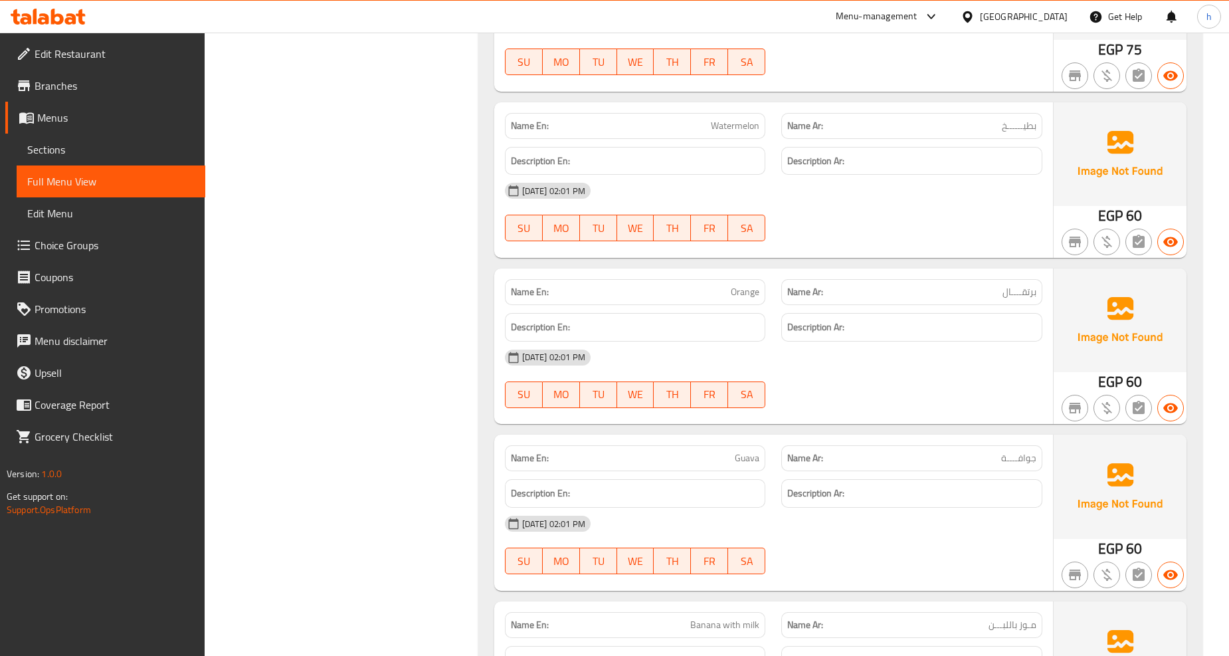
drag, startPoint x: 756, startPoint y: 320, endPoint x: 741, endPoint y: 298, distance: 26.7
click at [756, 319] on h6 "Description En:" at bounding box center [635, 327] width 249 height 17
click at [738, 295] on span "Orange" at bounding box center [745, 292] width 29 height 14
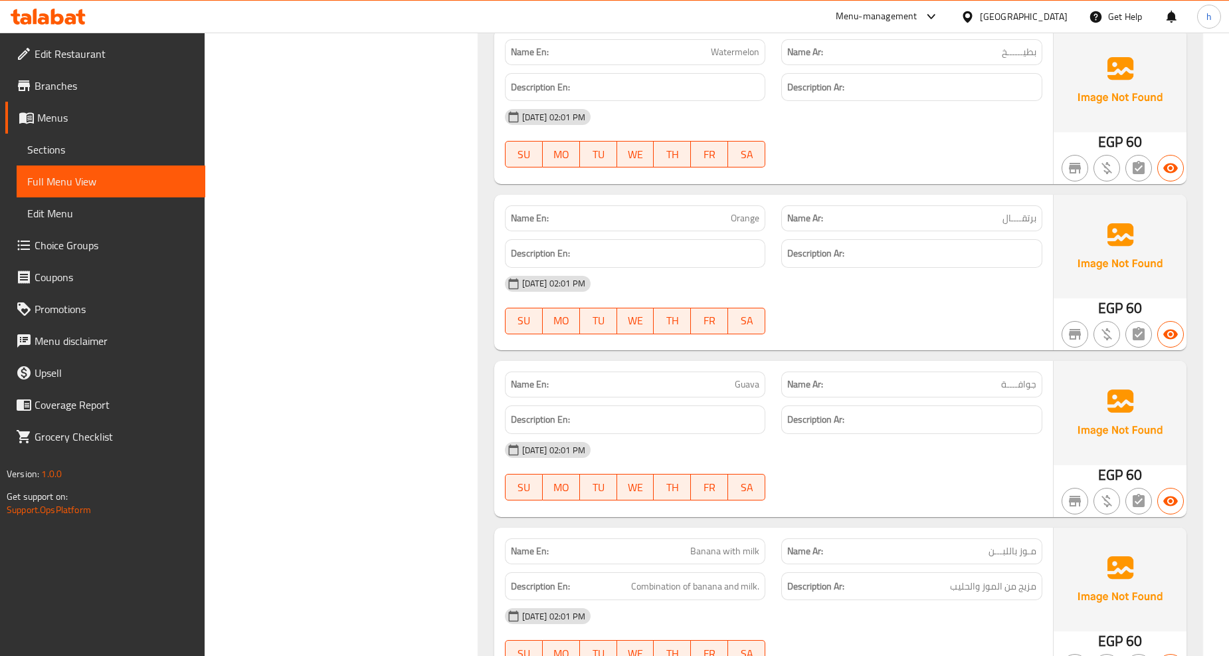
click at [742, 391] on span "Guava" at bounding box center [747, 384] width 25 height 14
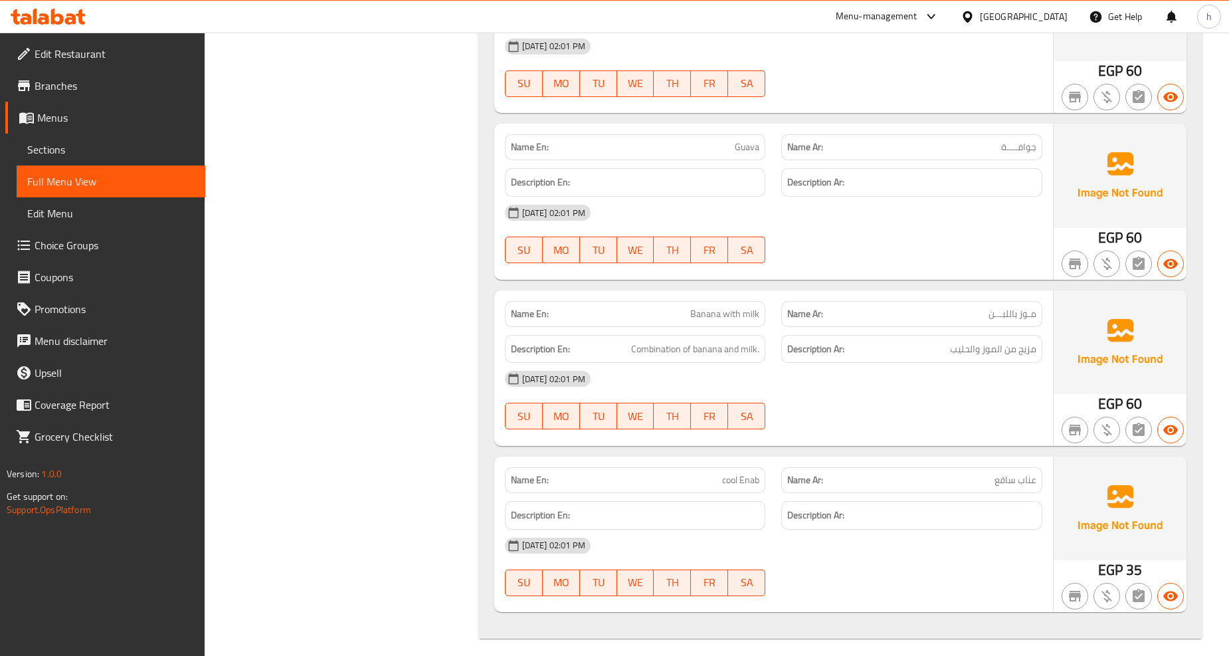
scroll to position [3346, 0]
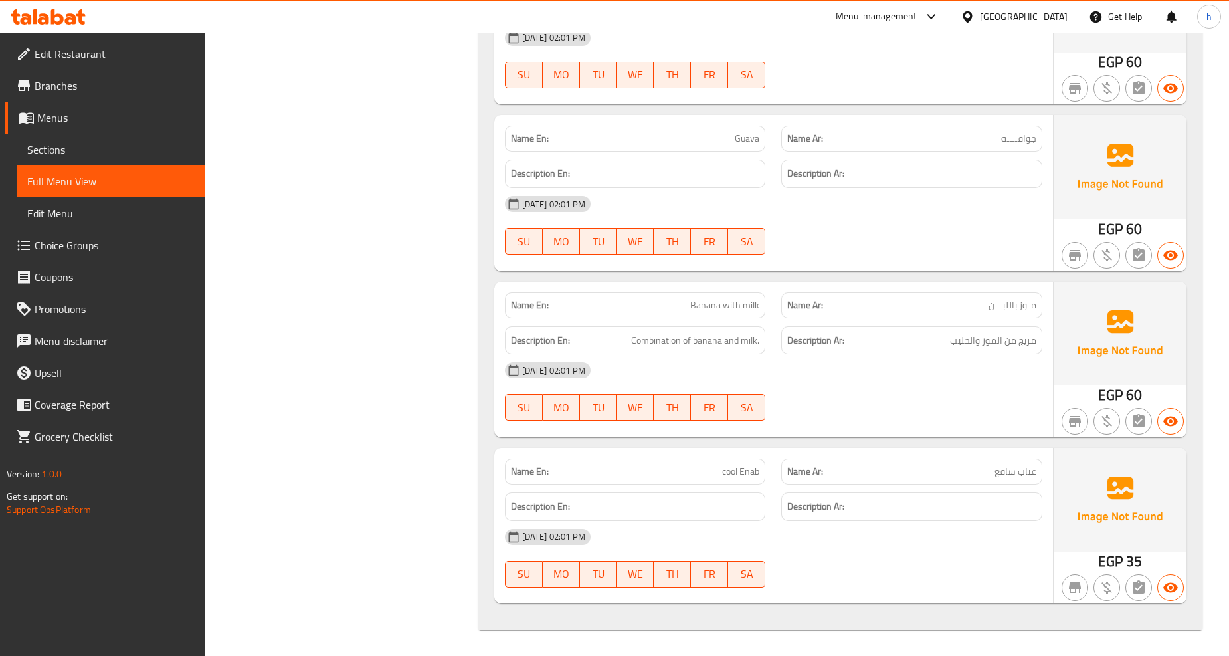
click at [704, 472] on p "Name En: cool Enab" at bounding box center [635, 471] width 249 height 14
click at [866, 395] on div "[DATE] 02:01 PM SU MO TU WE TH FR SA" at bounding box center [774, 391] width 554 height 74
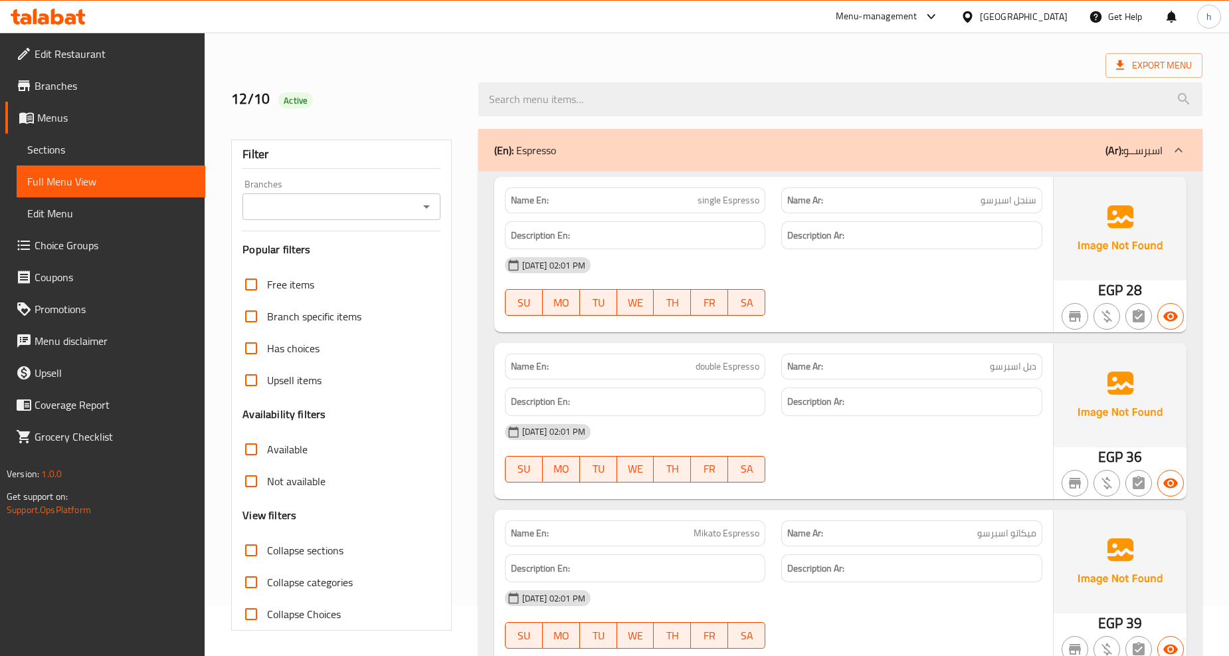
scroll to position [0, 0]
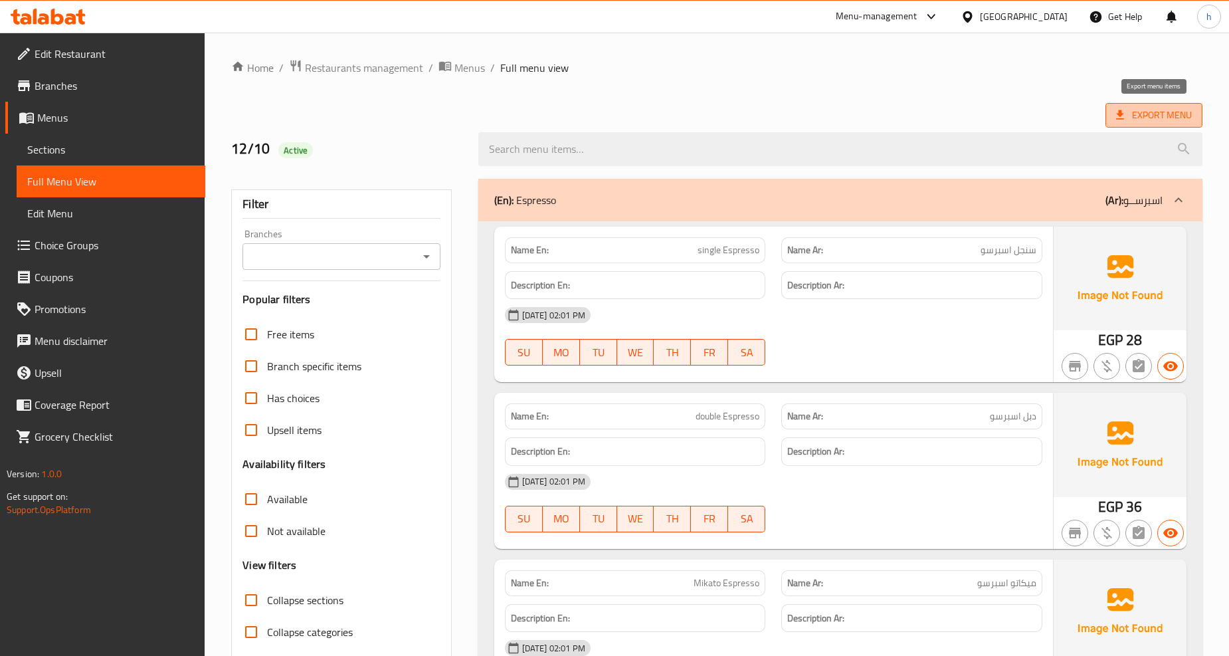
click at [1165, 122] on span "Export Menu" at bounding box center [1154, 115] width 76 height 17
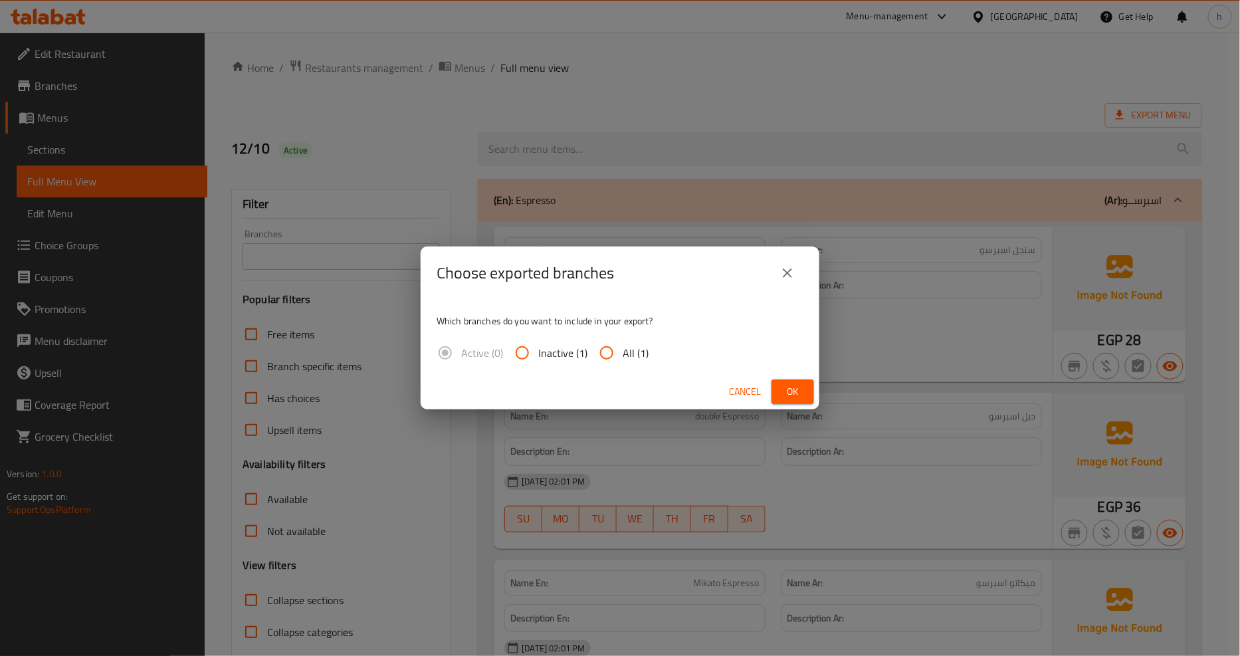
drag, startPoint x: 609, startPoint y: 349, endPoint x: 638, endPoint y: 355, distance: 29.8
click at [609, 348] on input "All (1)" at bounding box center [607, 353] width 32 height 32
radio input "true"
click at [789, 394] on span "Ok" at bounding box center [792, 391] width 21 height 17
